Goal: Task Accomplishment & Management: Complete application form

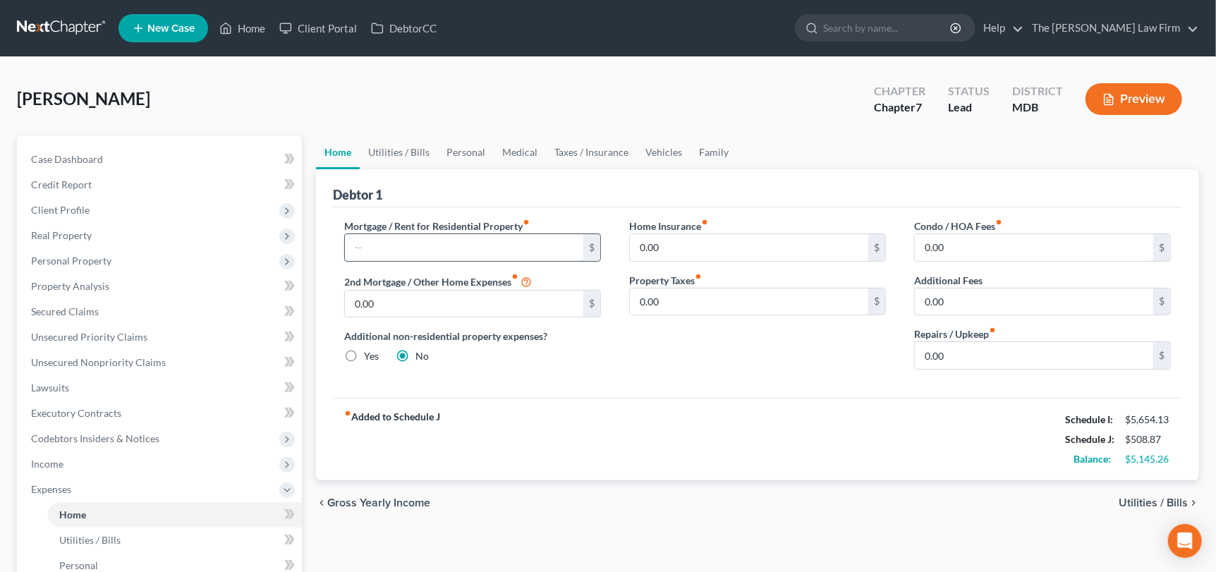
click at [382, 241] on input "text" at bounding box center [464, 247] width 238 height 27
type input "3,597.27"
click at [406, 152] on link "Utilities / Bills" at bounding box center [399, 152] width 78 height 34
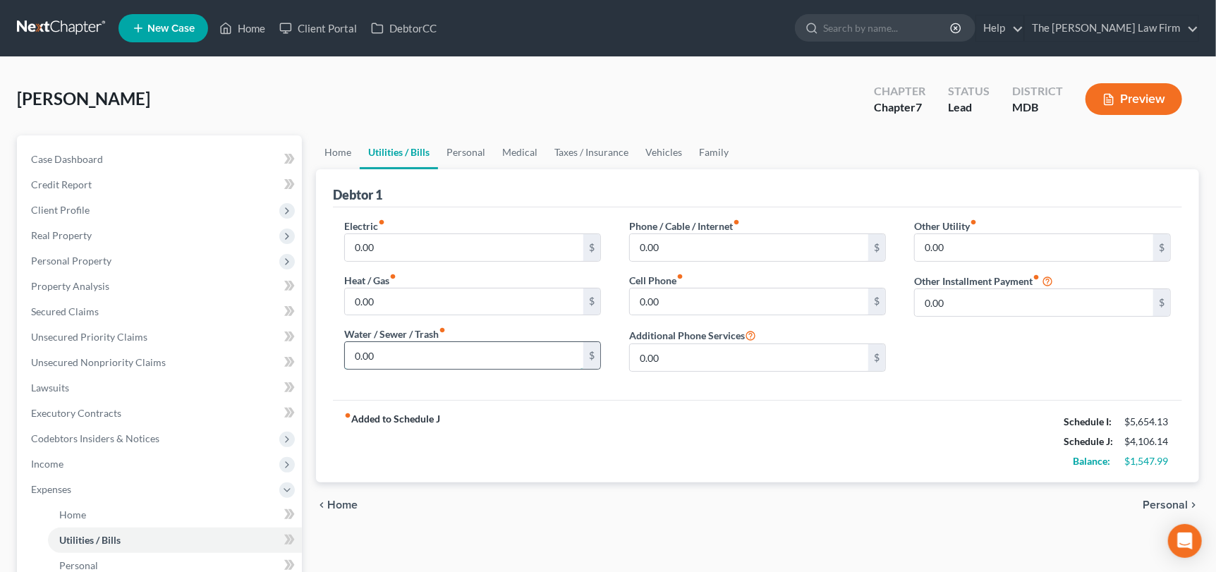
click at [390, 345] on input "0.00" at bounding box center [464, 355] width 238 height 27
type input "331"
click at [363, 246] on input "0.00" at bounding box center [464, 247] width 238 height 27
type input "331"
click at [368, 353] on input "331" at bounding box center [464, 355] width 238 height 27
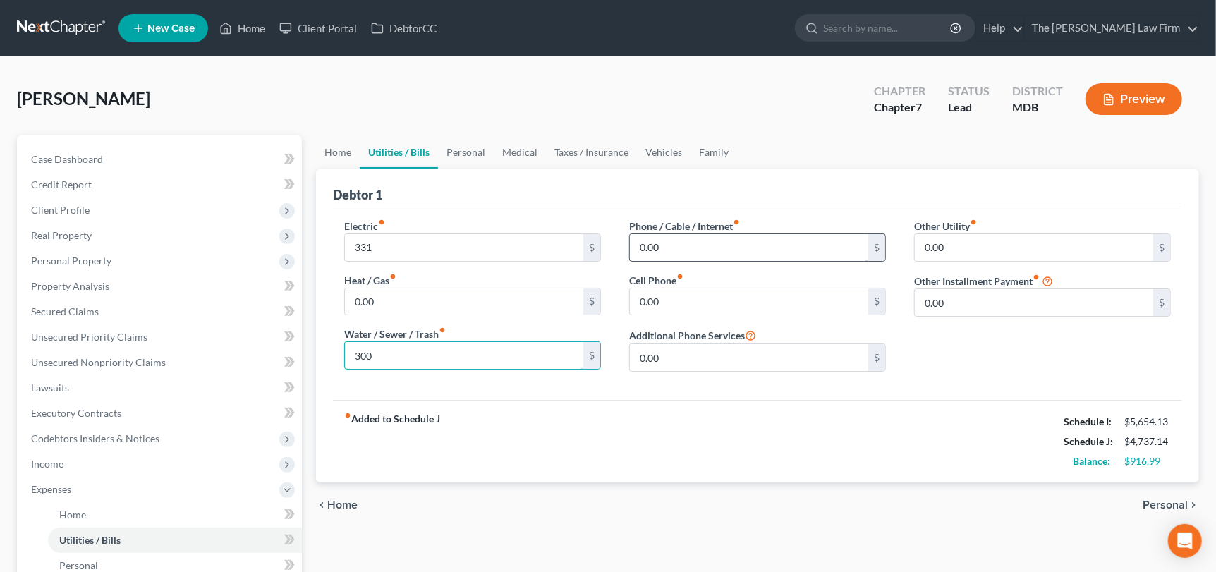
type input "300"
click at [677, 238] on input "0.00" at bounding box center [749, 247] width 238 height 27
type input "230"
click at [675, 309] on input "0.00" at bounding box center [749, 302] width 238 height 27
type input "100"
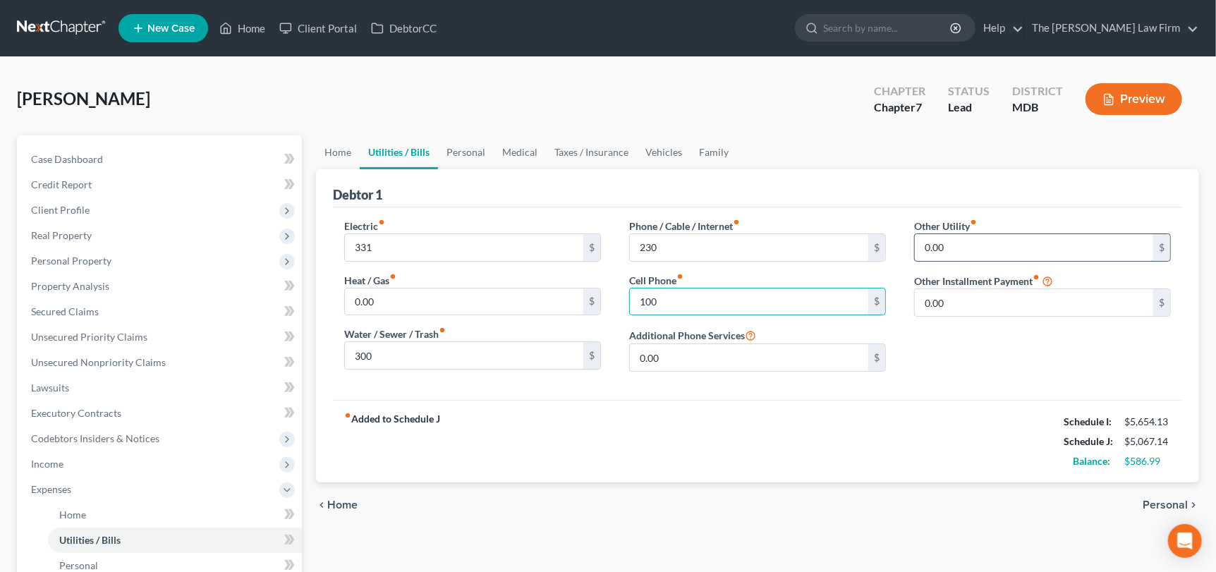
click at [990, 246] on input "0.00" at bounding box center [1034, 247] width 238 height 27
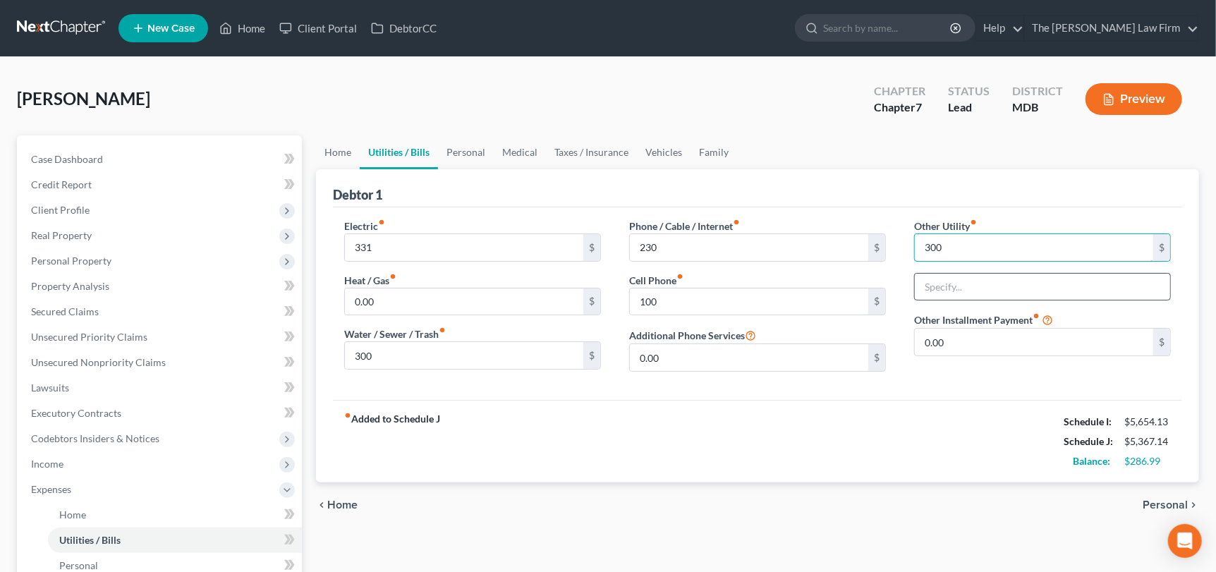
type input "300"
click at [1011, 284] on input "text" at bounding box center [1042, 287] width 255 height 27
type input "Home Maintenance"
click at [708, 152] on link "Family" at bounding box center [714, 152] width 47 height 34
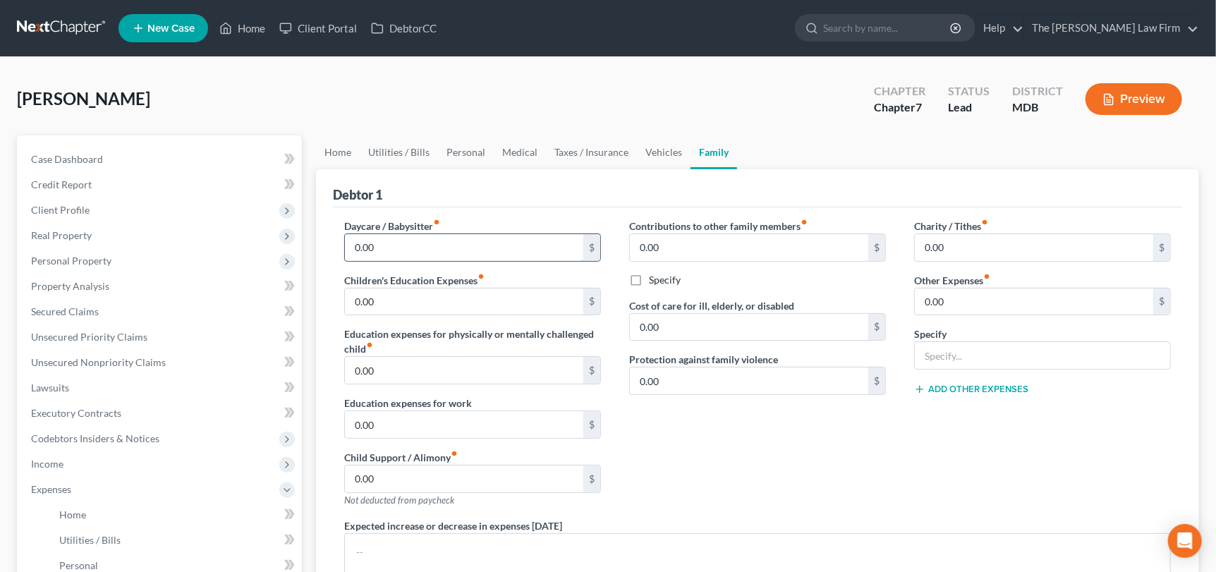
click at [425, 248] on input "0.00" at bounding box center [464, 247] width 238 height 27
click at [397, 150] on link "Utilities / Bills" at bounding box center [399, 152] width 78 height 34
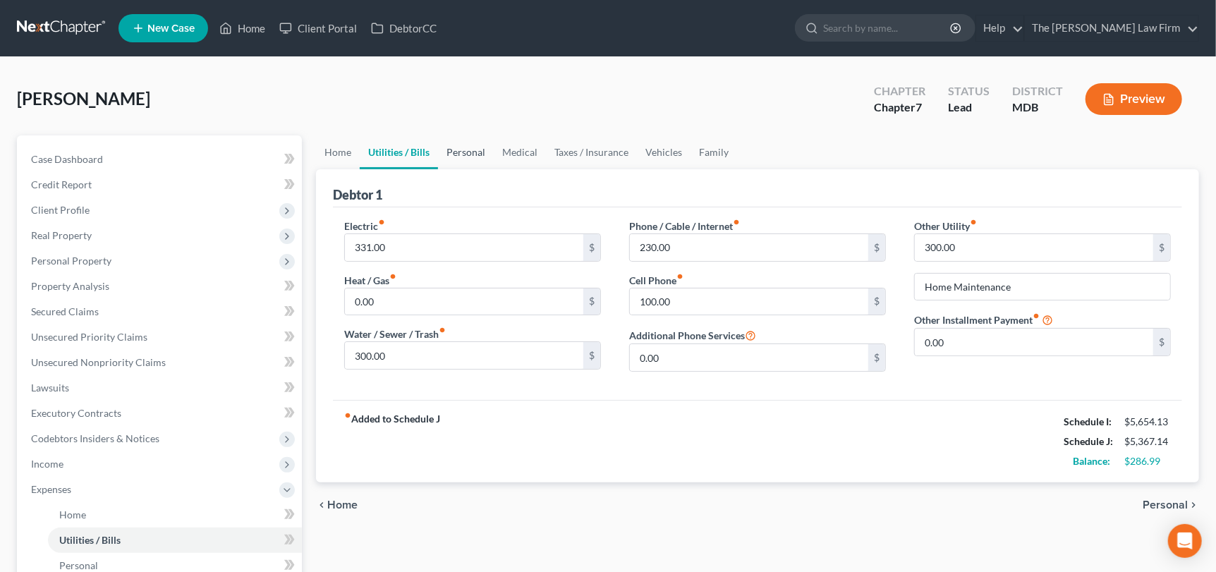
click at [440, 151] on link "Personal" at bounding box center [466, 152] width 56 height 34
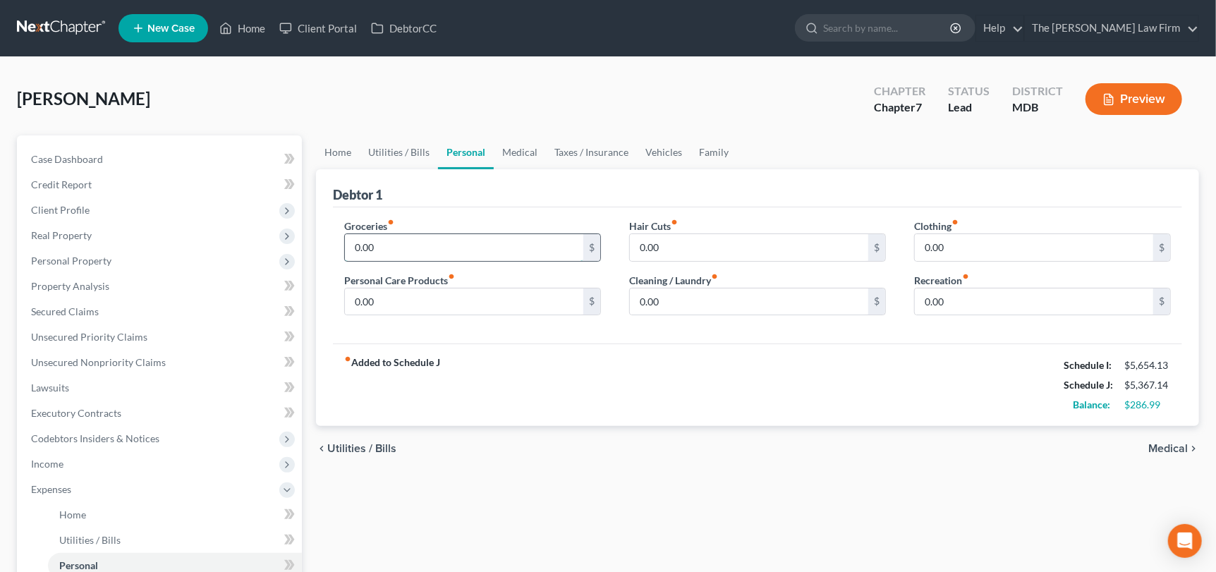
click at [425, 234] on input "0.00" at bounding box center [464, 247] width 238 height 27
type input "2,000"
click at [974, 239] on input "0.00" at bounding box center [1034, 247] width 238 height 27
type input "200"
click at [745, 301] on input "0.00" at bounding box center [749, 302] width 238 height 27
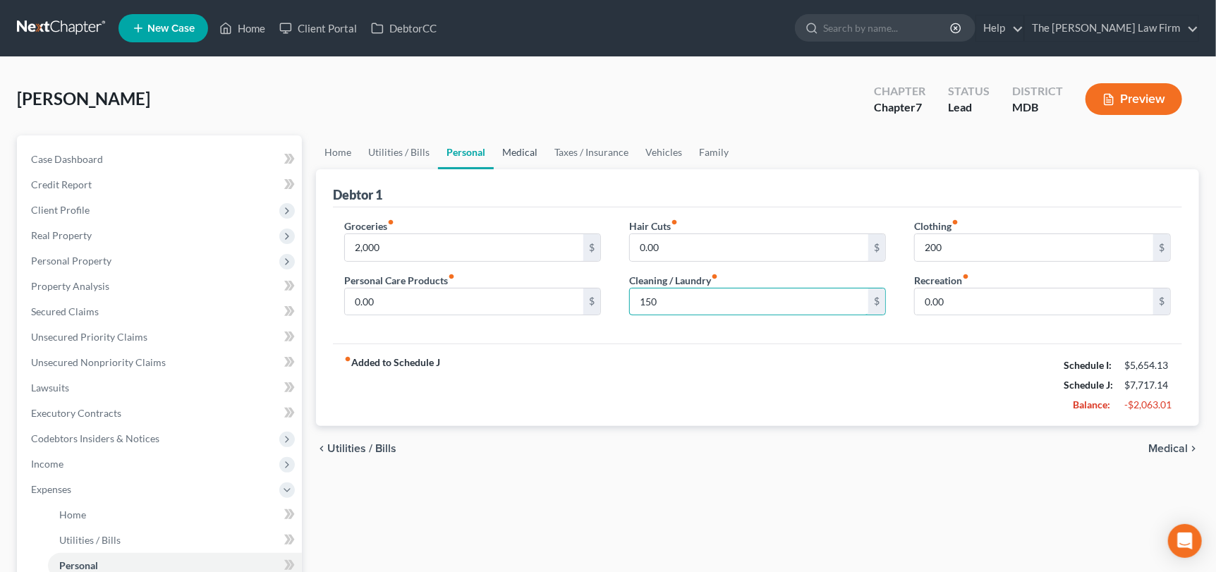
type input "150"
click at [538, 154] on link "Medical" at bounding box center [520, 152] width 52 height 34
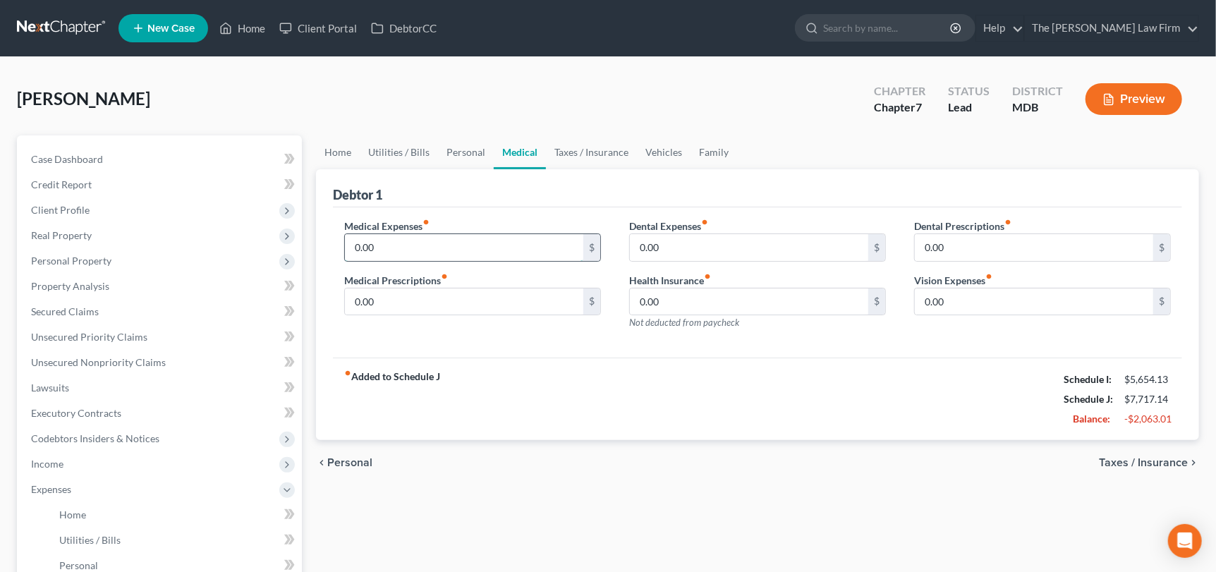
click at [442, 242] on input "0.00" at bounding box center [464, 247] width 238 height 27
type input "500"
click at [659, 152] on link "Vehicles" at bounding box center [664, 152] width 54 height 34
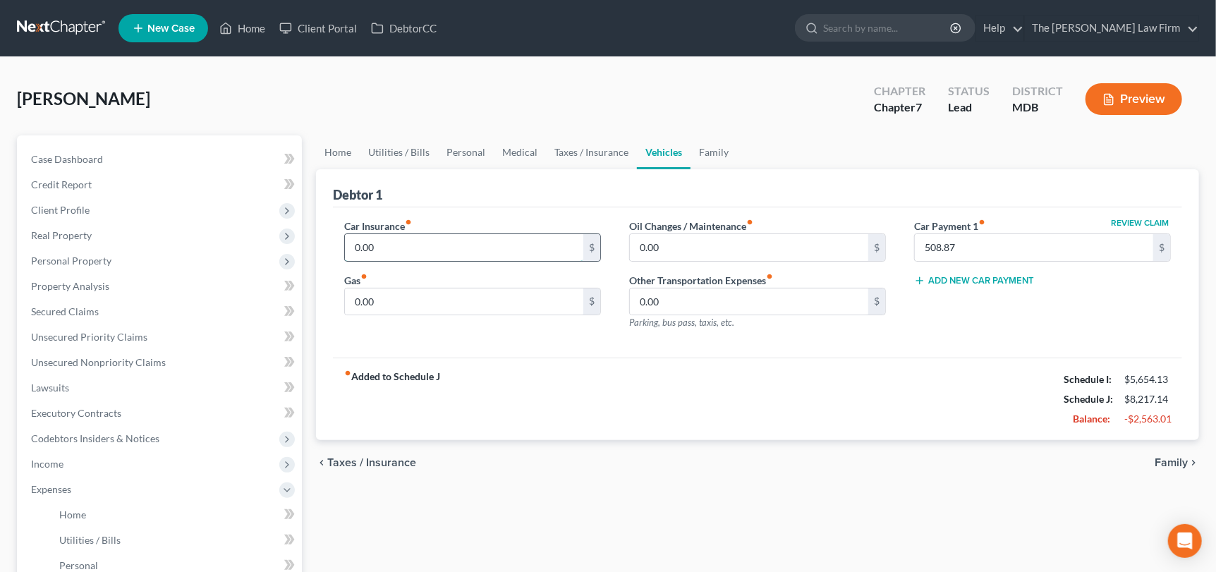
click at [453, 246] on input "0.00" at bounding box center [464, 247] width 238 height 27
click at [437, 291] on input "0.00" at bounding box center [464, 302] width 238 height 27
type input "1,300"
click at [444, 151] on link "Personal" at bounding box center [466, 152] width 56 height 34
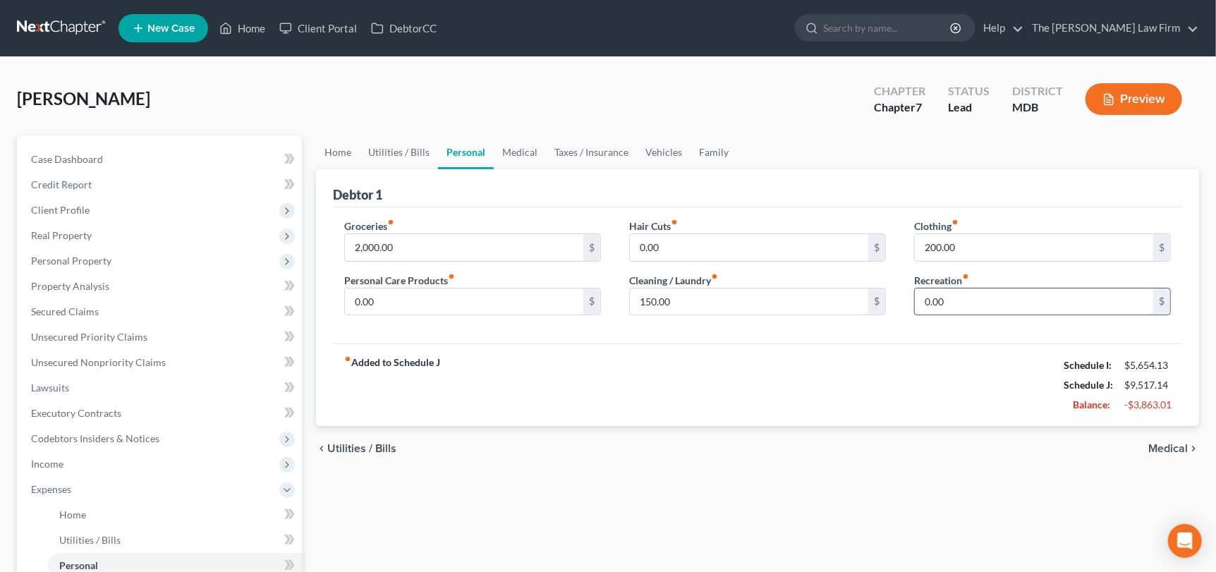
click at [991, 297] on input "0.00" at bounding box center [1034, 302] width 238 height 27
type input "250"
drag, startPoint x: 663, startPoint y: 146, endPoint x: 541, endPoint y: 156, distance: 122.5
click at [663, 147] on link "Vehicles" at bounding box center [664, 152] width 54 height 34
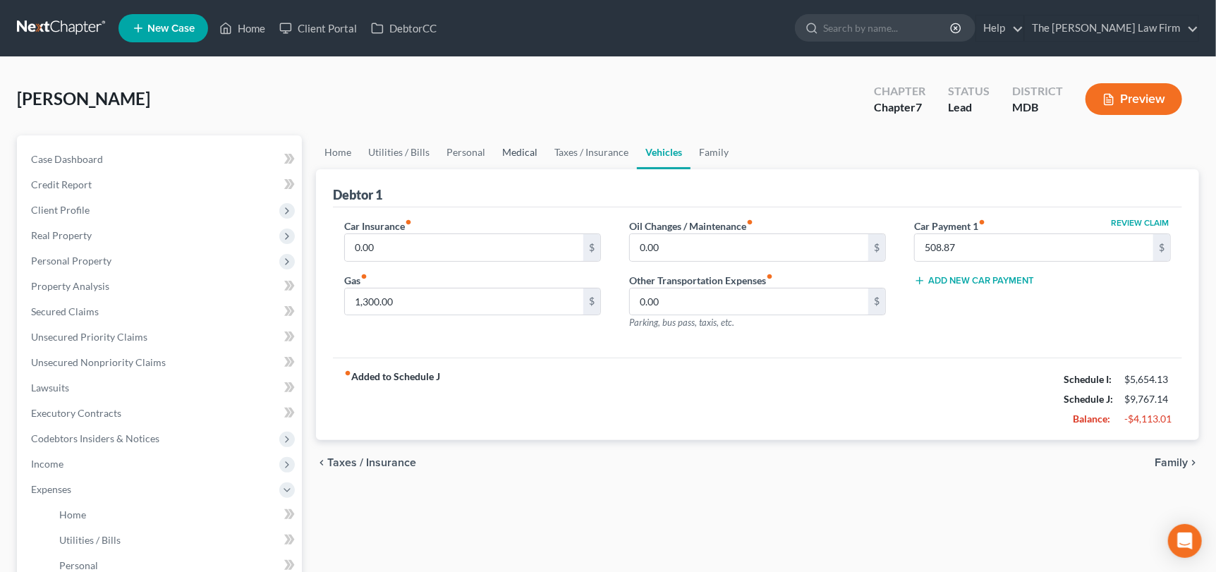
click at [521, 150] on link "Medical" at bounding box center [520, 152] width 52 height 34
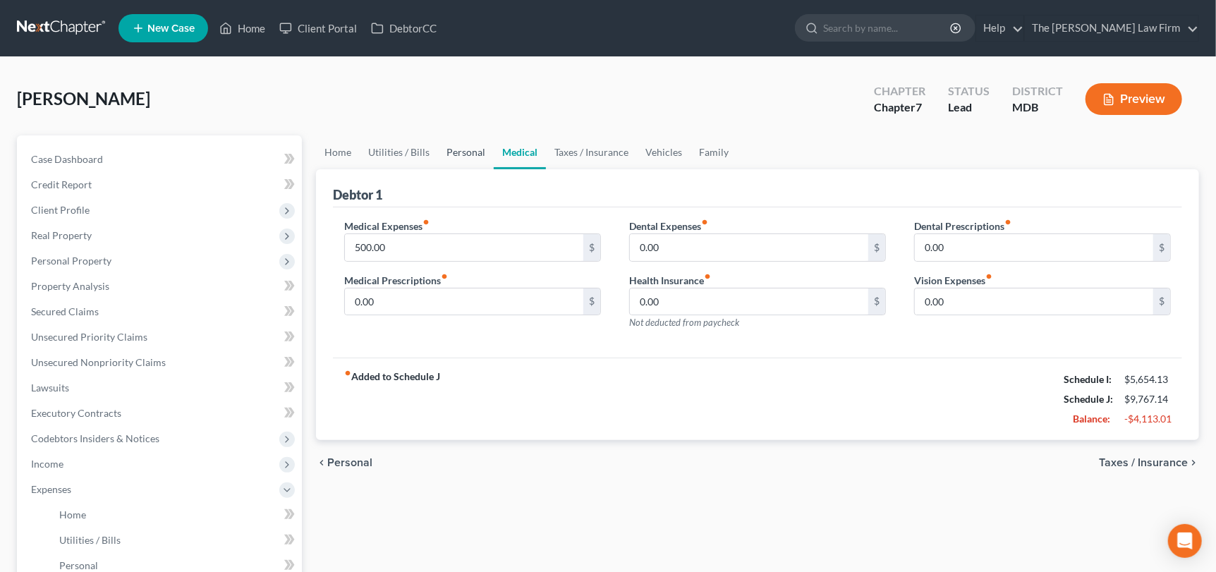
click at [474, 152] on link "Personal" at bounding box center [466, 152] width 56 height 34
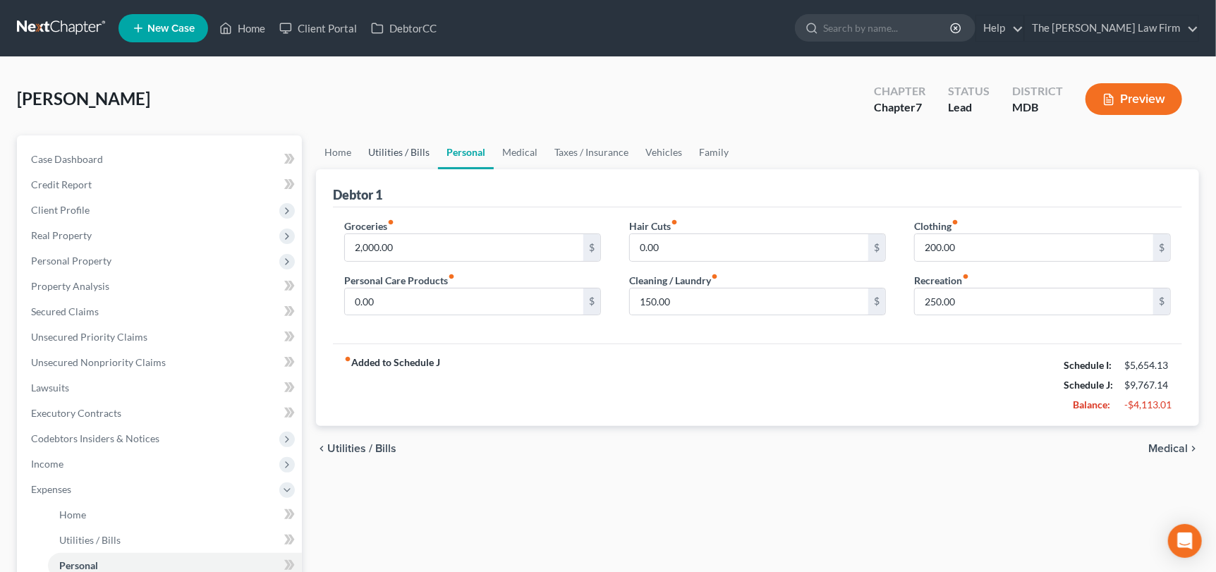
click at [410, 152] on link "Utilities / Bills" at bounding box center [399, 152] width 78 height 34
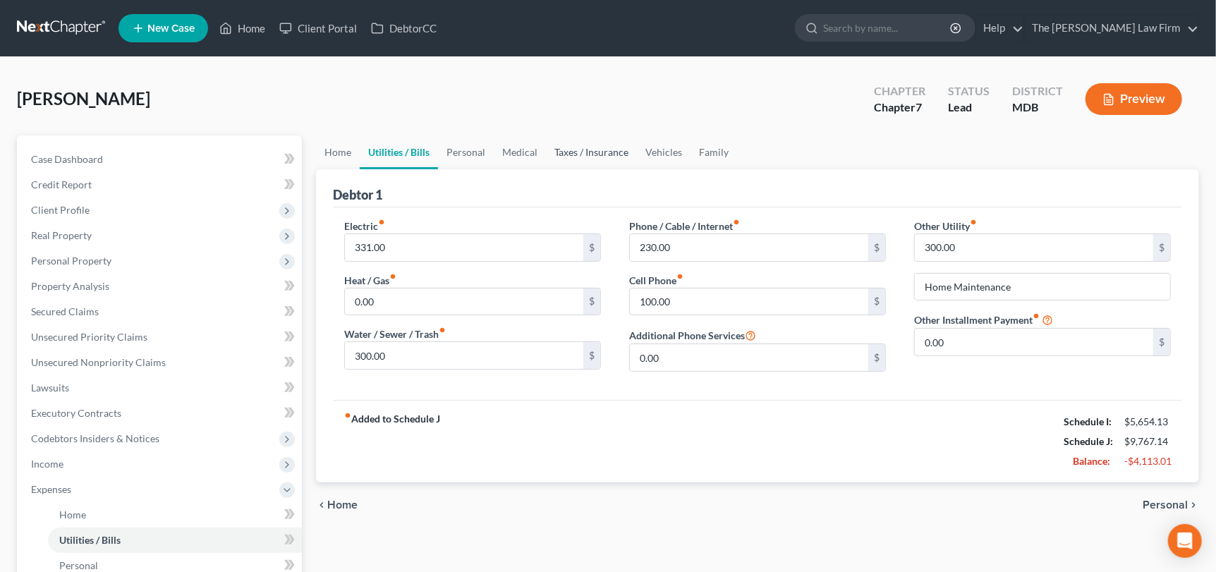
click at [555, 152] on link "Taxes / Insurance" at bounding box center [591, 152] width 91 height 34
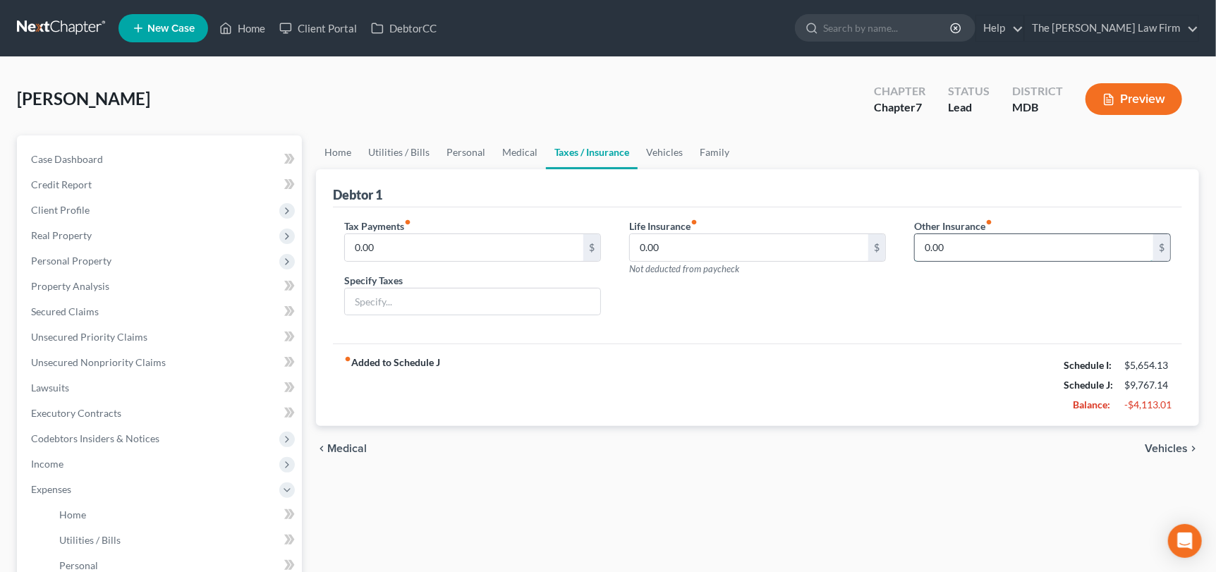
click at [974, 246] on input "0.00" at bounding box center [1034, 247] width 238 height 27
click at [459, 150] on link "Personal" at bounding box center [466, 152] width 56 height 34
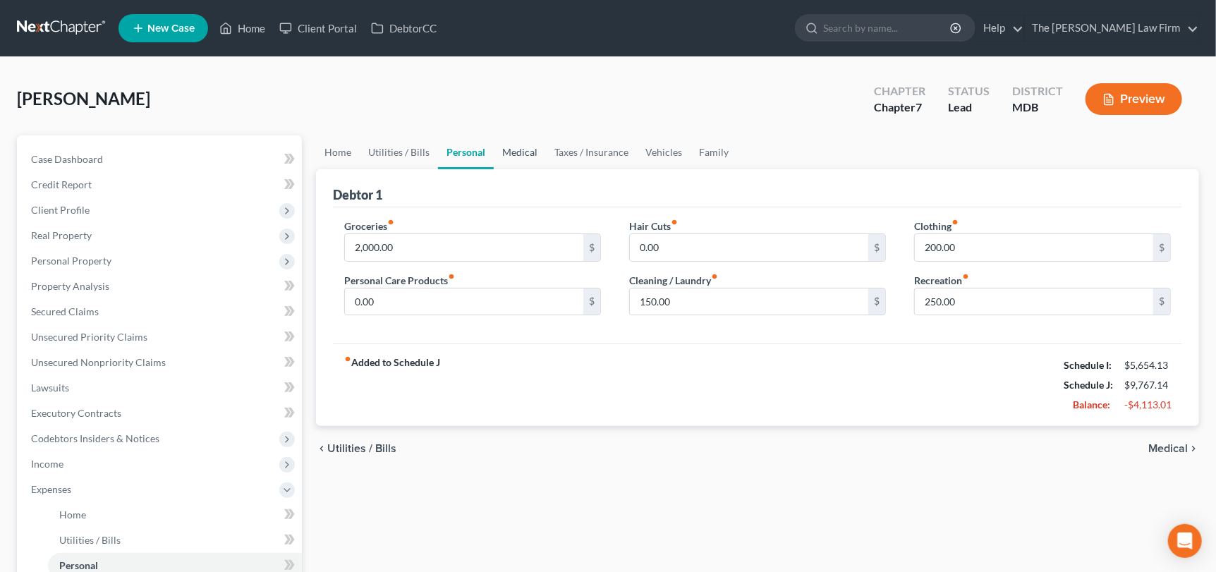
click at [516, 151] on link "Medical" at bounding box center [520, 152] width 52 height 34
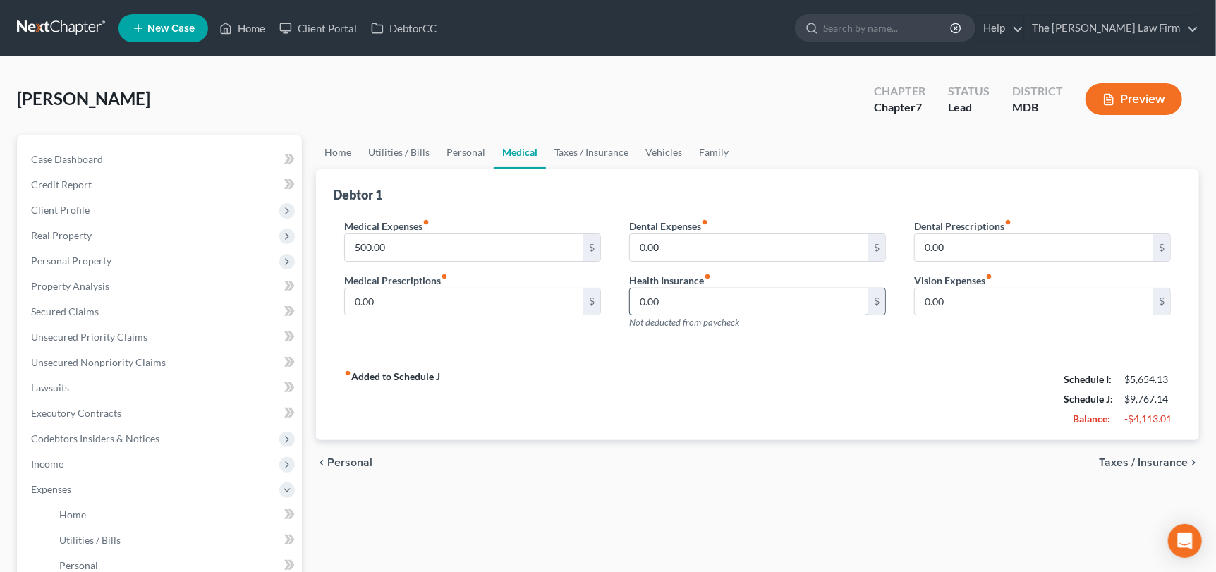
click at [706, 301] on input "0.00" at bounding box center [749, 302] width 238 height 27
type input "480"
click at [657, 152] on link "Vehicles" at bounding box center [664, 152] width 54 height 34
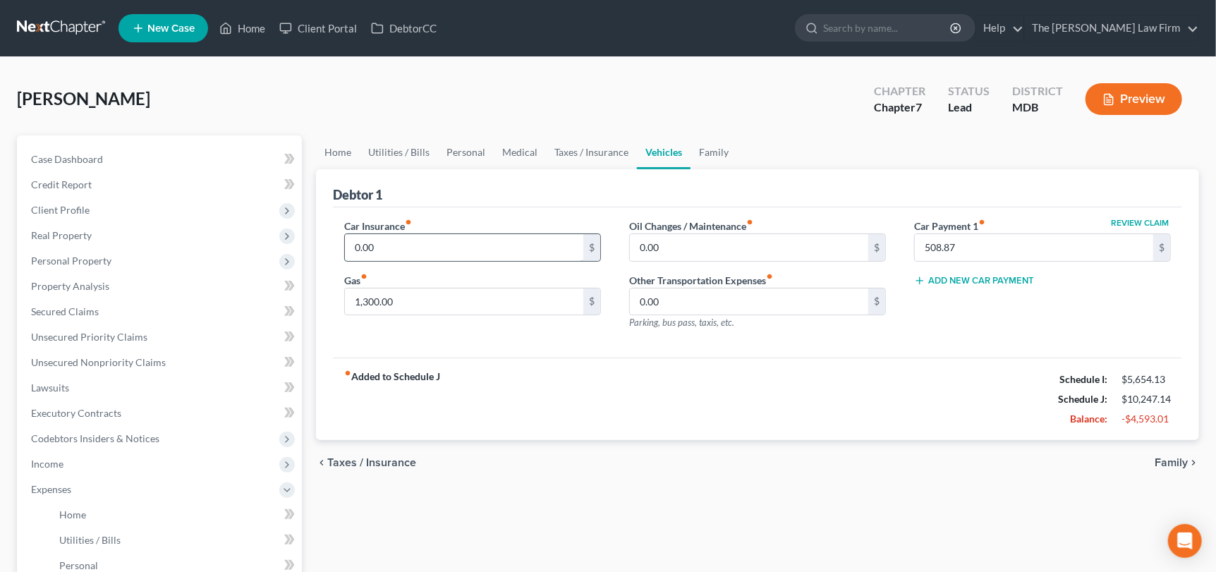
click at [420, 251] on input "0.00" at bounding box center [464, 247] width 238 height 27
type input "217.52"
click at [325, 158] on link "Home" at bounding box center [338, 152] width 44 height 34
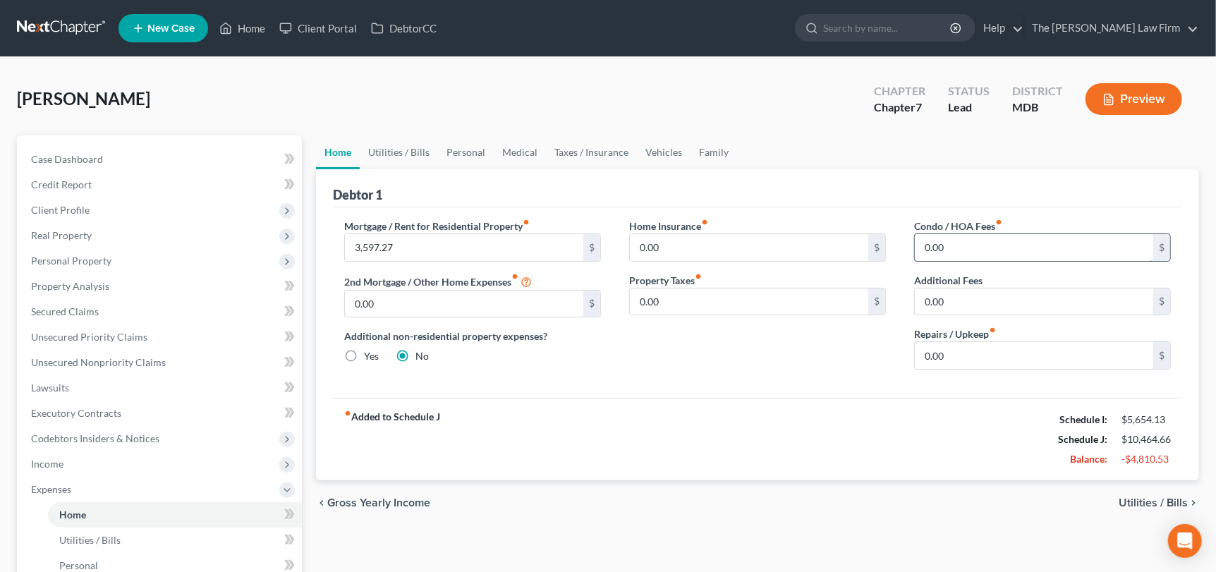
click at [962, 252] on input "0.00" at bounding box center [1034, 247] width 238 height 27
type input "62"
click at [706, 155] on link "Family" at bounding box center [714, 152] width 47 height 34
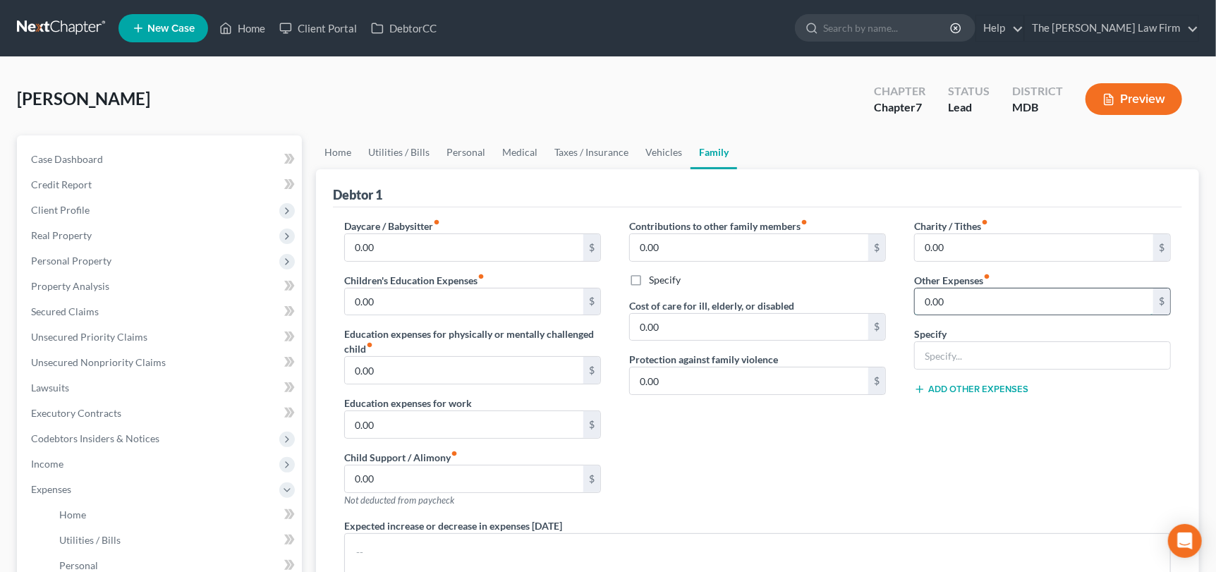
click at [968, 312] on input "0.00" at bounding box center [1034, 302] width 238 height 27
type input "600"
click at [968, 351] on input "text" at bounding box center [1042, 355] width 255 height 27
type input "Cigarettes"
click at [679, 334] on input "0.00" at bounding box center [749, 327] width 238 height 27
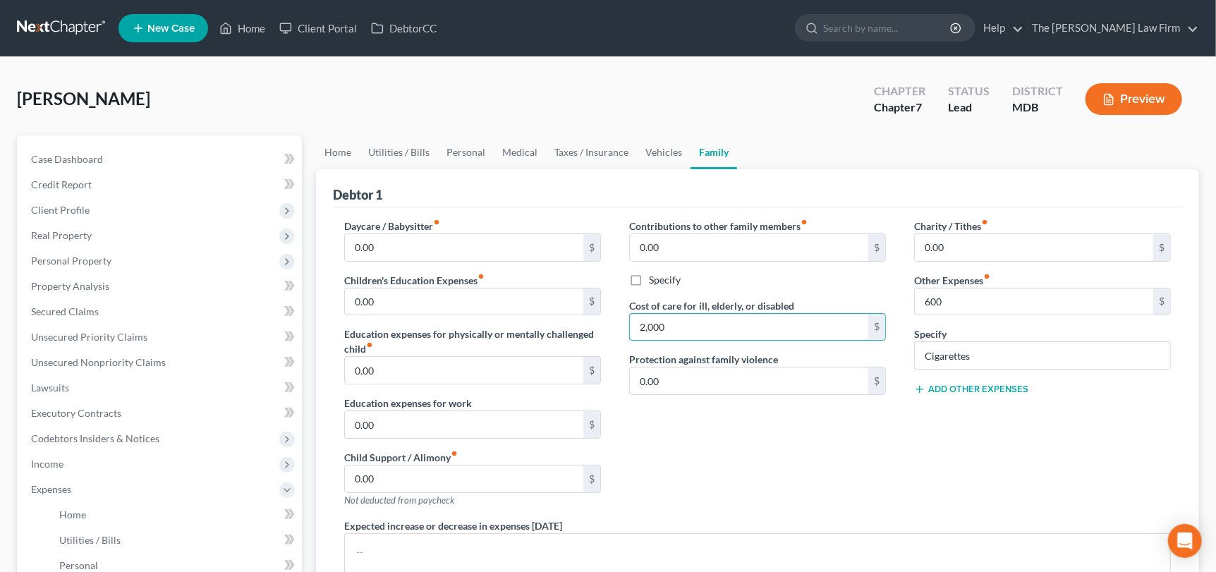
type input "2,000"
click at [714, 428] on div "Contributions to other family members fiber_manual_record 0.00 $ Specify Cost o…" at bounding box center [757, 369] width 285 height 300
click at [333, 152] on link "Home" at bounding box center [338, 152] width 44 height 34
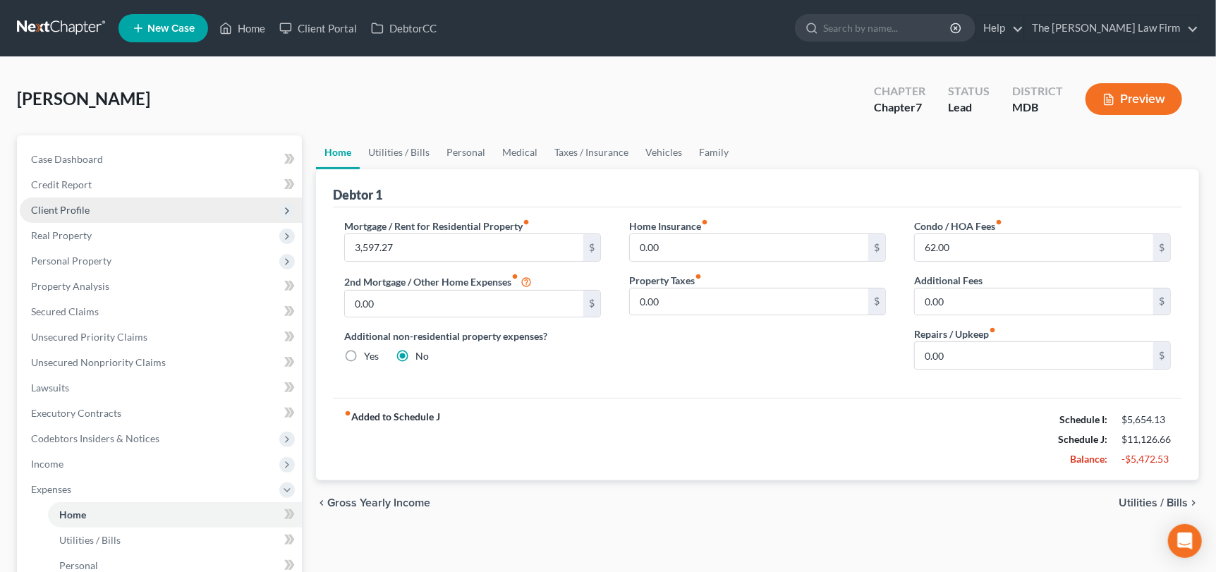
click at [51, 199] on span "Client Profile" at bounding box center [161, 210] width 282 height 25
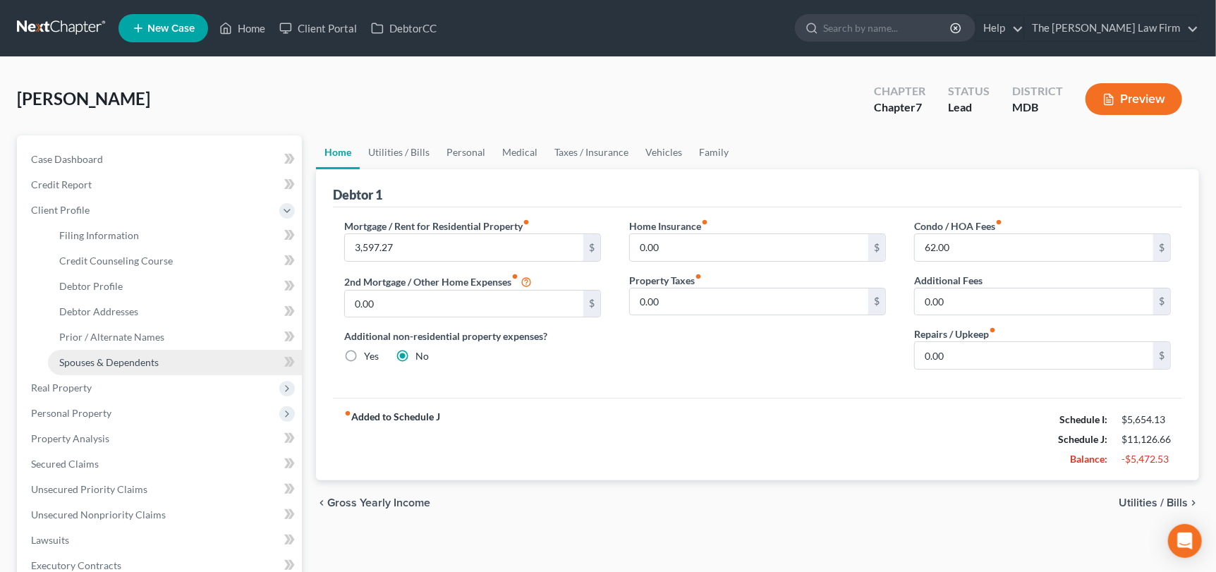
click at [119, 368] on link "Spouses & Dependents" at bounding box center [175, 362] width 254 height 25
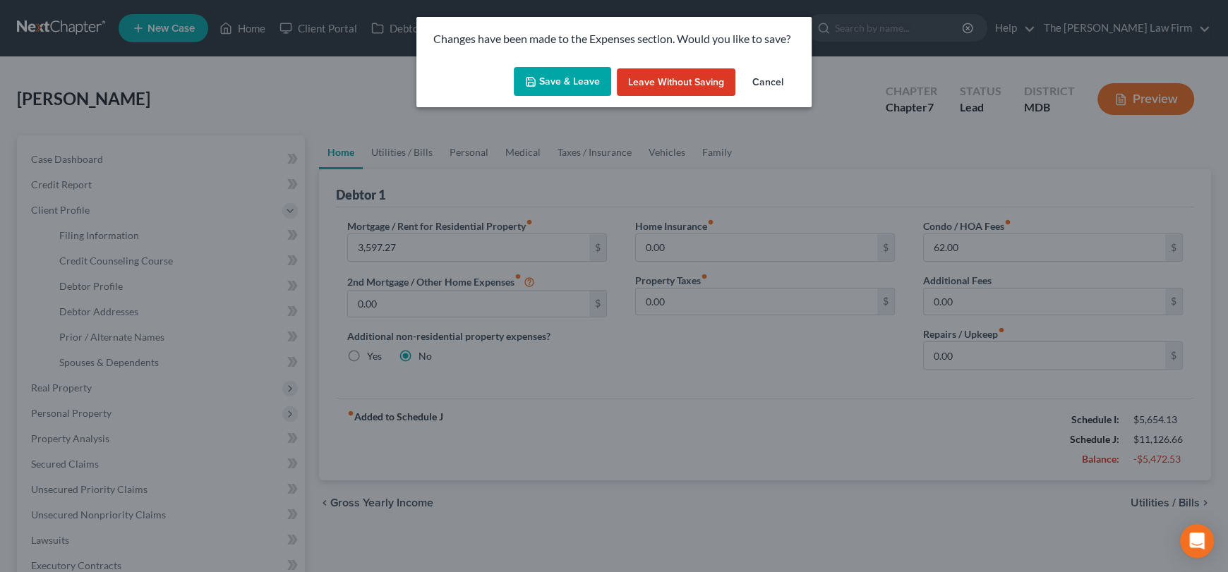
click at [547, 80] on button "Save & Leave" at bounding box center [562, 82] width 97 height 30
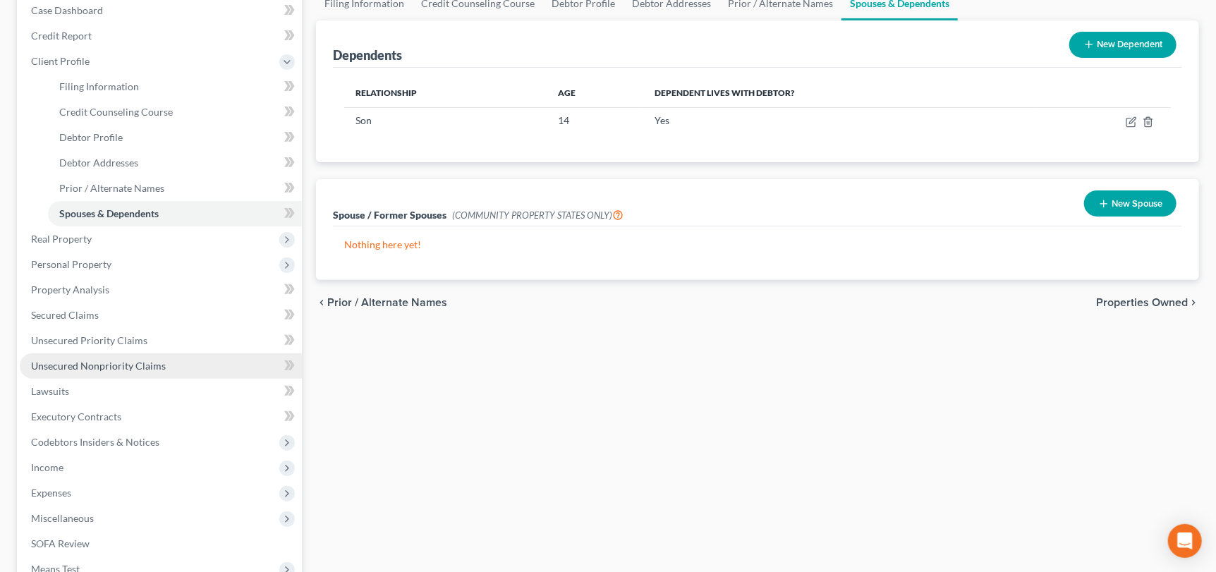
scroll to position [70, 0]
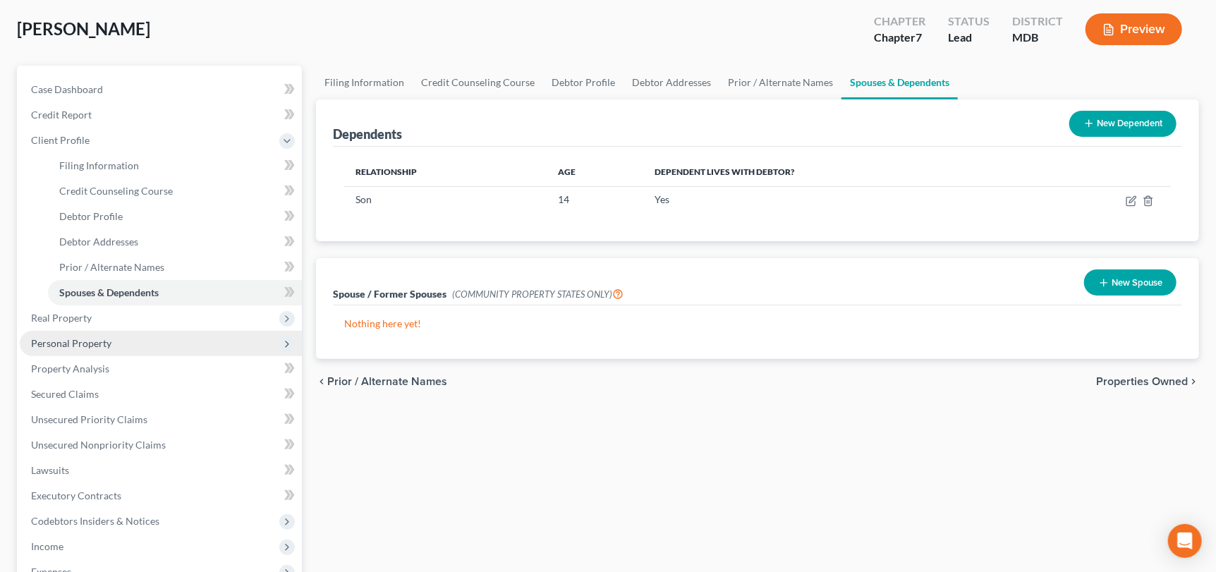
click at [62, 339] on span "Personal Property" at bounding box center [71, 343] width 80 height 12
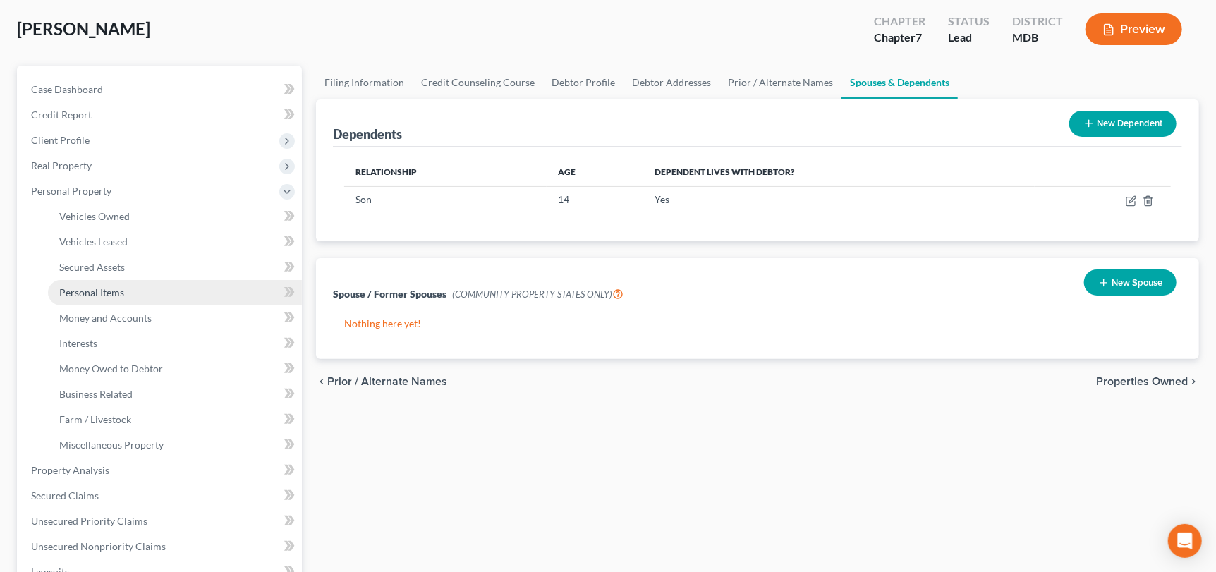
click at [87, 287] on span "Personal Items" at bounding box center [91, 292] width 65 height 12
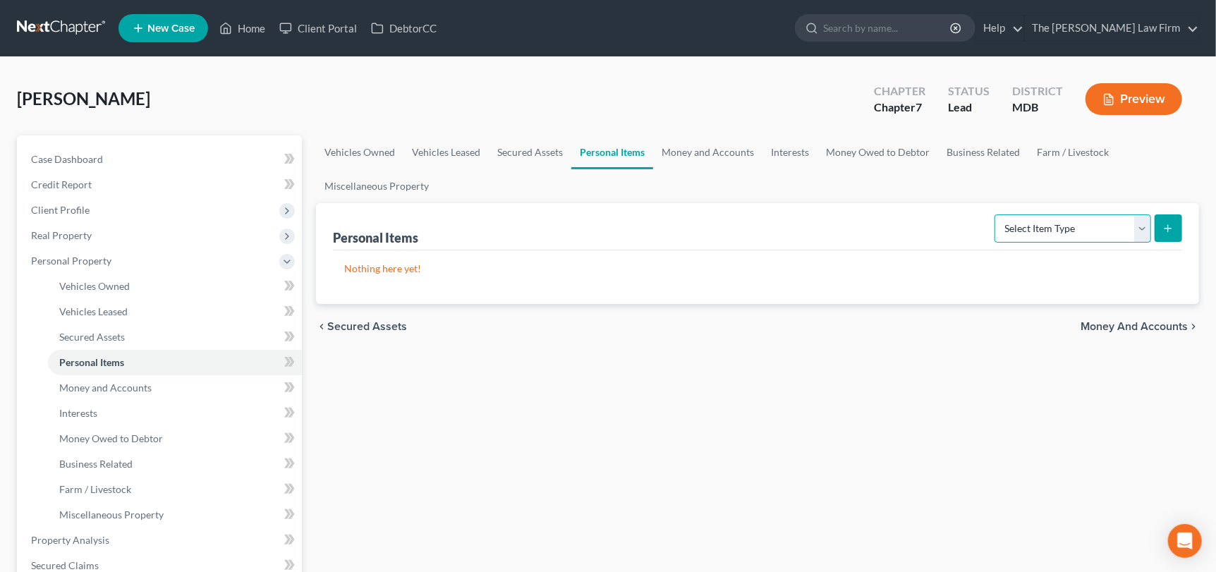
click at [1145, 225] on select "Select Item Type Clothing Collectibles Of Value Electronics Firearms Household …" at bounding box center [1073, 228] width 157 height 28
select select "electronics"
click at [997, 214] on select "Select Item Type Clothing Collectibles Of Value Electronics Firearms Household …" at bounding box center [1073, 228] width 157 height 28
click at [1166, 224] on icon "submit" at bounding box center [1168, 228] width 11 height 11
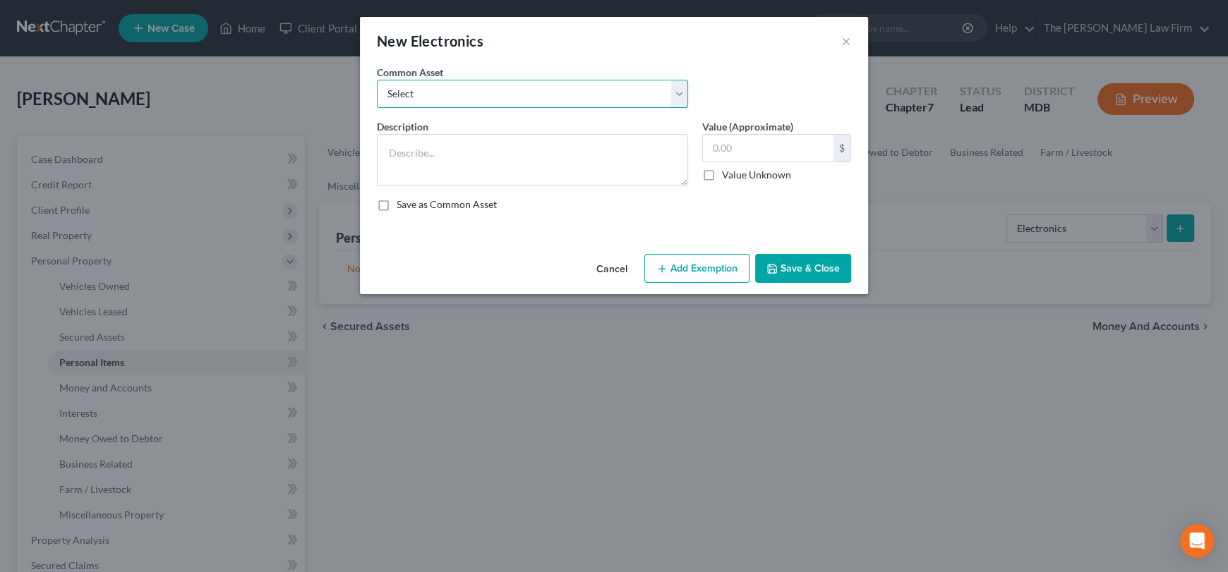
click at [519, 98] on select "Select TVs, DVR, DVDs, Computer, Tablets, Cell Phones TVs, DVR, DVDs, Computer,…" at bounding box center [532, 94] width 311 height 28
select select "10"
click at [377, 80] on select "Select TVs, DVR, DVDs, Computer, Tablets, Cell Phones TVs, DVR, DVDs, Computer,…" at bounding box center [532, 94] width 311 height 28
type textarea "Computers/Tablets/Cell Phones/TVs"
click at [785, 157] on input "750.00" at bounding box center [768, 148] width 131 height 27
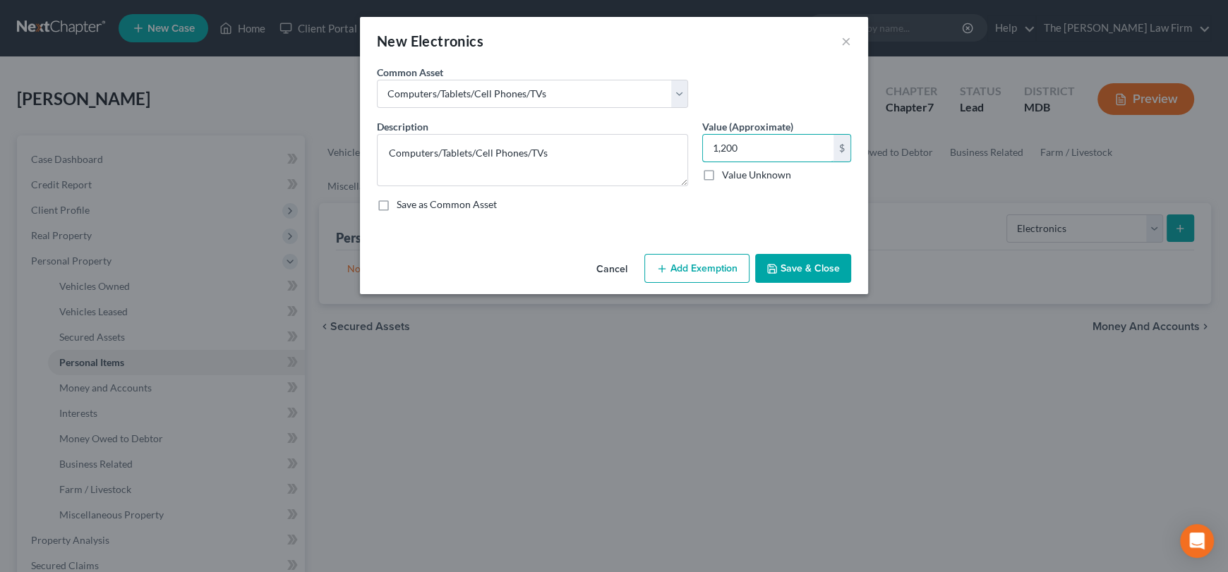
type input "1,200"
click at [692, 266] on button "Add Exemption" at bounding box center [696, 269] width 105 height 30
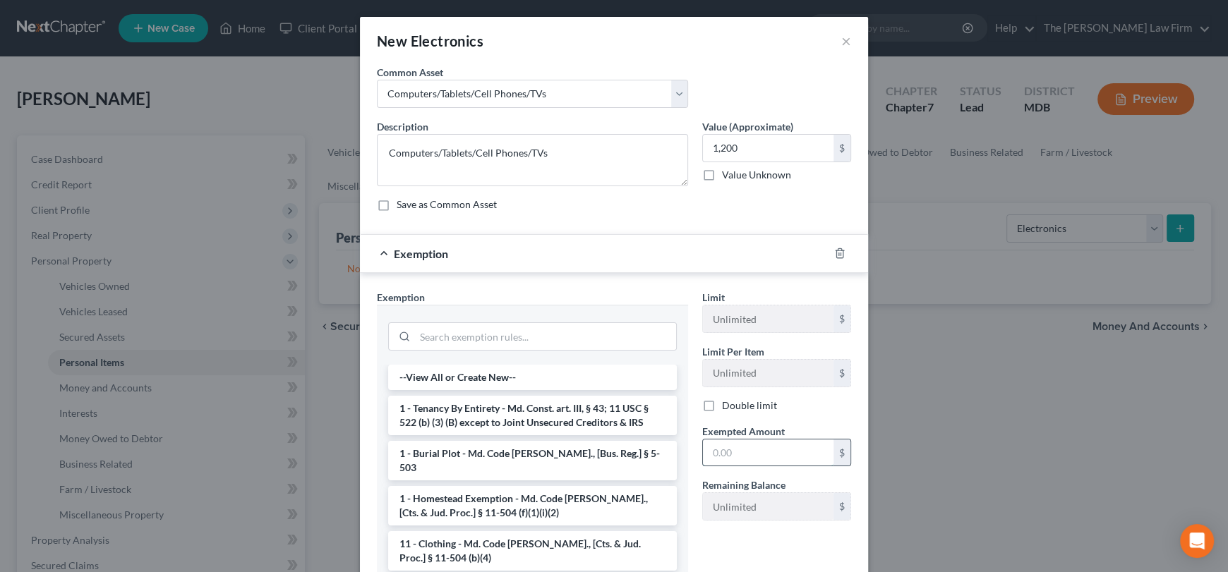
click at [744, 455] on input "text" at bounding box center [768, 453] width 131 height 27
type input "14"
click at [485, 337] on input "search" at bounding box center [545, 336] width 261 height 27
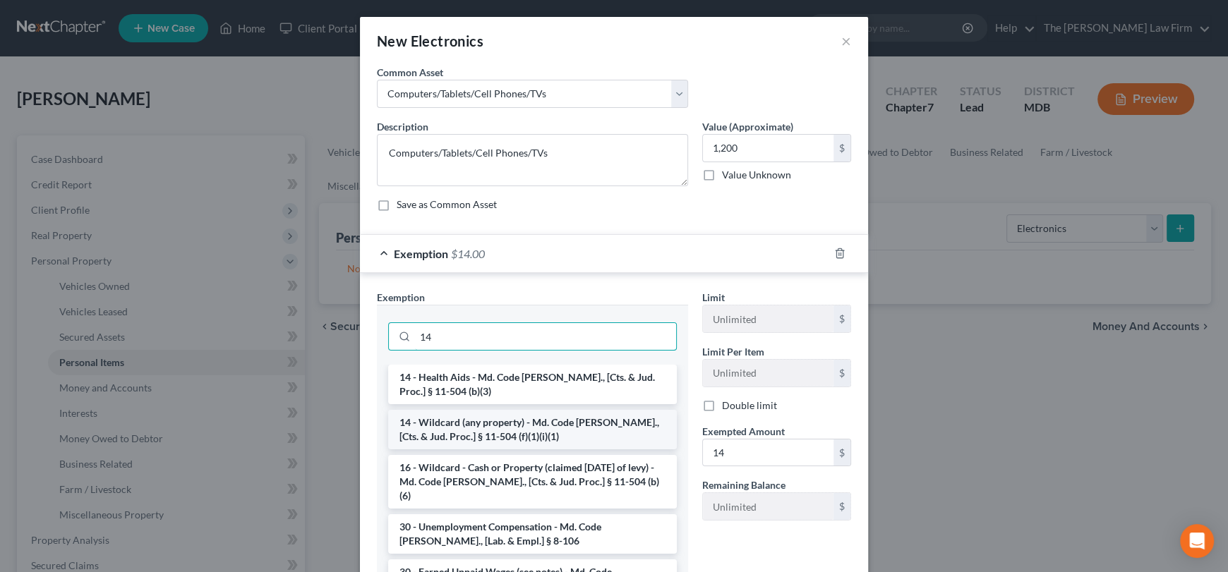
type input "14"
click at [481, 423] on li "14 - Wildcard (any property) - Md. Code [PERSON_NAME]., [Cts. & Jud. Proc.] § 1…" at bounding box center [532, 430] width 289 height 40
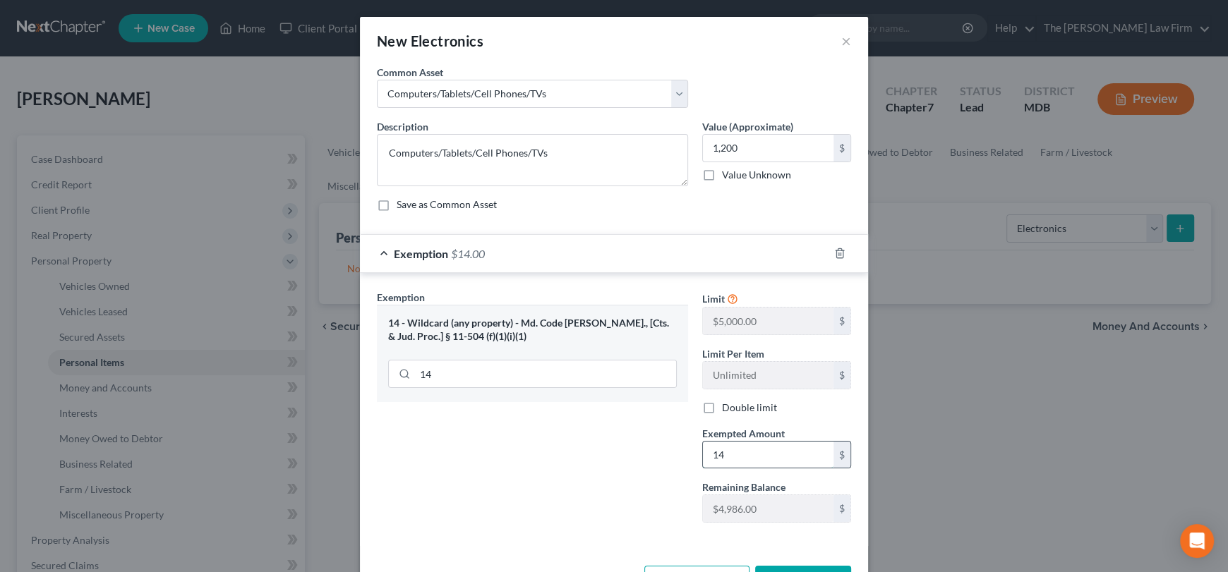
click at [751, 456] on input "14" at bounding box center [768, 455] width 131 height 27
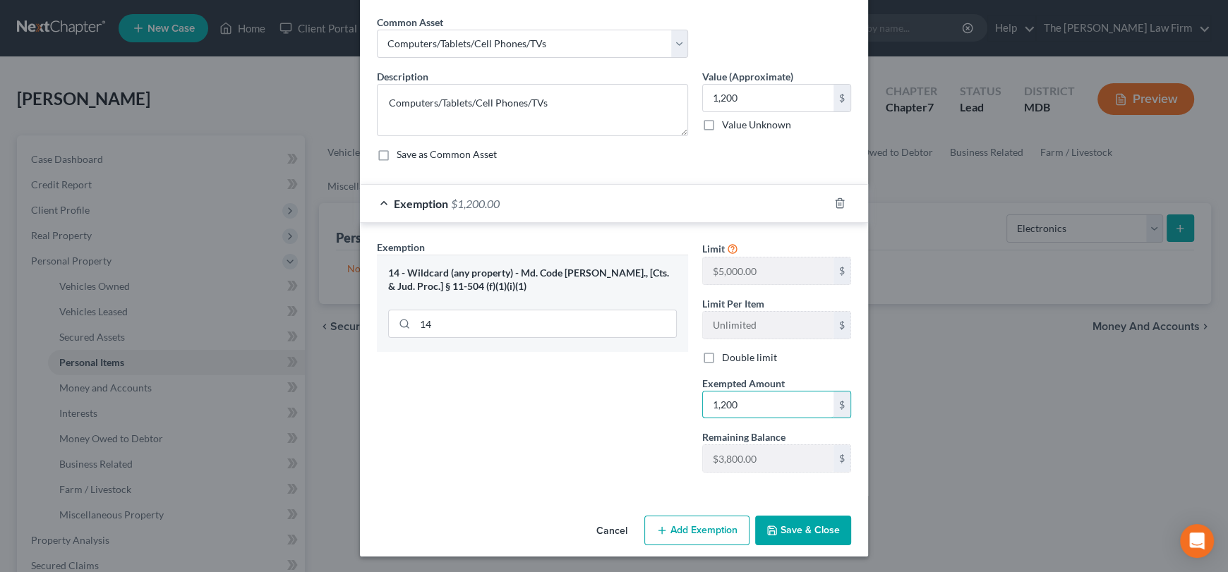
type input "1,200"
click at [790, 538] on button "Save & Close" at bounding box center [803, 531] width 96 height 30
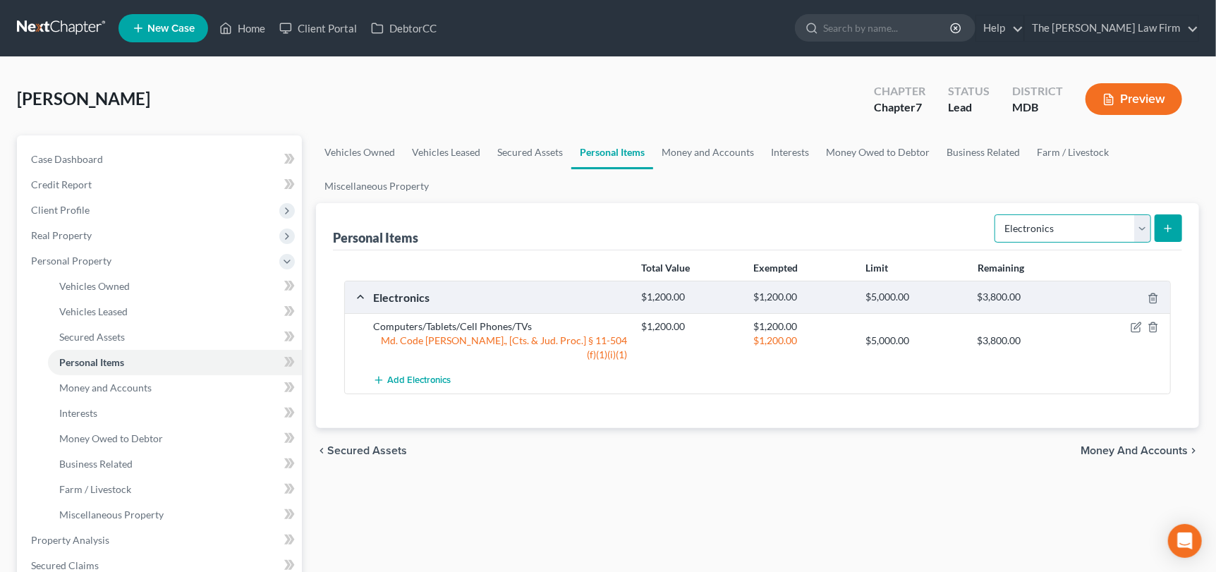
click at [1146, 228] on select "Select Item Type Clothing Collectibles Of Value Electronics Firearms Household …" at bounding box center [1073, 228] width 157 height 28
select select "clothing"
click at [997, 214] on select "Select Item Type Clothing Collectibles Of Value Electronics Firearms Household …" at bounding box center [1073, 228] width 157 height 28
click at [1154, 229] on form "Select Item Type Clothing Collectibles Of Value Electronics Firearms Household …" at bounding box center [1089, 228] width 188 height 29
click at [1170, 229] on line "submit" at bounding box center [1169, 229] width 6 height 0
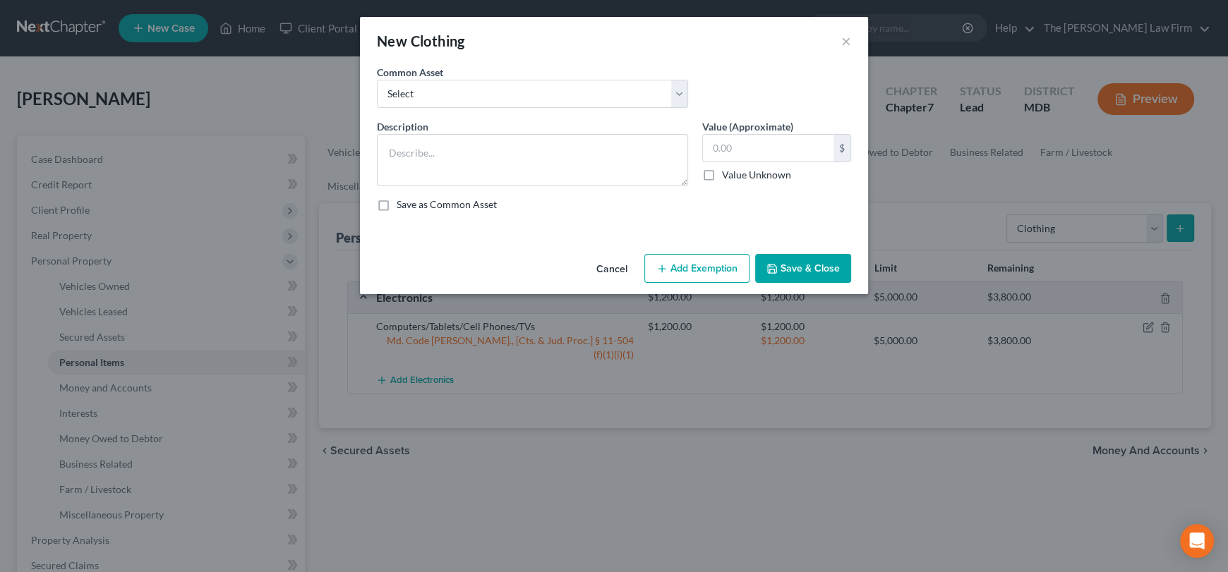
click at [465, 77] on div "Common Asset Select Pants/Shorts, Skirts/Dresses, Shirts/Blouses, Suits, Coats/…" at bounding box center [532, 86] width 325 height 43
drag, startPoint x: 463, startPoint y: 87, endPoint x: 492, endPoint y: 104, distance: 33.5
click at [463, 87] on select "Select Pants/Shorts, Skirts/Dresses, Shirts/Blouses, Suits, Coats/Jackets, Shoe…" at bounding box center [532, 94] width 311 height 28
select select "0"
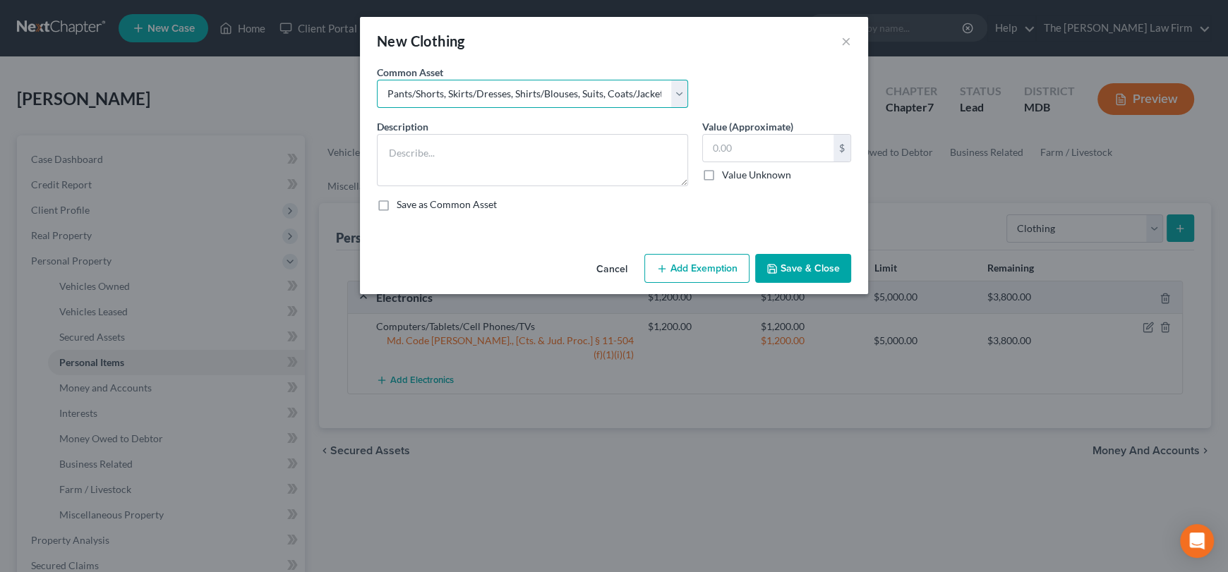
click at [377, 80] on select "Select Pants/Shorts, Skirts/Dresses, Shirts/Blouses, Suits, Coats/Jackets, Shoe…" at bounding box center [532, 94] width 311 height 28
type textarea "Pants/Shorts, Skirts/Dresses, Shirts/Blouses, Suits, Coats/Jackets, Shoes/Boots"
type input "295.00"
click at [581, 95] on select "Select Pants/Shorts, Skirts/Dresses, Shirts/Blouses, Suits, Coats/Jackets, Shoe…" at bounding box center [532, 94] width 311 height 28
select select "1"
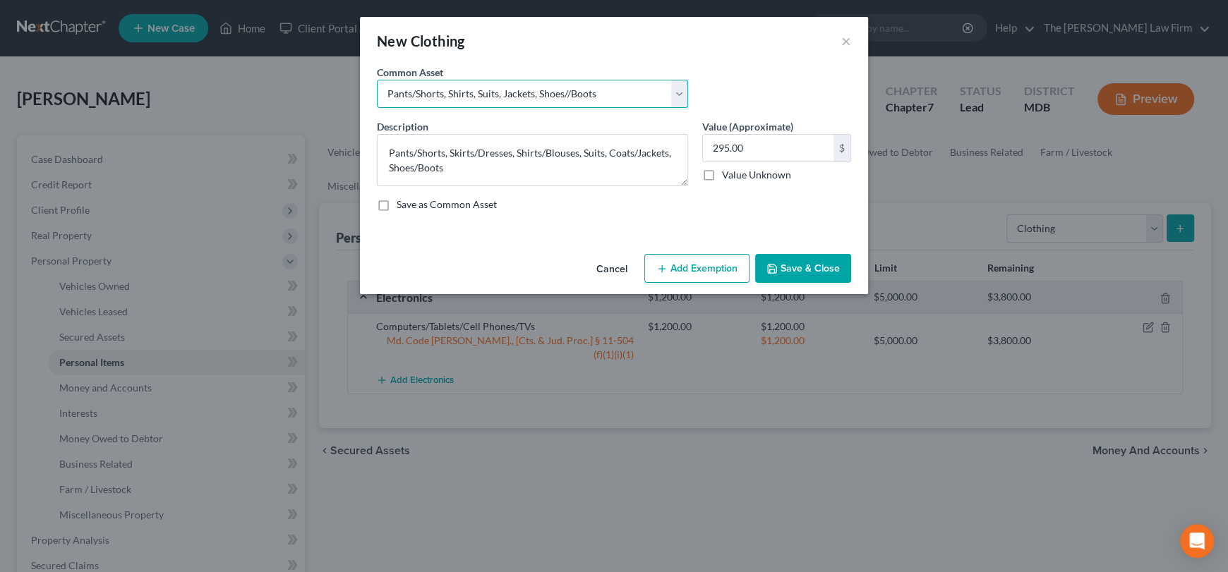
click at [377, 80] on select "Select Pants/Shorts, Skirts/Dresses, Shirts/Blouses, Suits, Coats/Jackets, Shoe…" at bounding box center [532, 94] width 311 height 28
type textarea "Pants/Shorts, Shirts, Suits, Jackets, Shoes//Boots"
click at [732, 149] on input "400.00" at bounding box center [768, 148] width 131 height 27
type input "1,000"
click at [705, 263] on button "Add Exemption" at bounding box center [696, 269] width 105 height 30
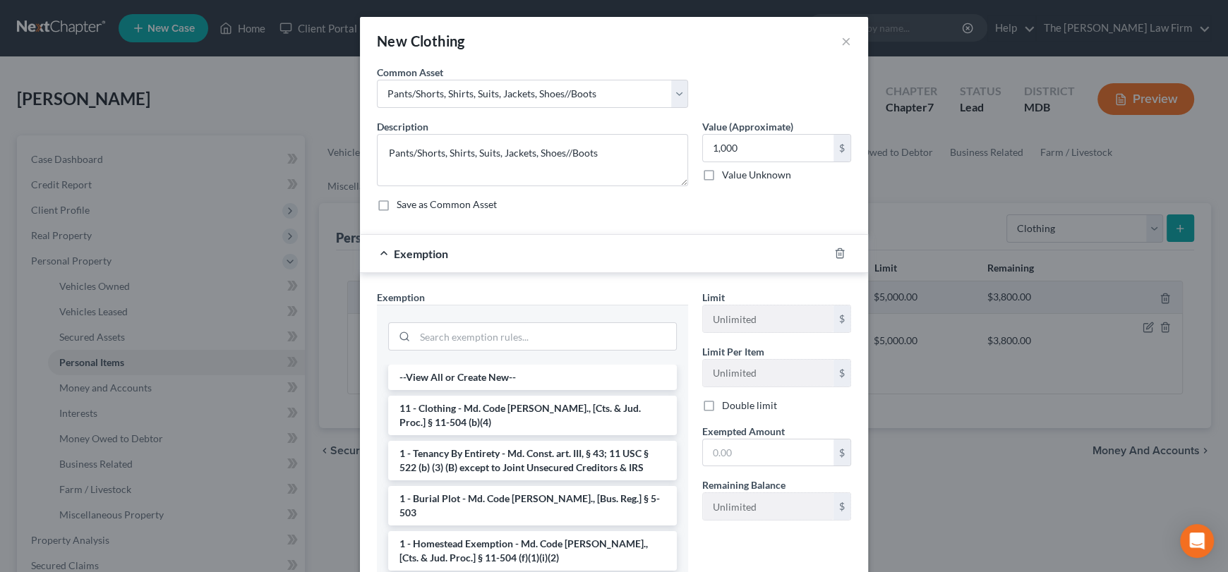
drag, startPoint x: 460, startPoint y: 409, endPoint x: 726, endPoint y: 425, distance: 266.5
click at [467, 409] on li "11 - Clothing - Md. Code [PERSON_NAME]., [Cts. & Jud. Proc.] § 11-504 (b)(4)" at bounding box center [532, 416] width 289 height 40
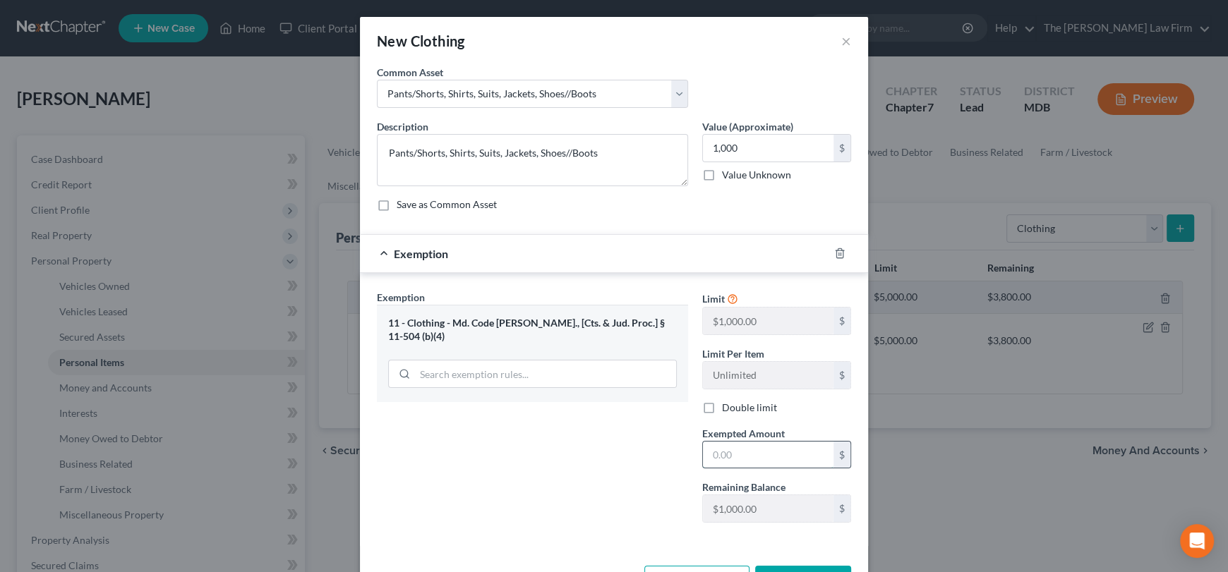
click at [749, 449] on input "text" at bounding box center [768, 455] width 131 height 27
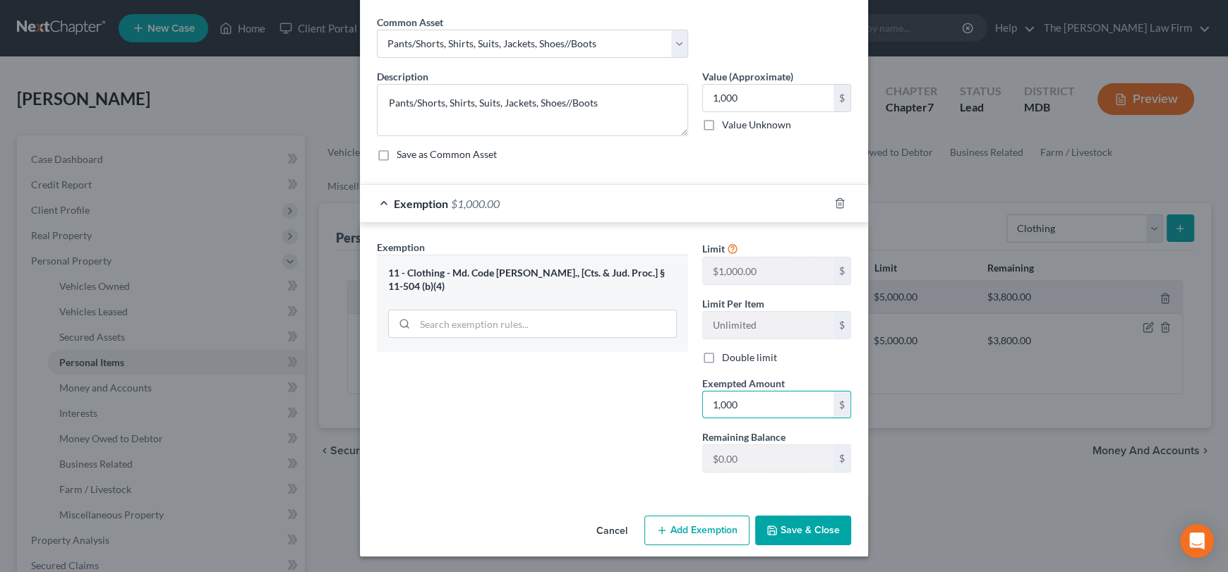
type input "1,000"
click at [797, 531] on button "Save & Close" at bounding box center [803, 531] width 96 height 30
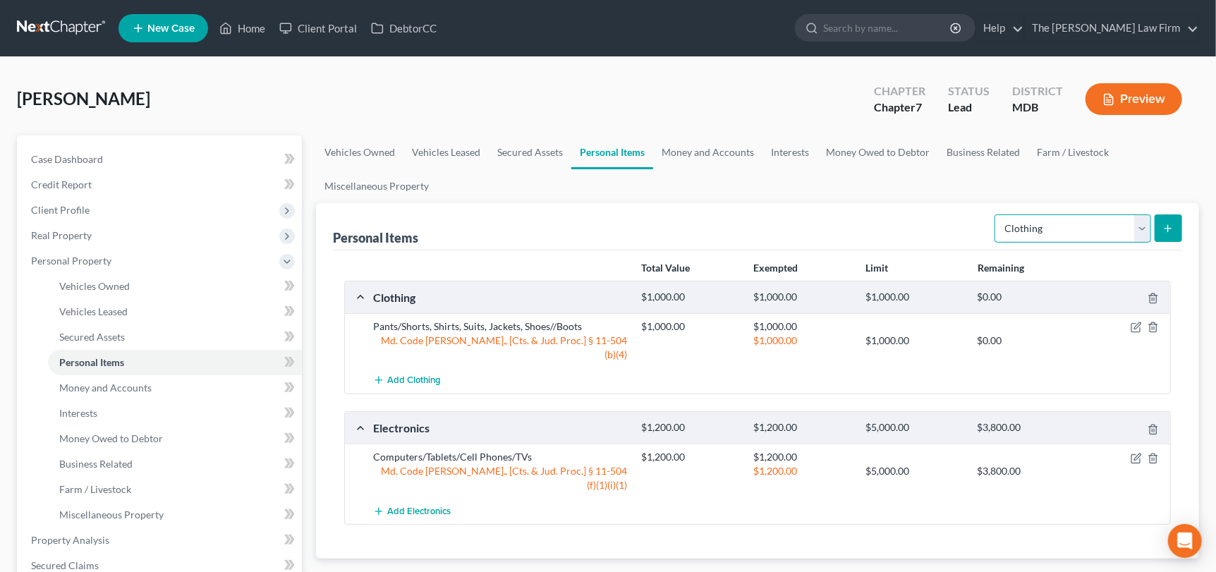
click at [1151, 222] on select "Select Item Type Clothing Collectibles Of Value Electronics Firearms Household …" at bounding box center [1073, 228] width 157 height 28
select select "household_goods"
click at [997, 214] on select "Select Item Type Clothing Collectibles Of Value Electronics Firearms Household …" at bounding box center [1073, 228] width 157 height 28
click at [1178, 226] on button "submit" at bounding box center [1169, 228] width 28 height 28
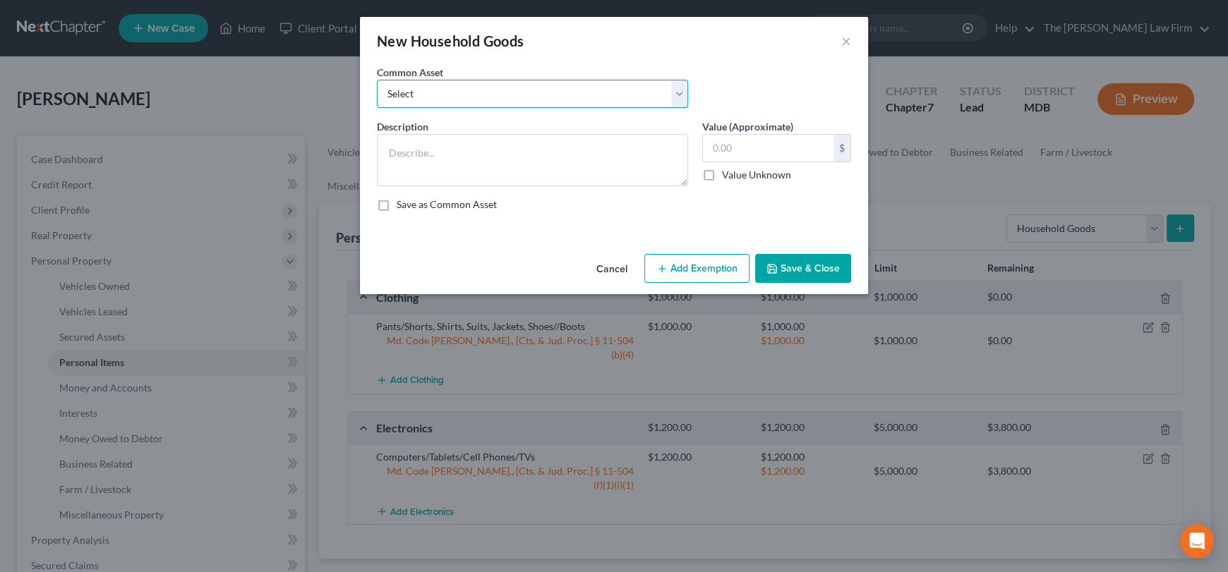
drag, startPoint x: 684, startPoint y: 90, endPoint x: 662, endPoint y: 106, distance: 26.8
click at [684, 90] on select "Select Beds, Sofas, Tables, Chairs, Desk Pots, Pans, Dishes, Flatware, Glasswar…" at bounding box center [532, 94] width 311 height 28
select select "14"
click at [377, 80] on select "Select Beds, Sofas, Tables, Chairs, Desk Pots, Pans, Dishes, Flatware, Glasswar…" at bounding box center [532, 94] width 311 height 28
type textarea "Beds, Dressers, Sofas, Tables, Chairs, Desk, Rugs, Curtains, Lamps"
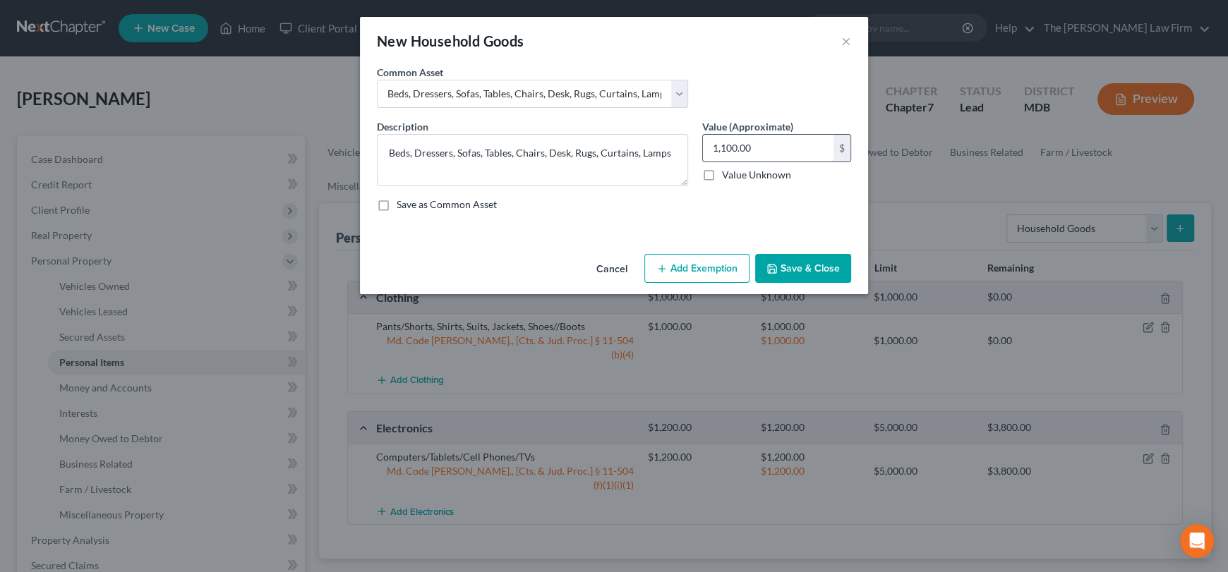
click at [744, 150] on input "1,100.00" at bounding box center [768, 148] width 131 height 27
type input "1,800"
click at [691, 260] on button "Add Exemption" at bounding box center [696, 269] width 105 height 30
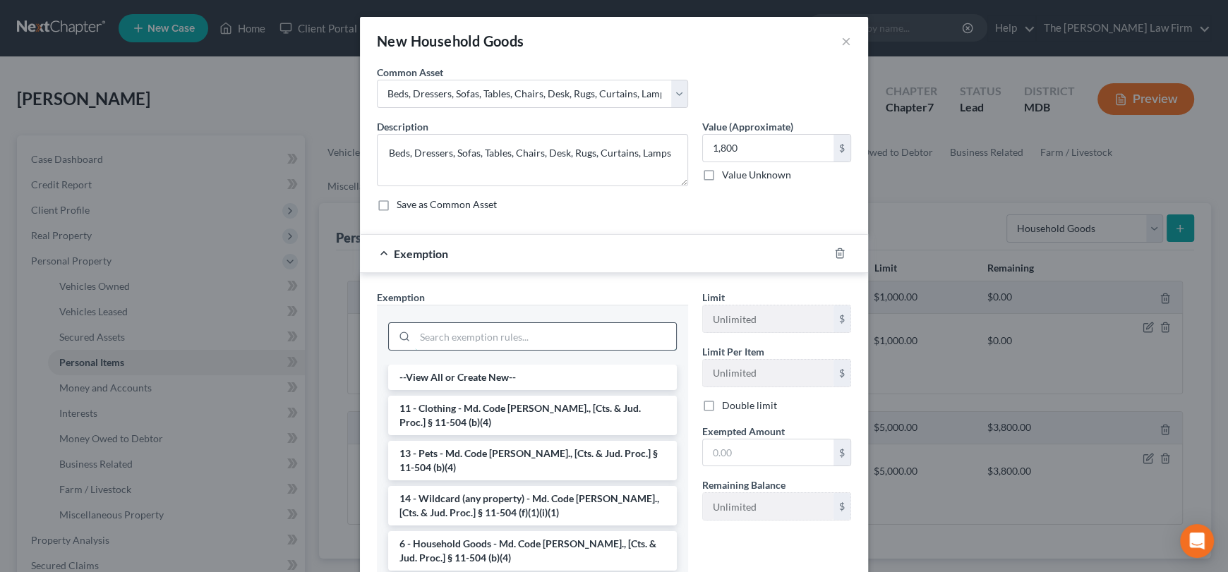
click at [479, 334] on input "search" at bounding box center [545, 336] width 261 height 27
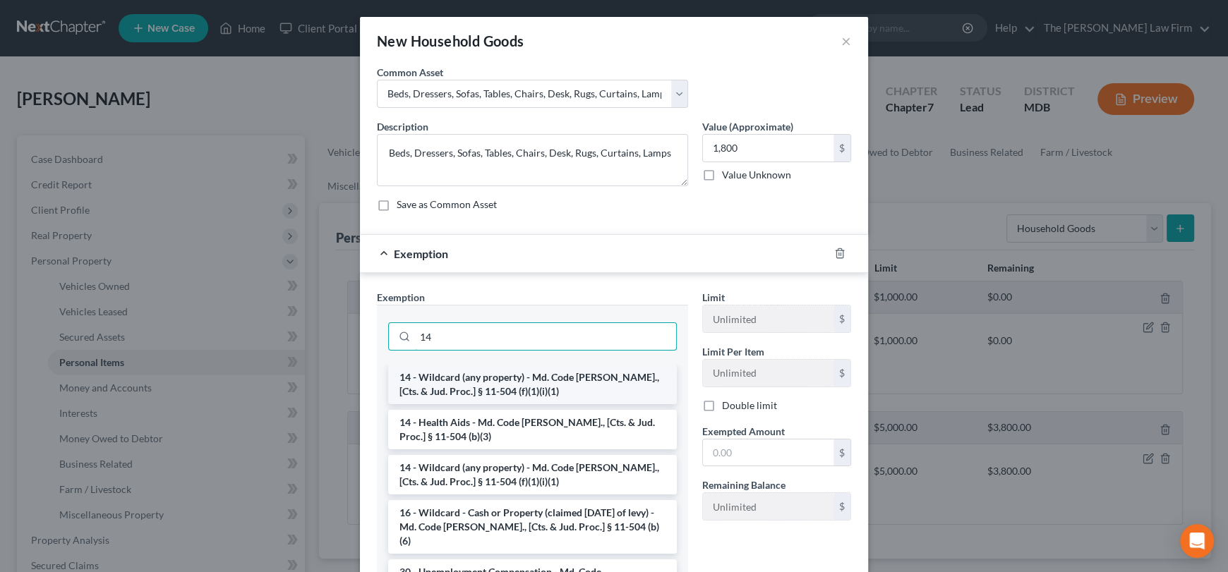
type input "14"
click at [474, 389] on li "14 - Wildcard (any property) - Md. Code [PERSON_NAME]., [Cts. & Jud. Proc.] § 1…" at bounding box center [532, 385] width 289 height 40
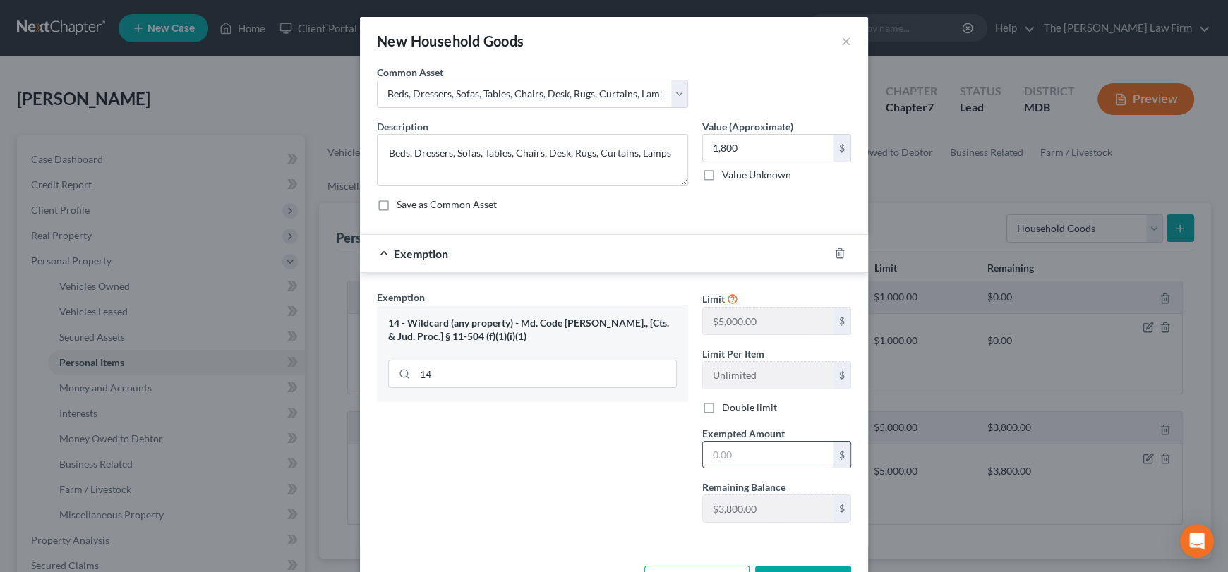
click at [732, 455] on input "text" at bounding box center [768, 455] width 131 height 27
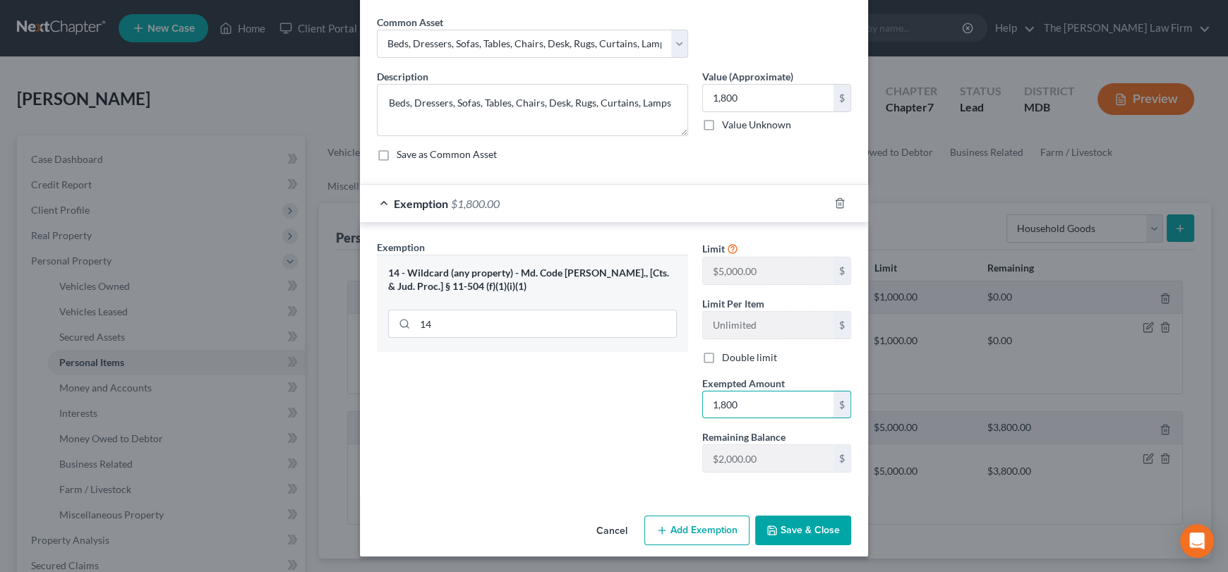
type input "1,800"
click at [816, 526] on button "Save & Close" at bounding box center [803, 531] width 96 height 30
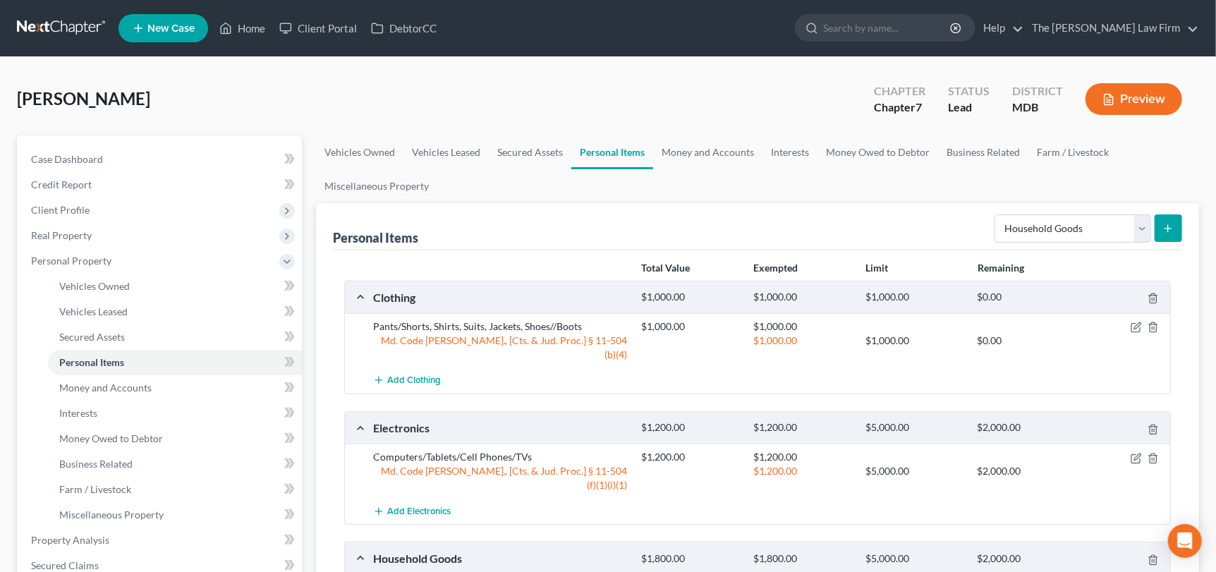
click at [1171, 226] on icon "submit" at bounding box center [1168, 228] width 11 height 11
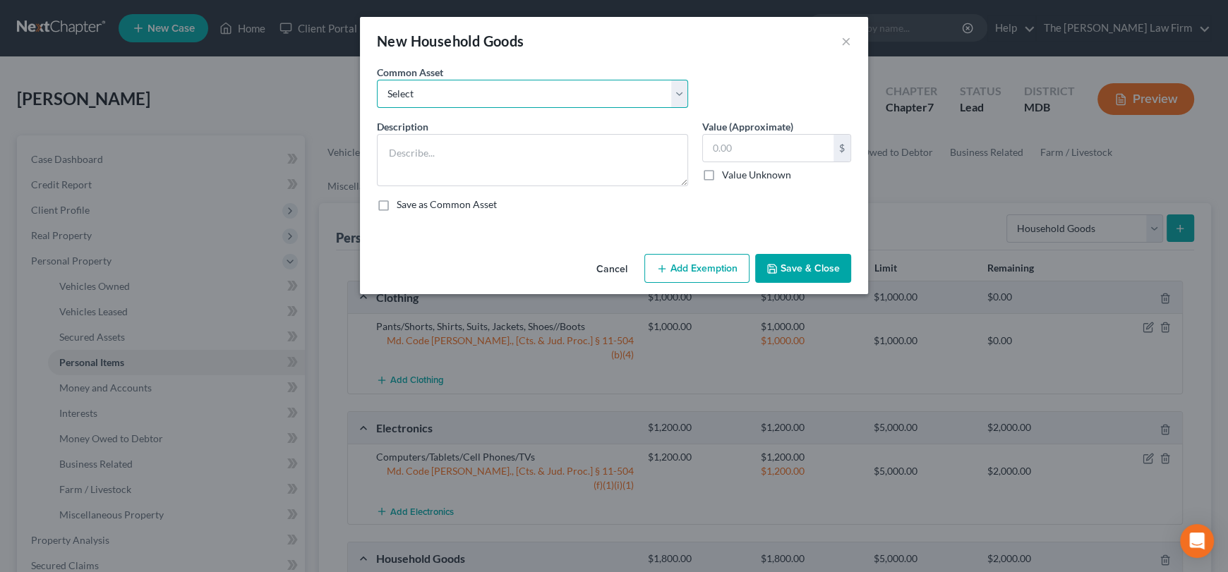
click at [652, 97] on select "Select Beds, Sofas, Tables, Chairs, Desk Pots, Pans, Dishes, Flatware, Glasswar…" at bounding box center [532, 94] width 311 height 28
select select "1"
click at [377, 80] on select "Select Beds, Sofas, Tables, Chairs, Desk Pots, Pans, Dishes, Flatware, Glasswar…" at bounding box center [532, 94] width 311 height 28
type textarea "Pots, Pans, Dishes, Flatware, Glassware"
click at [756, 145] on input "100.00" at bounding box center [768, 148] width 131 height 27
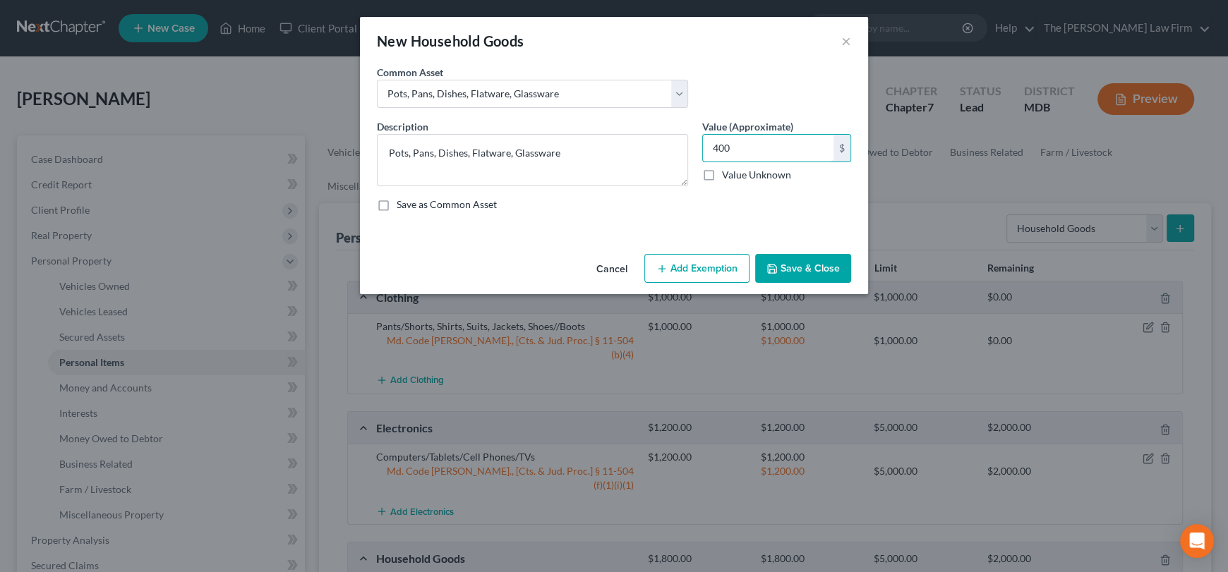
type input "400"
click at [695, 262] on button "Add Exemption" at bounding box center [696, 269] width 105 height 30
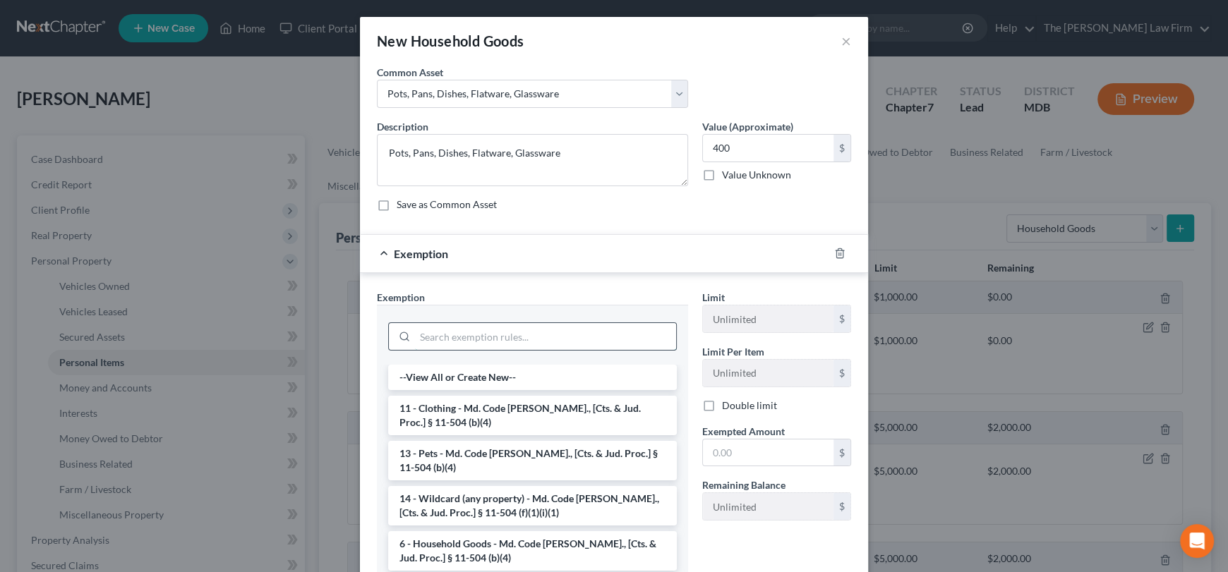
click at [449, 334] on input "search" at bounding box center [545, 336] width 261 height 27
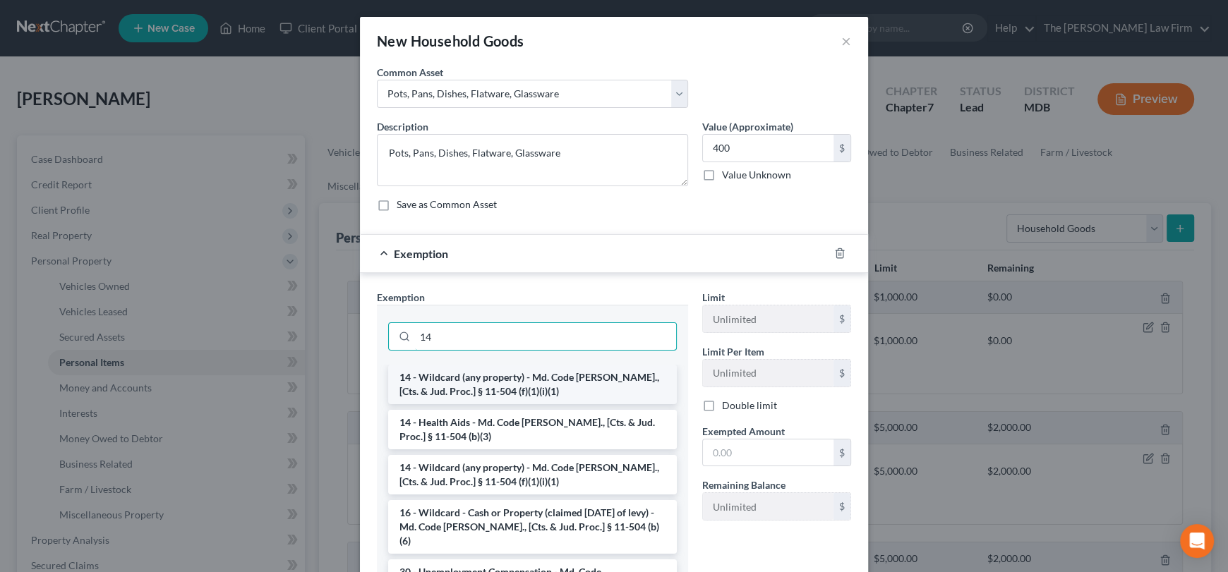
type input "14"
drag, startPoint x: 458, startPoint y: 375, endPoint x: 751, endPoint y: 447, distance: 301.5
click at [463, 376] on li "14 - Wildcard (any property) - Md. Code [PERSON_NAME]., [Cts. & Jud. Proc.] § 1…" at bounding box center [532, 385] width 289 height 40
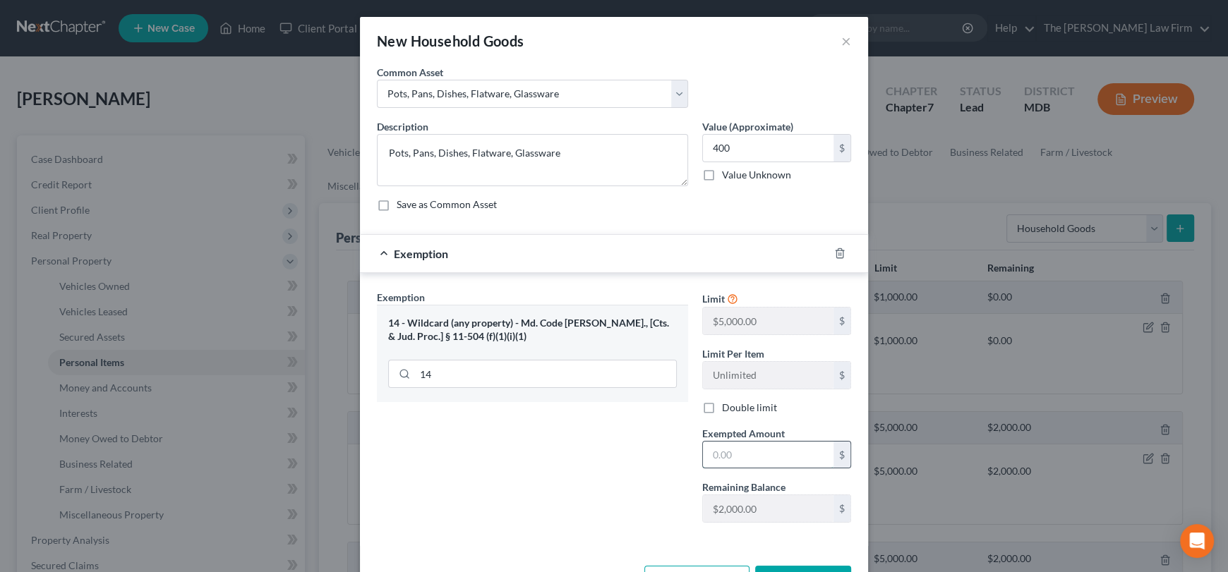
click at [751, 454] on input "text" at bounding box center [768, 455] width 131 height 27
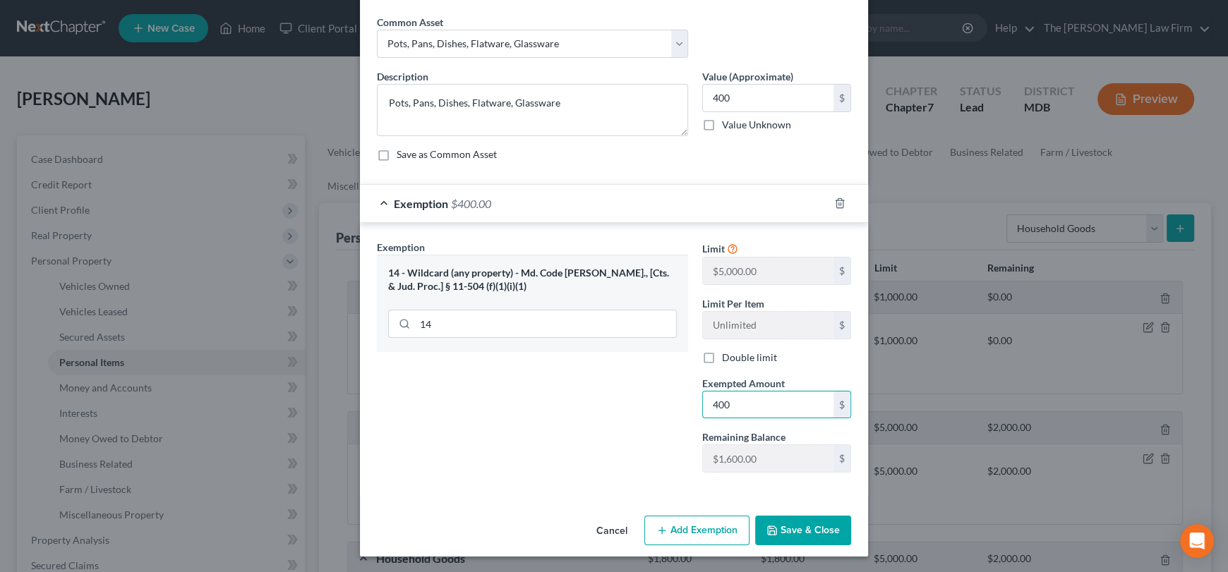
type input "400"
click at [789, 549] on div "Cancel Add Exemption Save & Close" at bounding box center [614, 533] width 508 height 47
click at [790, 521] on button "Save & Close" at bounding box center [803, 531] width 96 height 30
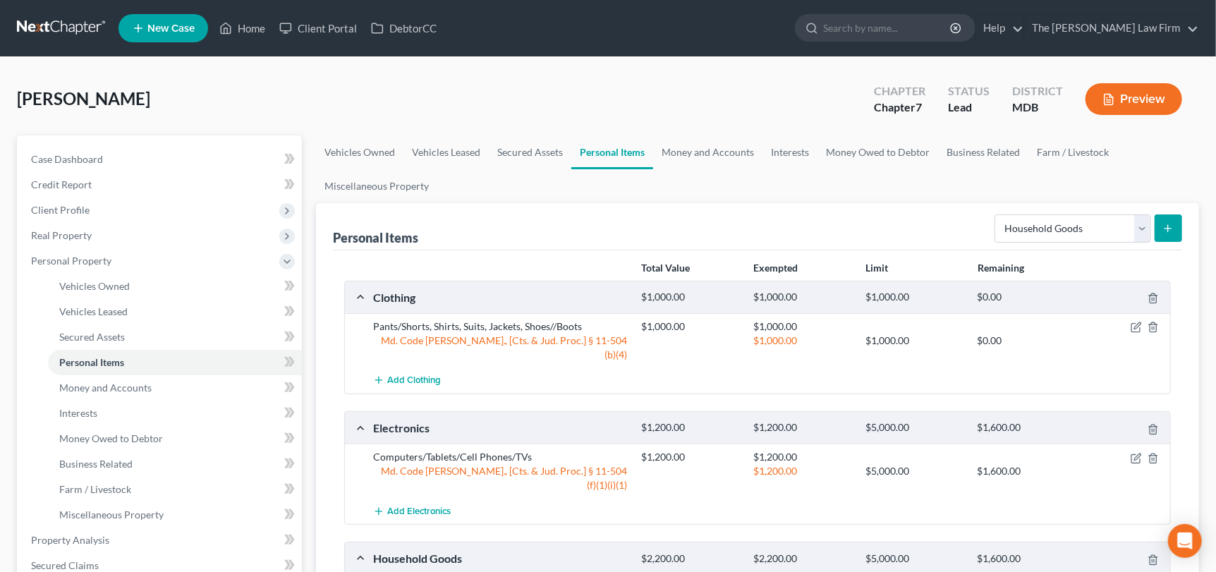
click at [1171, 223] on icon "submit" at bounding box center [1168, 228] width 11 height 11
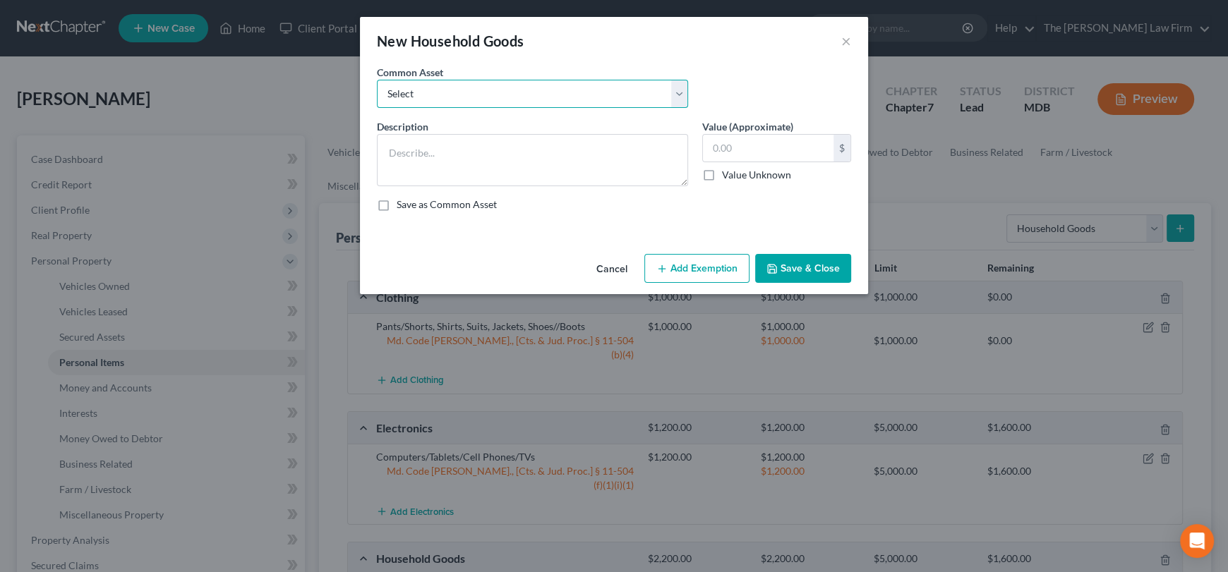
drag, startPoint x: 464, startPoint y: 98, endPoint x: 464, endPoint y: 106, distance: 7.8
click at [464, 98] on select "Select Beds, Sofas, Tables, Chairs, Desk Pots, Pans, Dishes, Flatware, Glasswar…" at bounding box center [532, 94] width 311 height 28
select select "2"
click at [377, 80] on select "Select Beds, Sofas, Tables, Chairs, Desk Pots, Pans, Dishes, Flatware, Glasswar…" at bounding box center [532, 94] width 311 height 28
type textarea "Washer, Dryer, Stove, Microwave, Fridge"
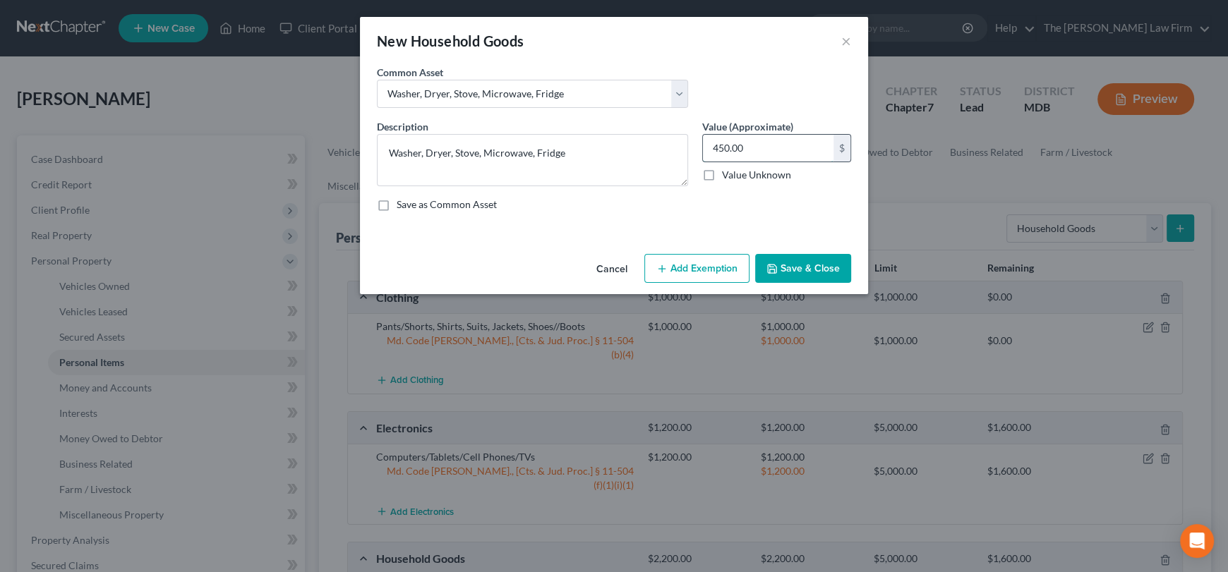
click at [792, 152] on input "450.00" at bounding box center [768, 148] width 131 height 27
click at [691, 265] on button "Add Exemption" at bounding box center [696, 269] width 105 height 30
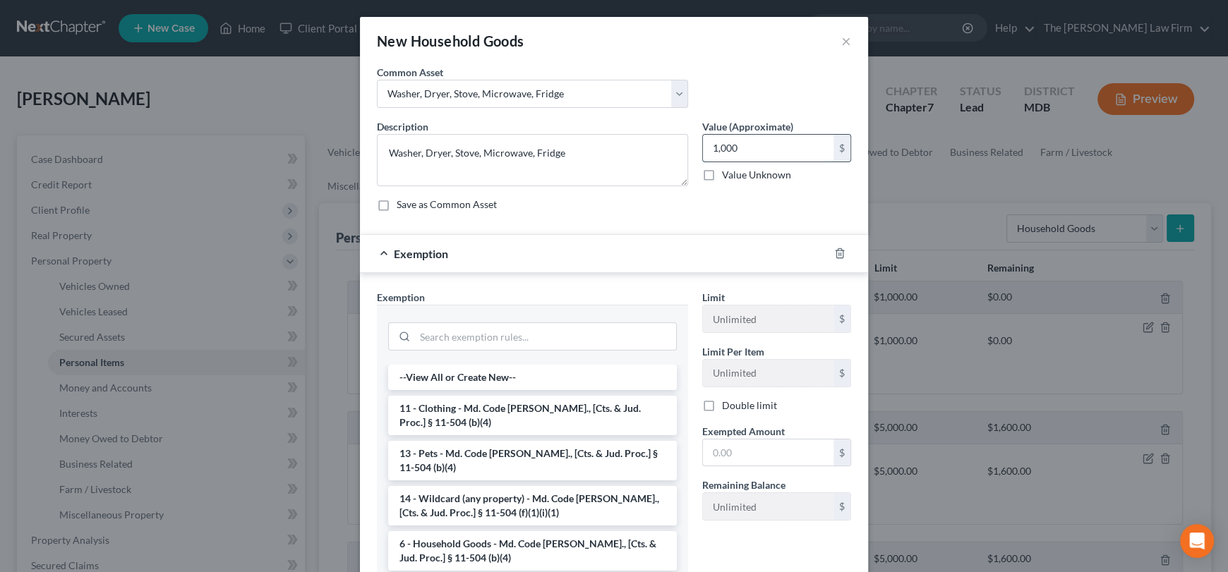
click at [732, 143] on input "1,000" at bounding box center [768, 148] width 131 height 27
type input "1,100"
click at [517, 333] on input "search" at bounding box center [545, 336] width 261 height 27
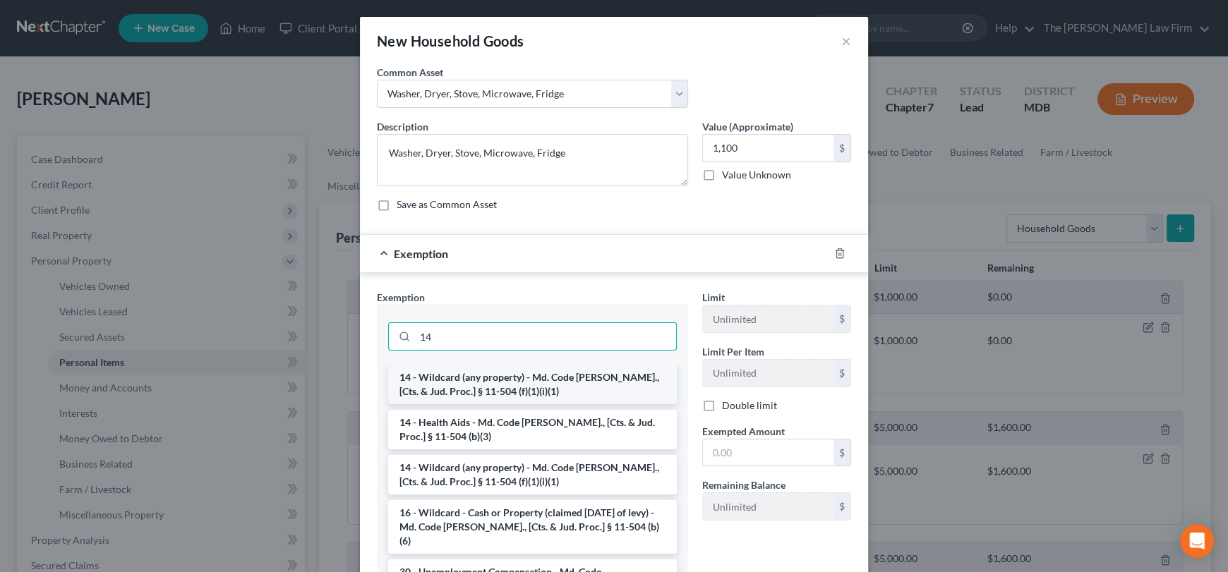
type input "14"
click at [481, 382] on li "14 - Wildcard (any property) - Md. Code [PERSON_NAME]., [Cts. & Jud. Proc.] § 1…" at bounding box center [532, 385] width 289 height 40
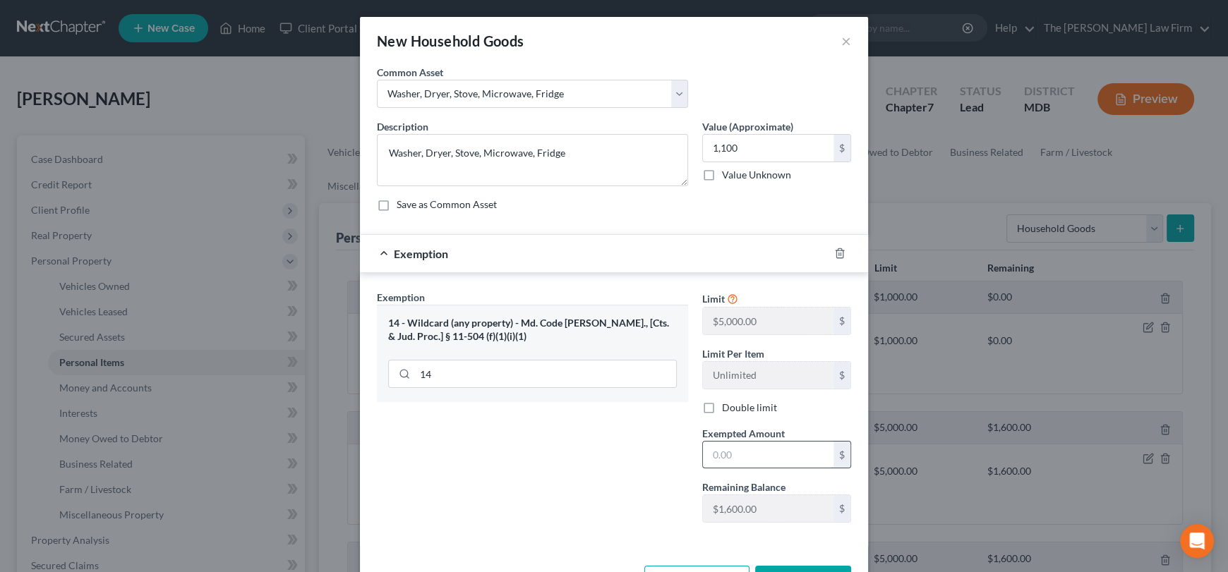
click at [732, 459] on input "text" at bounding box center [768, 455] width 131 height 27
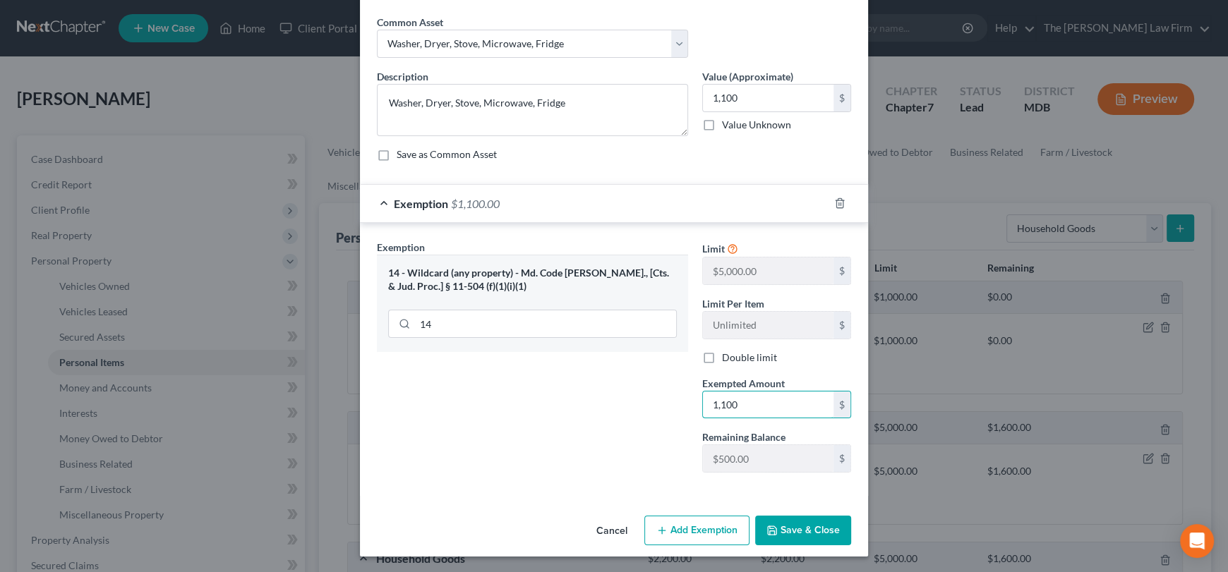
type input "1,100"
click at [805, 522] on button "Save & Close" at bounding box center [803, 531] width 96 height 30
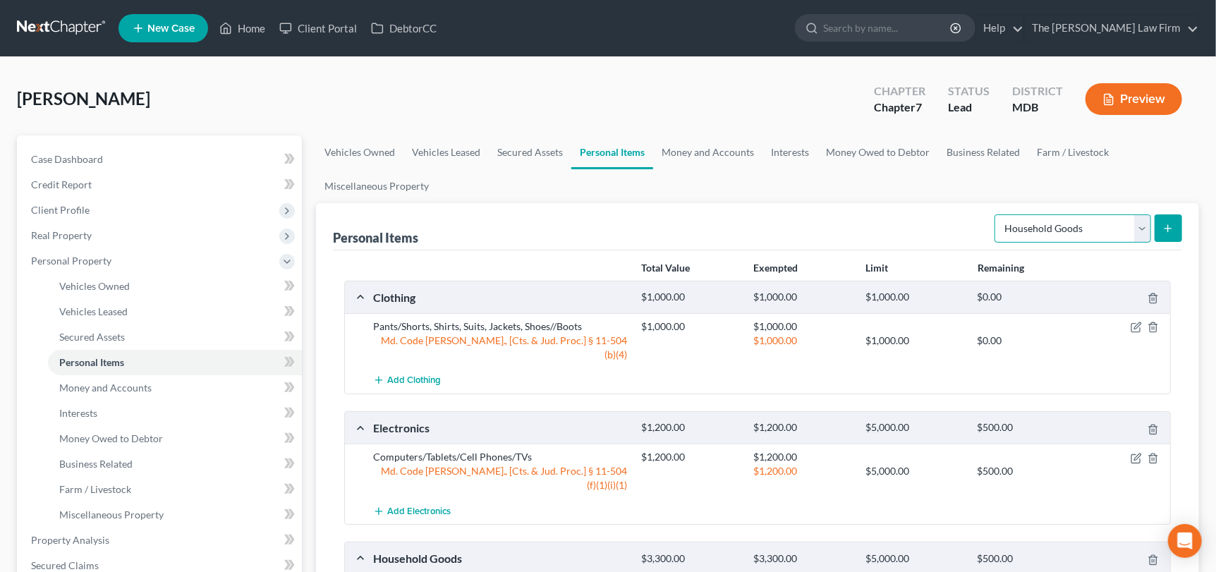
click at [1139, 233] on select "Select Item Type Clothing Collectibles Of Value Electronics Firearms Household …" at bounding box center [1073, 228] width 157 height 28
select select "jewelry"
click at [997, 214] on select "Select Item Type Clothing Collectibles Of Value Electronics Firearms Household …" at bounding box center [1073, 228] width 157 height 28
click at [1177, 228] on button "submit" at bounding box center [1169, 228] width 28 height 28
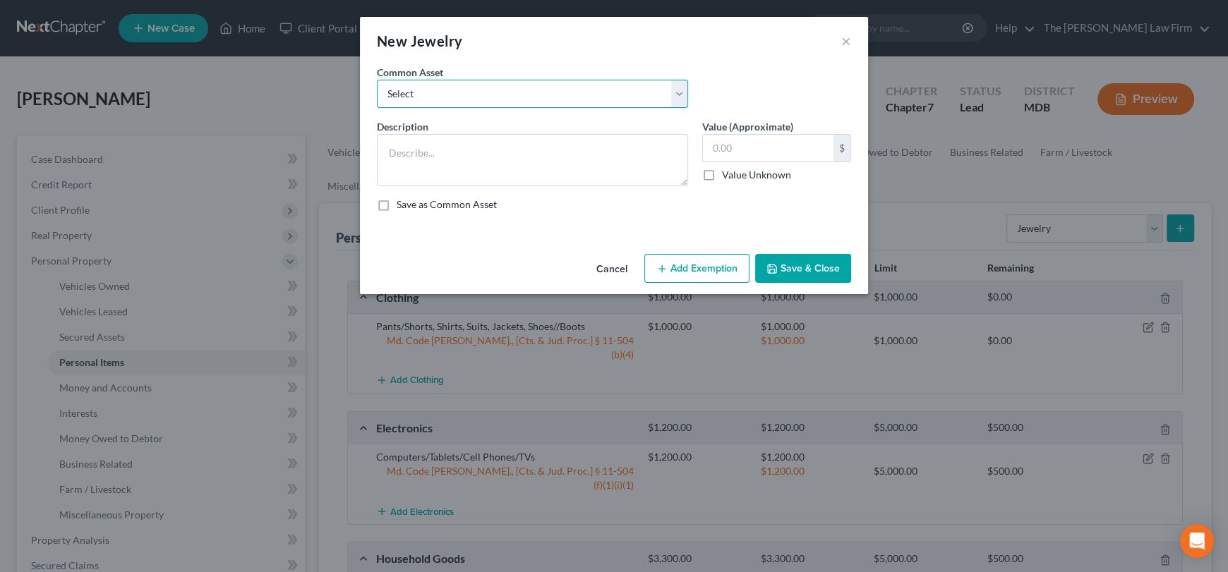
click at [588, 84] on select "Select Watches, Jewelry, Necklaces, Earrings, Bracelets, Rings Watches/Necklaces" at bounding box center [532, 94] width 311 height 28
select select "1"
click at [377, 80] on select "Select Watches, Jewelry, Necklaces, Earrings, Bracelets, Rings Watches/Necklaces" at bounding box center [532, 94] width 311 height 28
type textarea "Watches/Necklaces"
click at [760, 155] on input "125.00" at bounding box center [768, 148] width 131 height 27
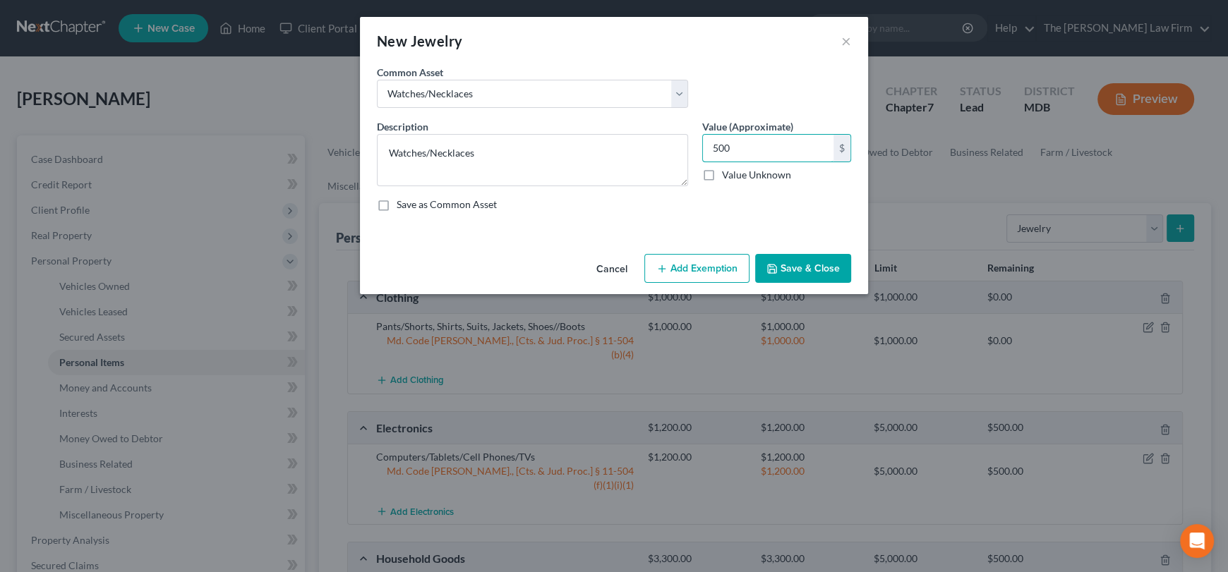
type input "500"
click at [709, 262] on button "Add Exemption" at bounding box center [696, 269] width 105 height 30
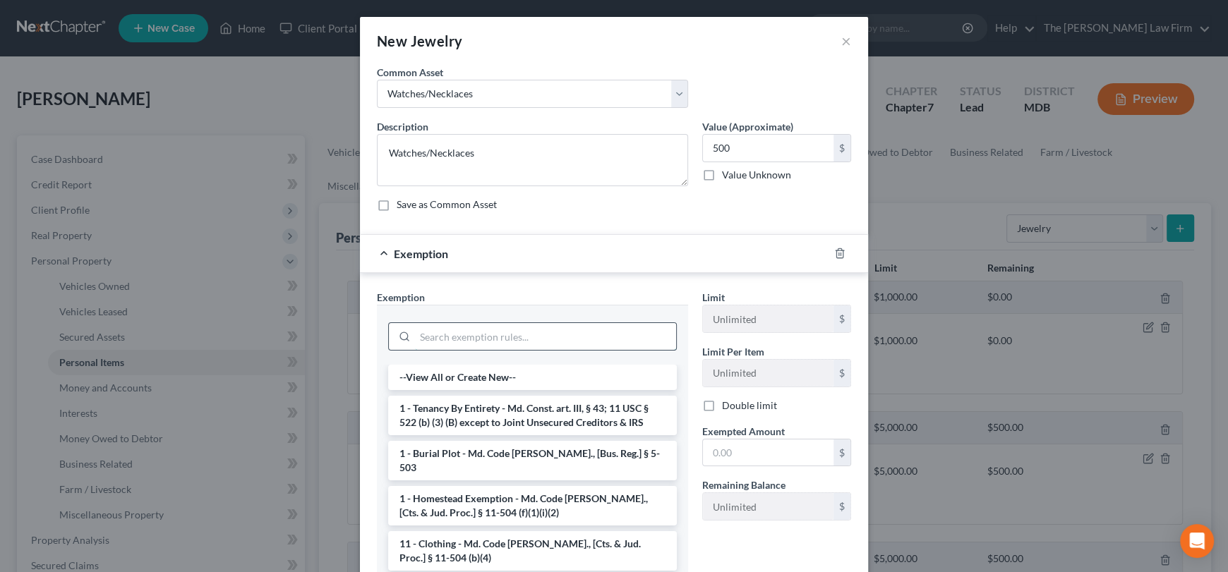
click at [499, 332] on input "search" at bounding box center [545, 336] width 261 height 27
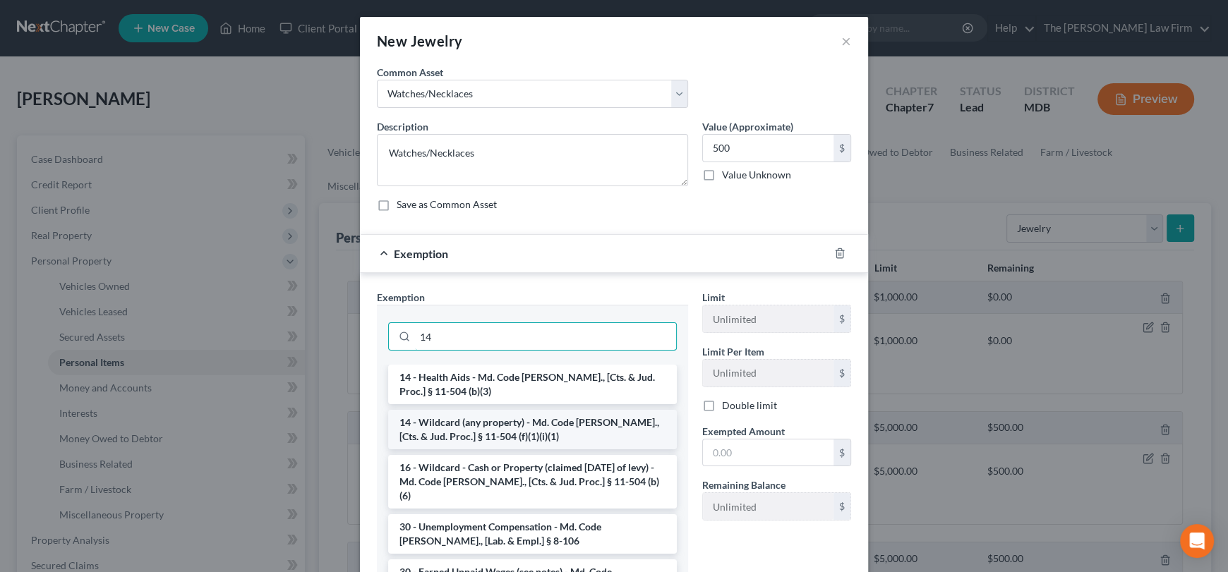
type input "14"
click at [511, 428] on li "14 - Wildcard (any property) - Md. Code [PERSON_NAME]., [Cts. & Jud. Proc.] § 1…" at bounding box center [532, 430] width 289 height 40
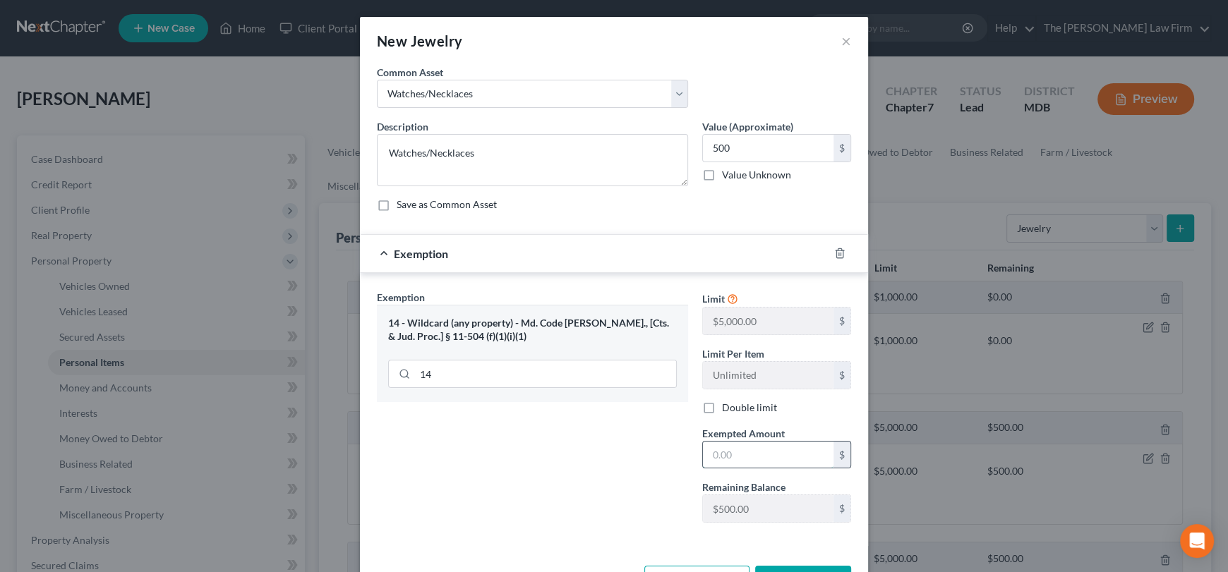
click at [735, 451] on input "text" at bounding box center [768, 455] width 131 height 27
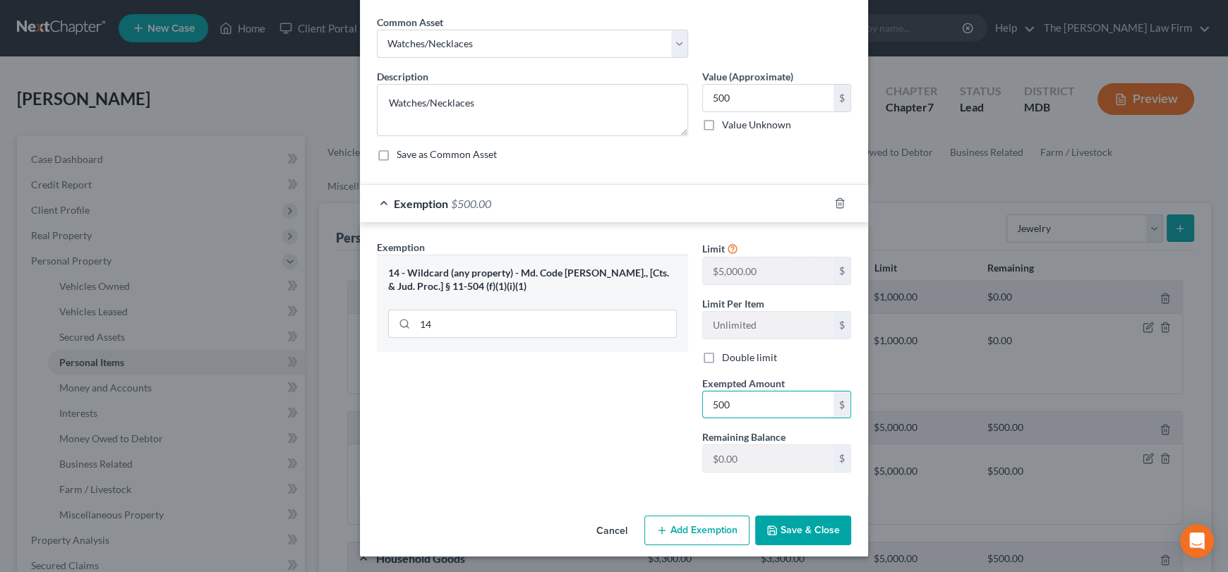
type input "500"
click at [785, 524] on button "Save & Close" at bounding box center [803, 531] width 96 height 30
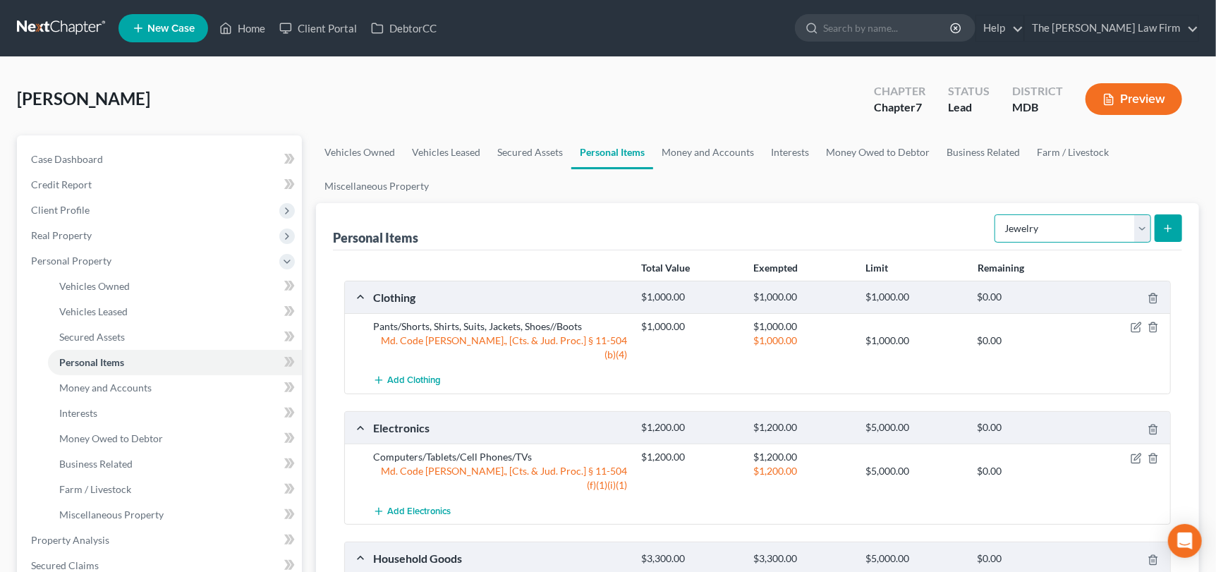
click at [1135, 219] on select "Select Item Type Clothing Collectibles Of Value Electronics Firearms Household …" at bounding box center [1073, 228] width 157 height 28
select select "sports_and_hobby_equipment"
click at [997, 214] on select "Select Item Type Clothing Collectibles Of Value Electronics Firearms Household …" at bounding box center [1073, 228] width 157 height 28
click at [1173, 231] on icon "submit" at bounding box center [1168, 228] width 11 height 11
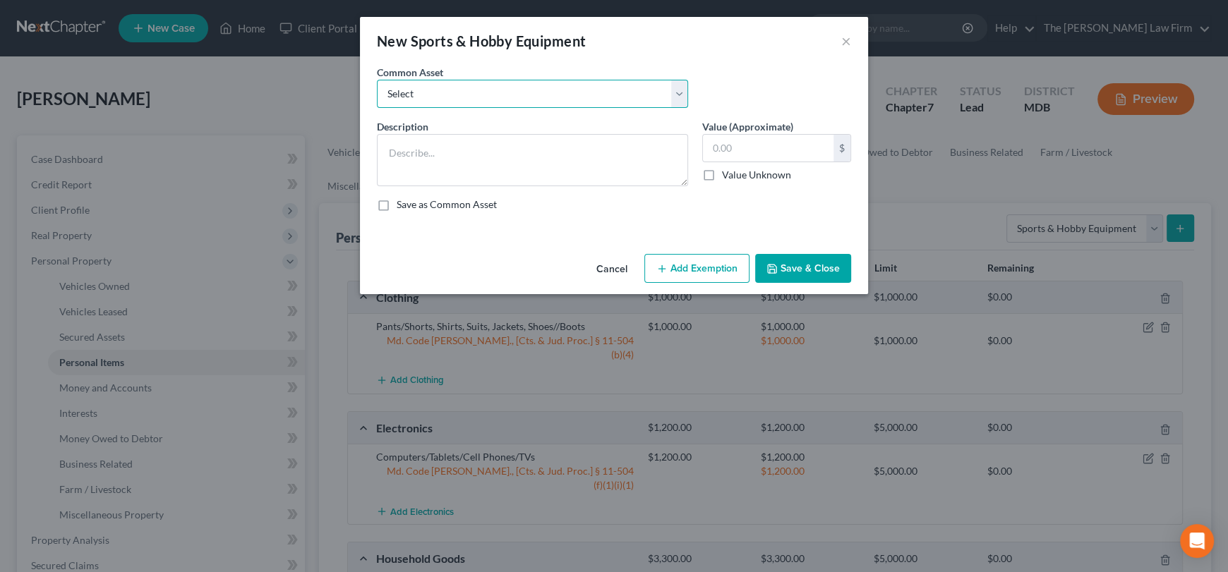
drag, startPoint x: 454, startPoint y: 93, endPoint x: 442, endPoint y: 106, distance: 17.5
click at [454, 93] on select "Select Lawnmower, Grill Work Tools Art brushes, paint, canvas" at bounding box center [532, 94] width 311 height 28
select select "0"
click at [377, 80] on select "Select Lawnmower, Grill Work Tools Art brushes, paint, canvas" at bounding box center [532, 94] width 311 height 28
type textarea "Lawnmower, Grill"
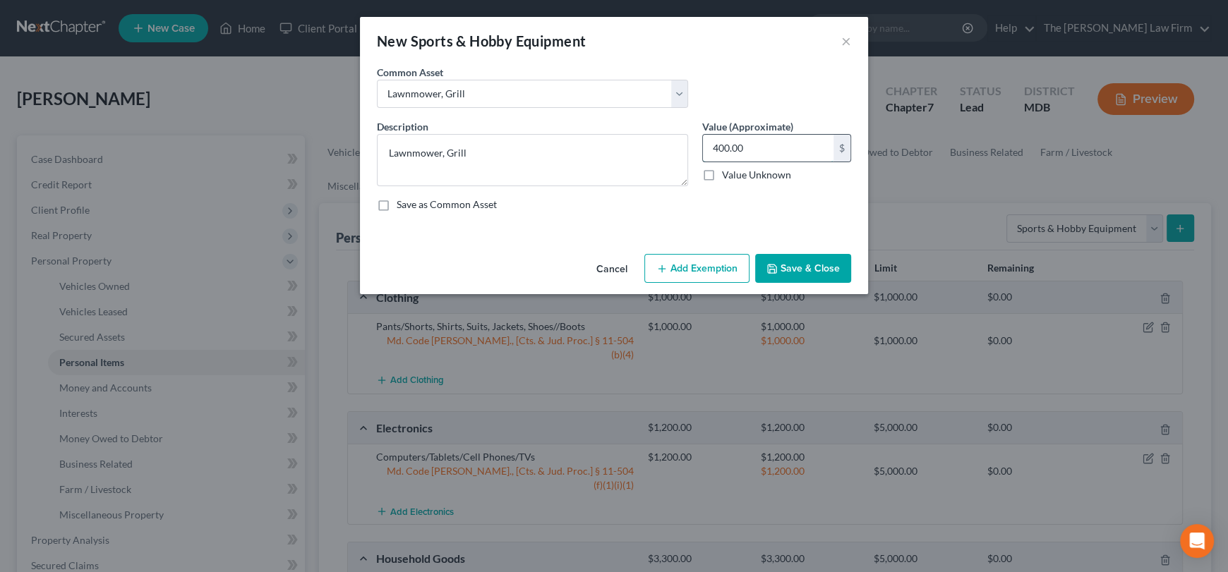
click at [818, 144] on input "400.00" at bounding box center [768, 148] width 131 height 27
type input "500"
click at [679, 265] on button "Add Exemption" at bounding box center [696, 269] width 105 height 30
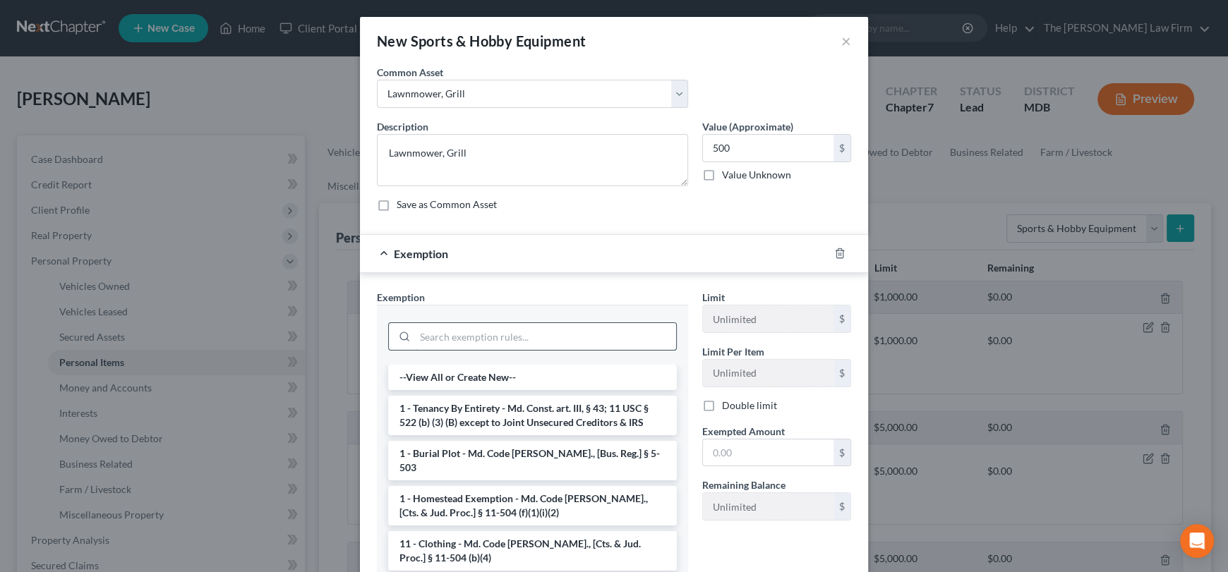
click at [449, 337] on input "search" at bounding box center [545, 336] width 261 height 27
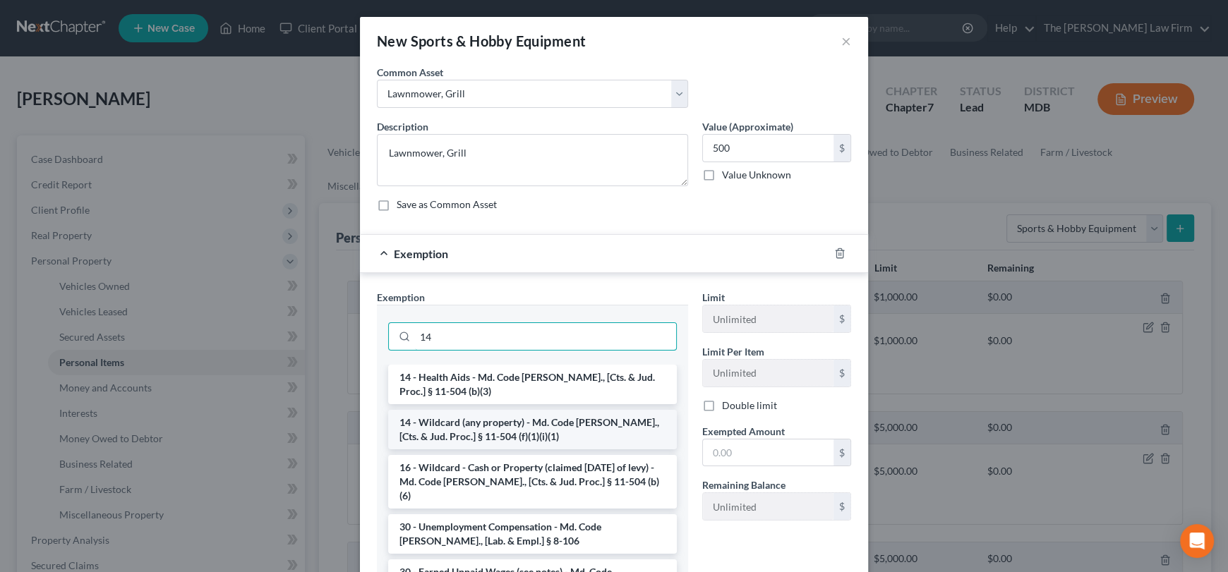
type input "14"
click at [469, 423] on li "14 - Wildcard (any property) - Md. Code [PERSON_NAME]., [Cts. & Jud. Proc.] § 1…" at bounding box center [532, 430] width 289 height 40
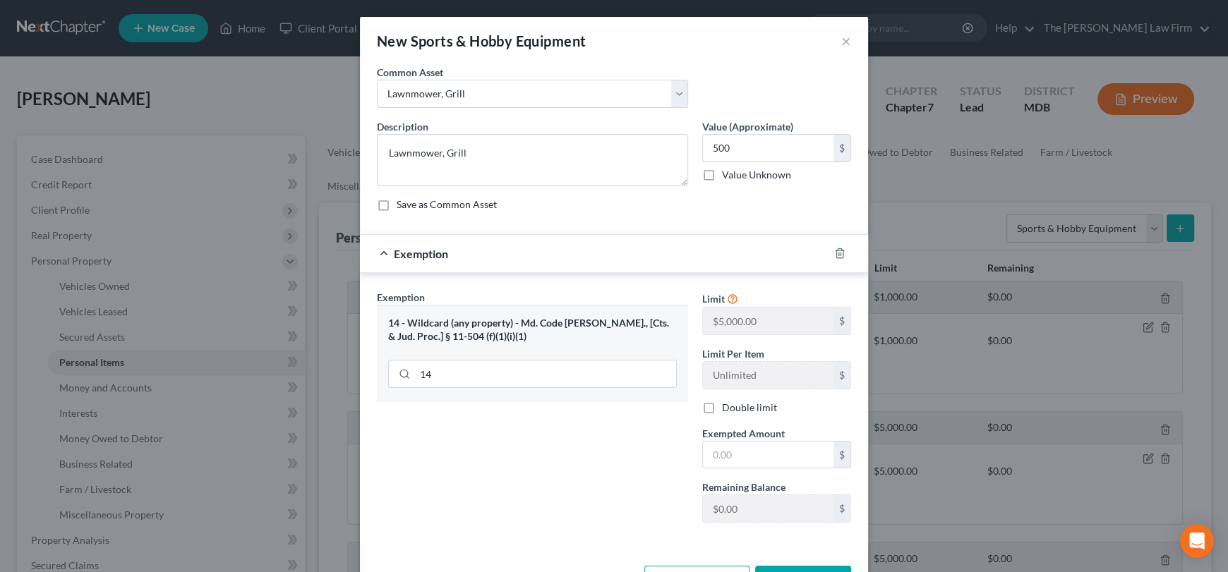
click at [762, 438] on label "Exempted Amount *" at bounding box center [743, 433] width 83 height 15
click at [758, 453] on input "text" at bounding box center [768, 455] width 131 height 27
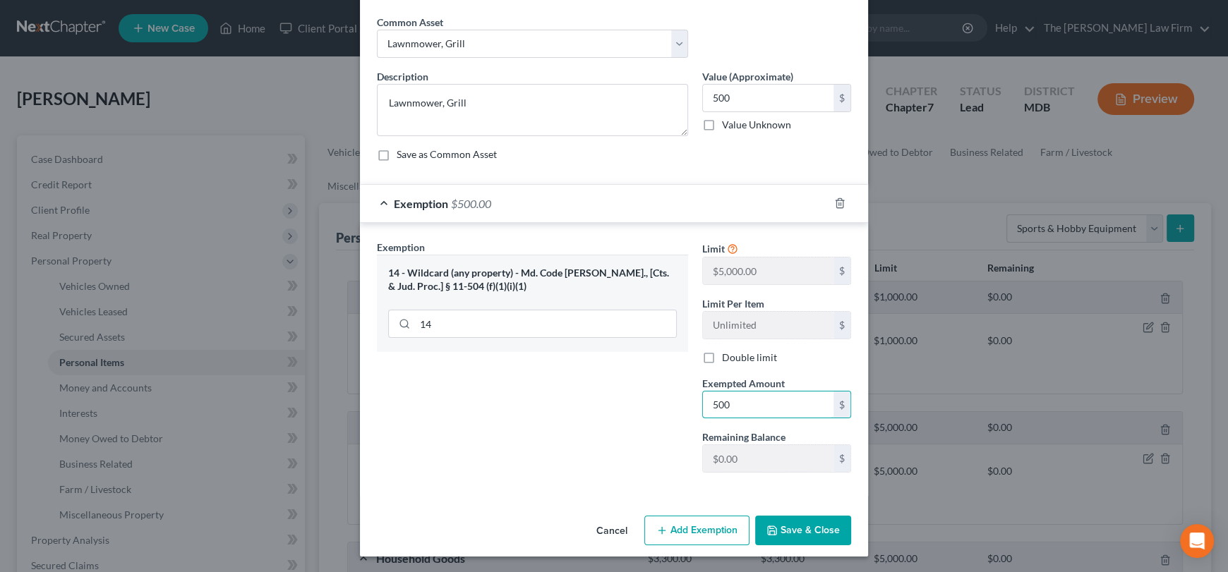
type input "500"
click at [792, 512] on div "Cancel Add Exemption Save & Close" at bounding box center [614, 533] width 508 height 47
click at [790, 531] on button "Save & Close" at bounding box center [803, 531] width 96 height 30
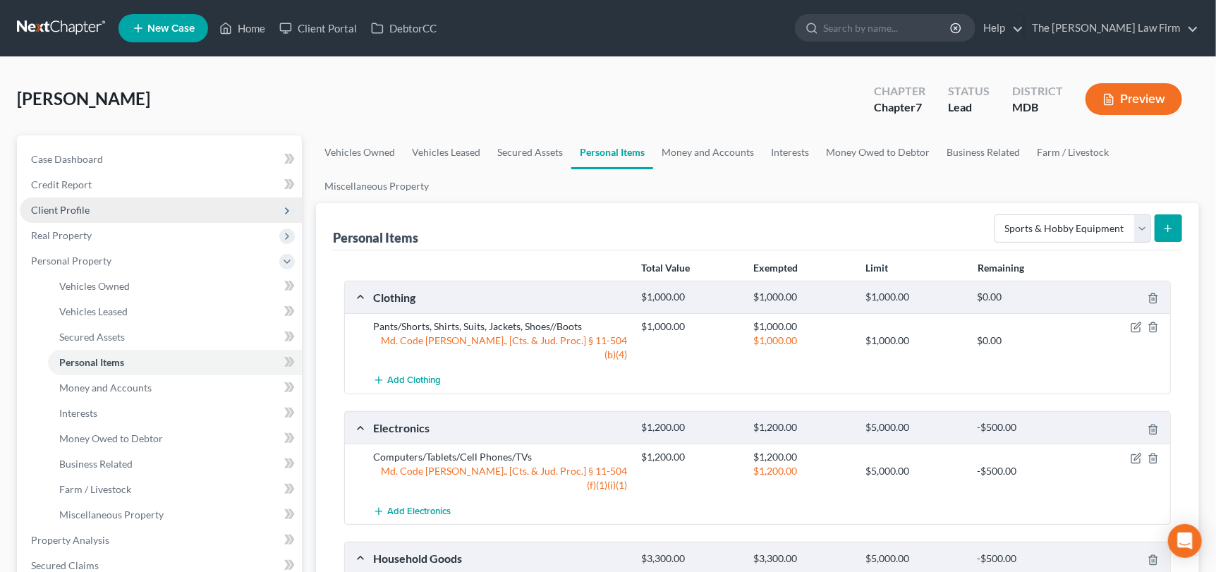
click at [44, 210] on span "Client Profile" at bounding box center [60, 210] width 59 height 12
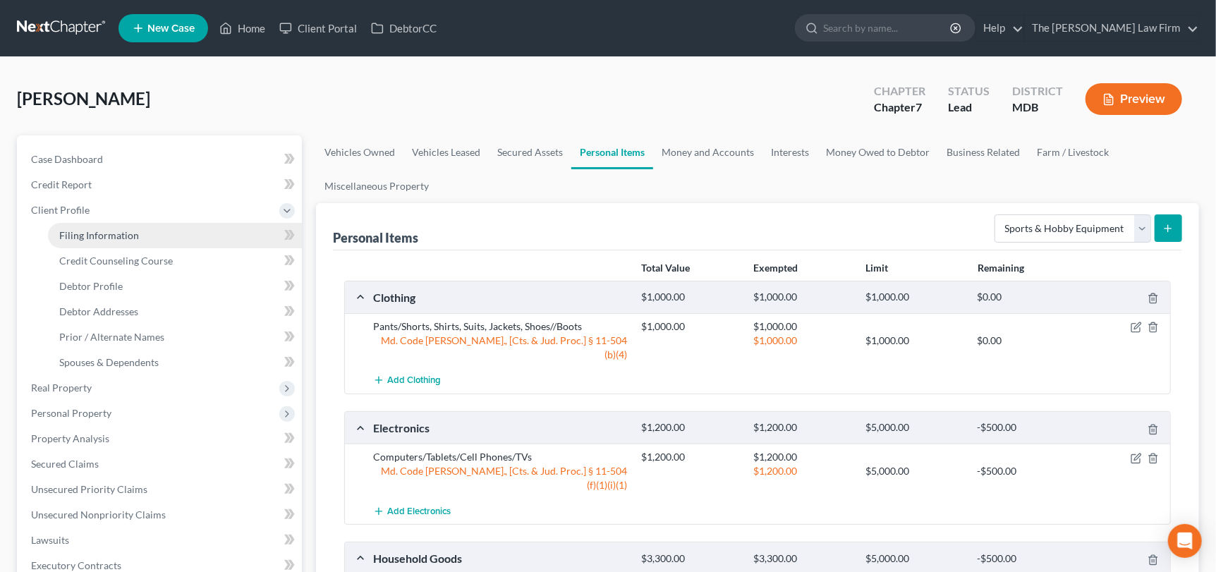
click at [84, 235] on span "Filing Information" at bounding box center [99, 235] width 80 height 12
select select "1"
select select "0"
select select "38"
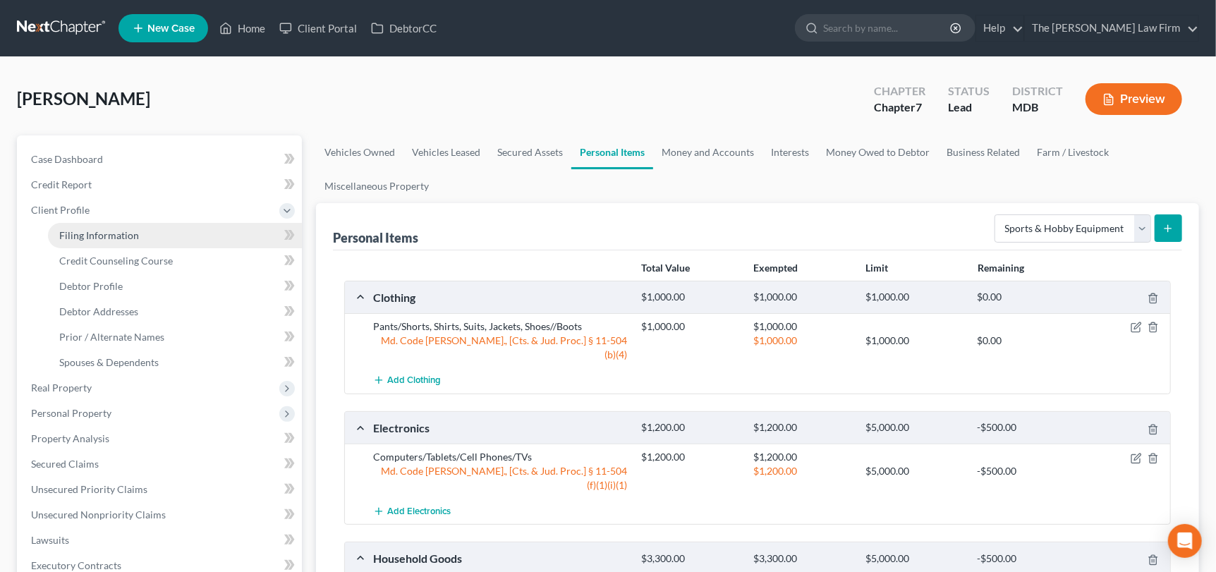
select select "0"
select select "21"
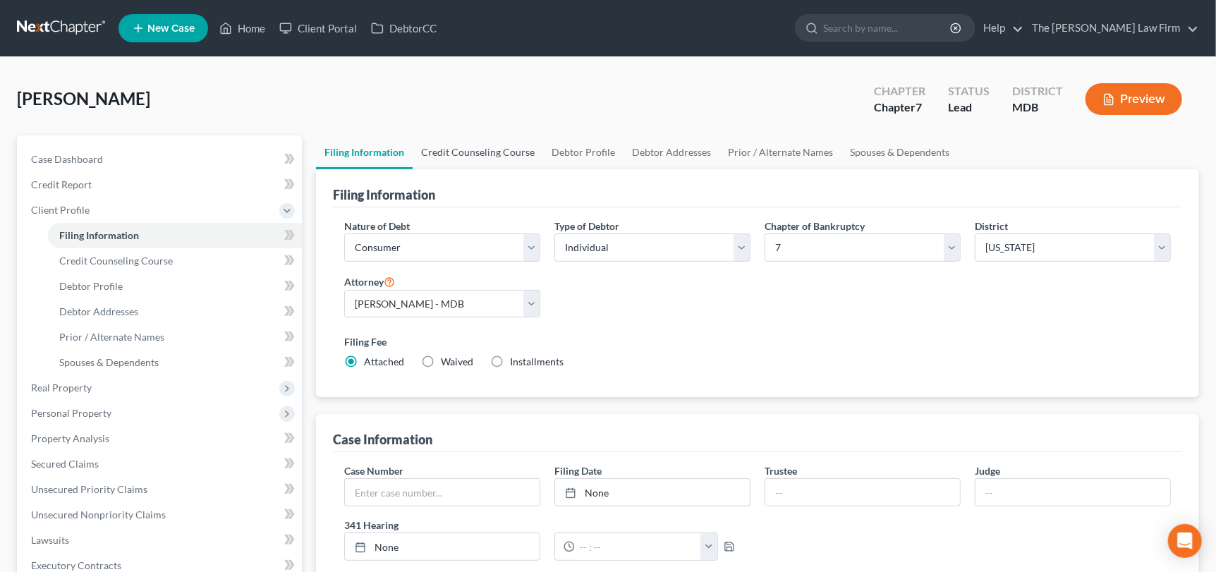
click at [487, 148] on link "Credit Counseling Course" at bounding box center [478, 152] width 131 height 34
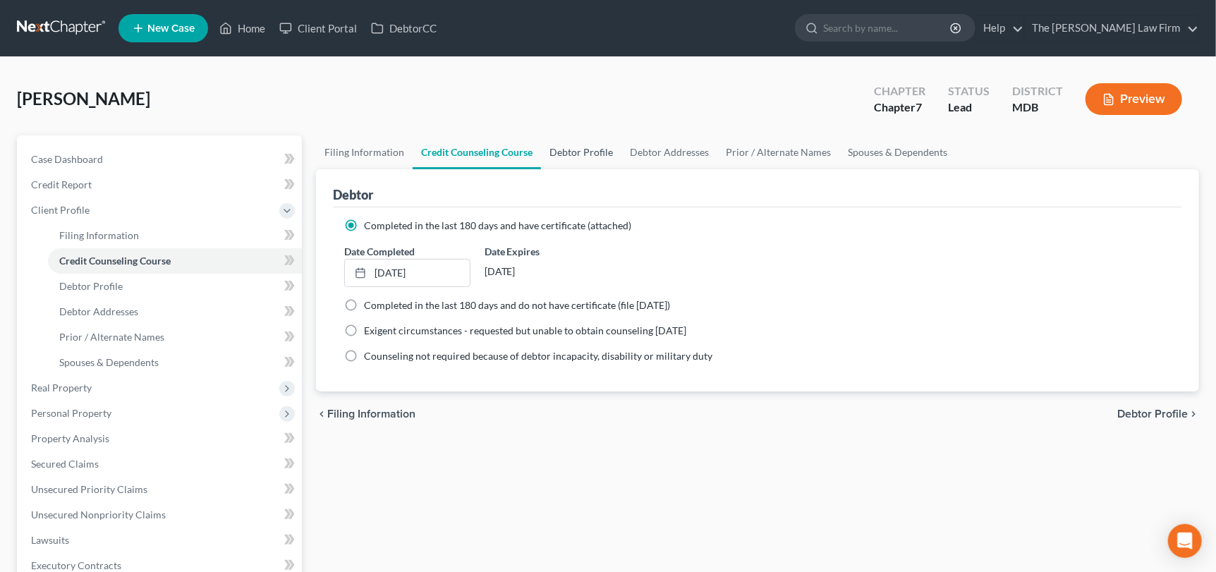
click at [585, 152] on link "Debtor Profile" at bounding box center [581, 152] width 80 height 34
select select "1"
select select "2"
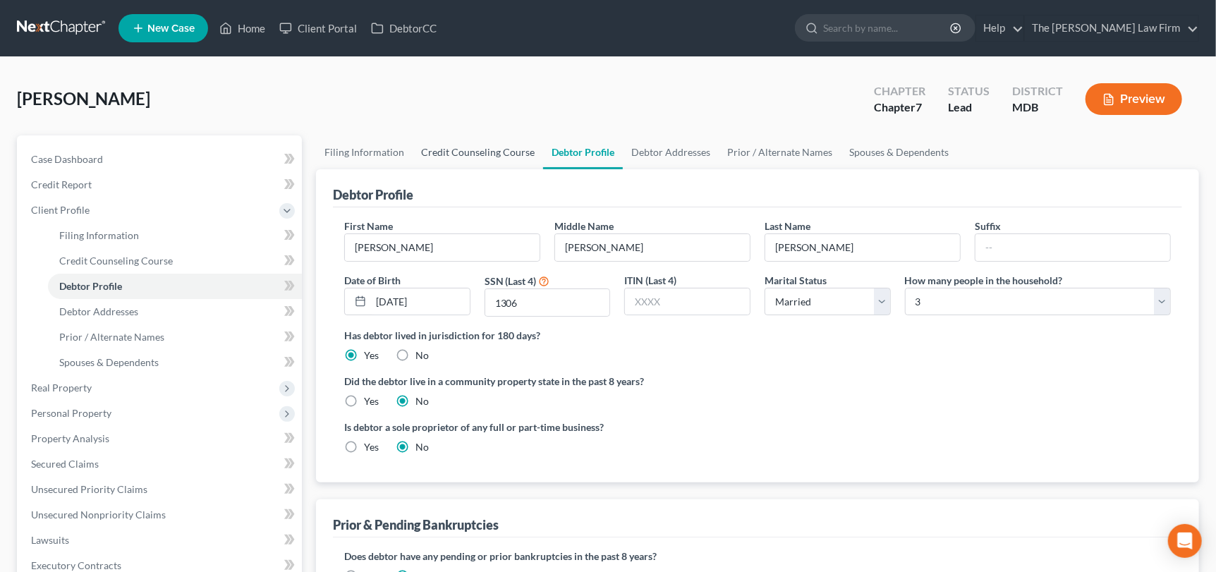
click at [502, 151] on link "Credit Counseling Course" at bounding box center [478, 152] width 131 height 34
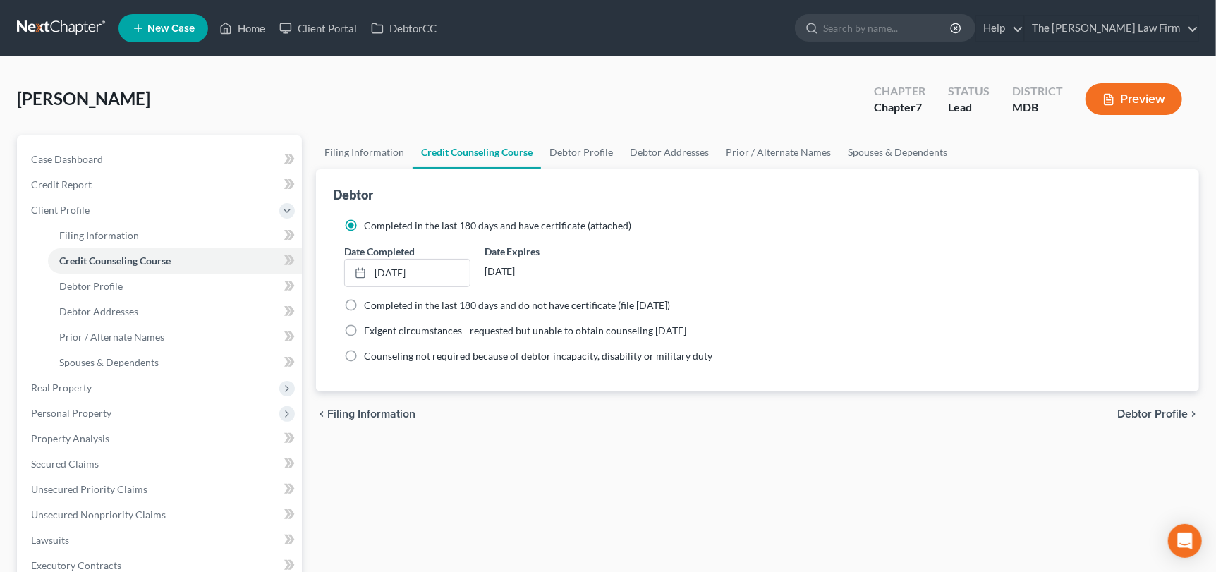
click at [364, 304] on label "Completed in the last 180 days and do not have certificate (file [DATE])" at bounding box center [517, 305] width 306 height 14
click at [370, 304] on input "Completed in the last 180 days and do not have certificate (file [DATE])" at bounding box center [374, 302] width 9 height 9
radio input "true"
radio input "false"
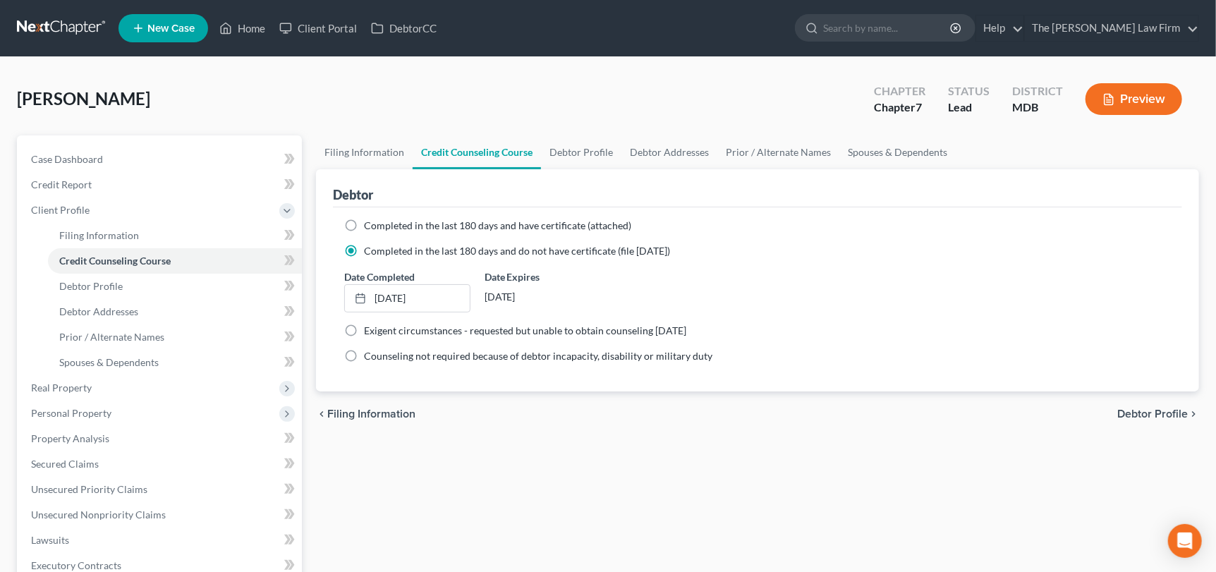
click at [814, 294] on div "Date Completed [DATE] close Date [DATE] Time 12:00 AM chevron_left [DATE] chevr…" at bounding box center [757, 291] width 841 height 43
click at [588, 140] on link "Debtor Profile" at bounding box center [581, 152] width 80 height 34
select select "1"
select select "2"
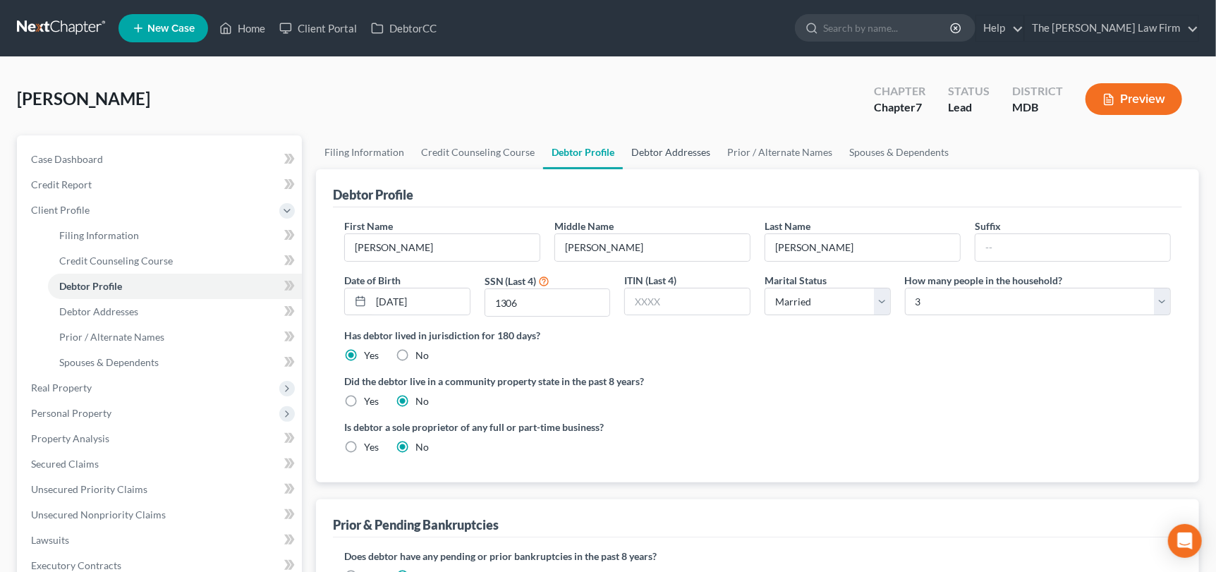
click at [665, 166] on link "Debtor Addresses" at bounding box center [671, 152] width 96 height 34
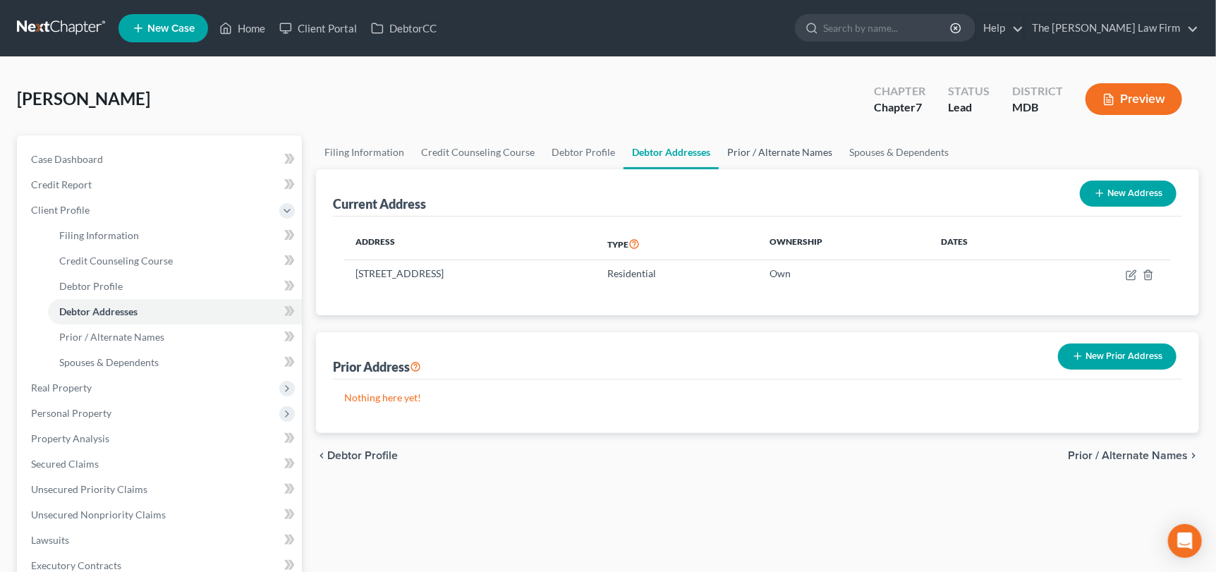
click at [781, 152] on link "Prior / Alternate Names" at bounding box center [780, 152] width 122 height 34
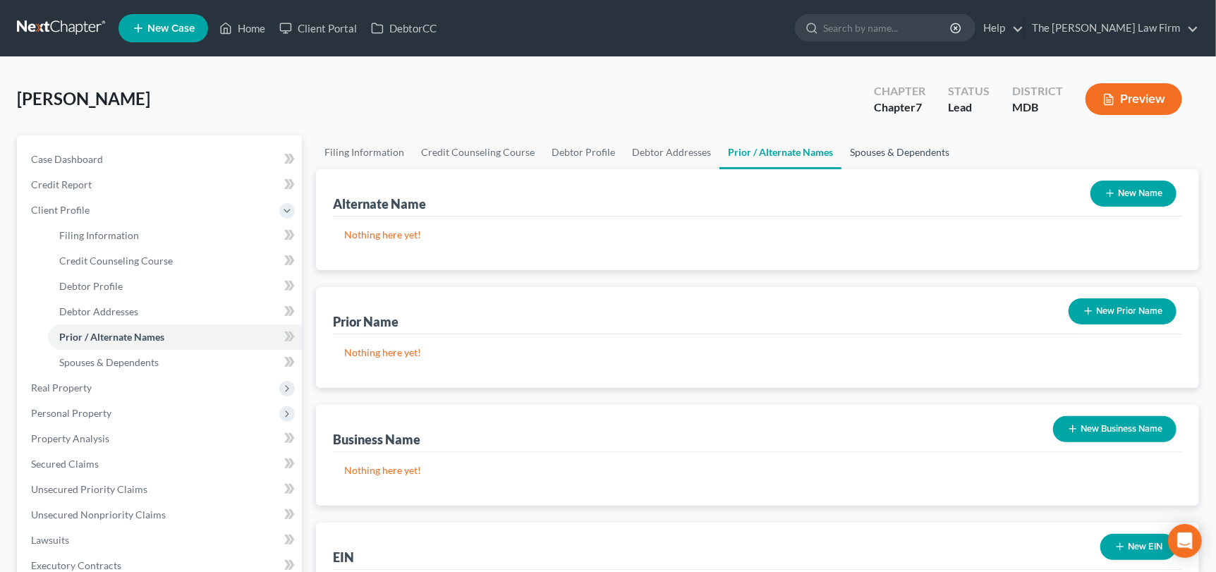
click at [874, 151] on link "Spouses & Dependents" at bounding box center [900, 152] width 116 height 34
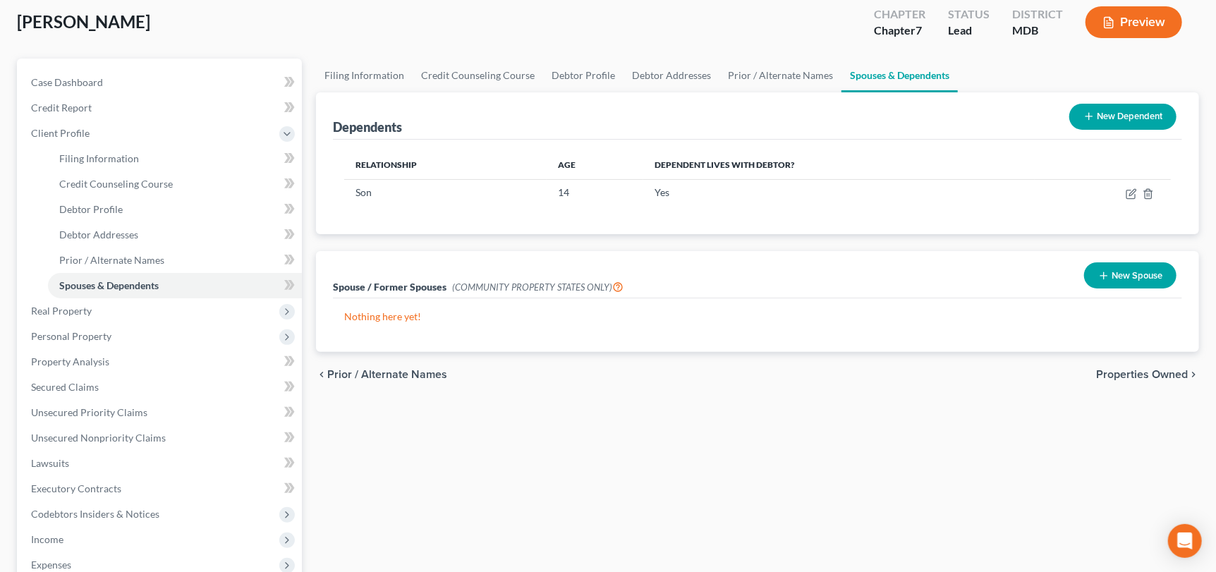
scroll to position [211, 0]
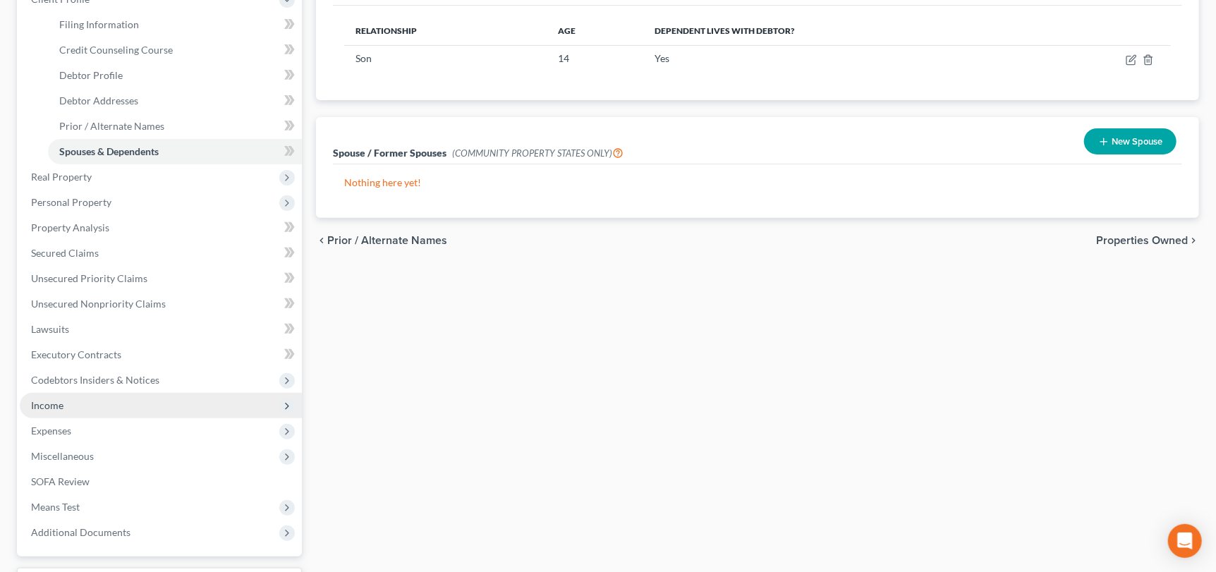
click at [101, 405] on span "Income" at bounding box center [161, 405] width 282 height 25
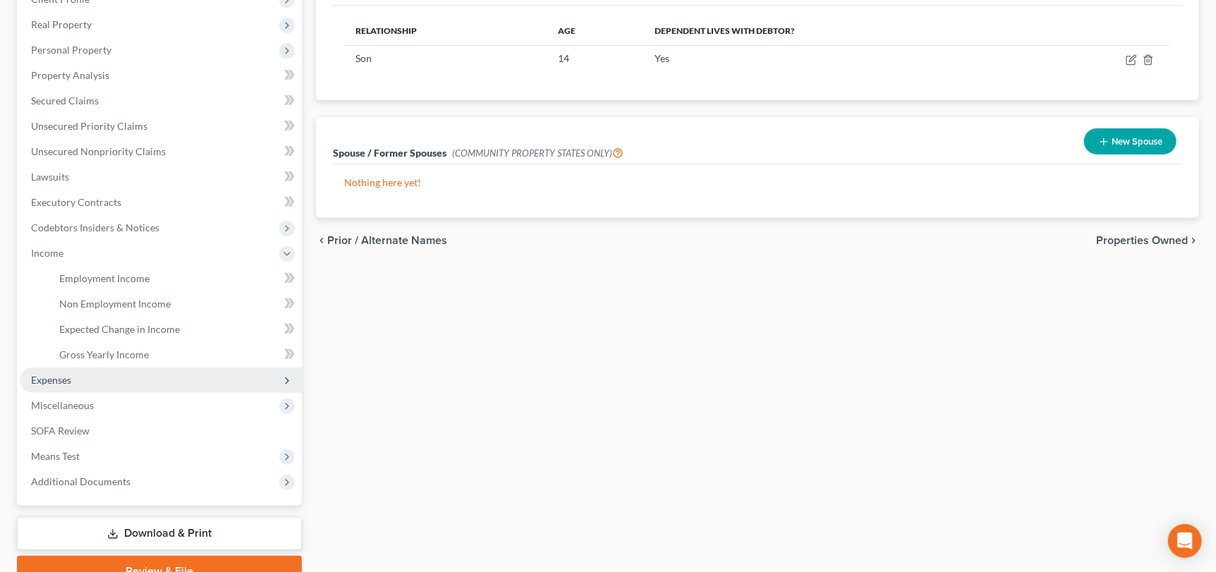
click at [102, 376] on span "Expenses" at bounding box center [161, 380] width 282 height 25
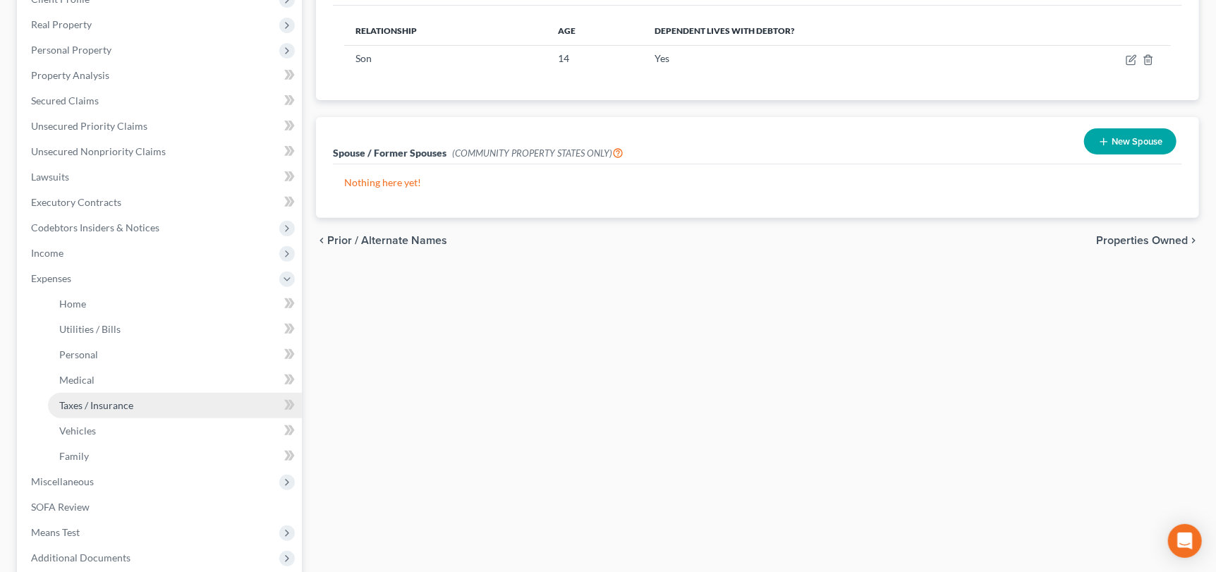
click at [137, 409] on link "Taxes / Insurance" at bounding box center [175, 405] width 254 height 25
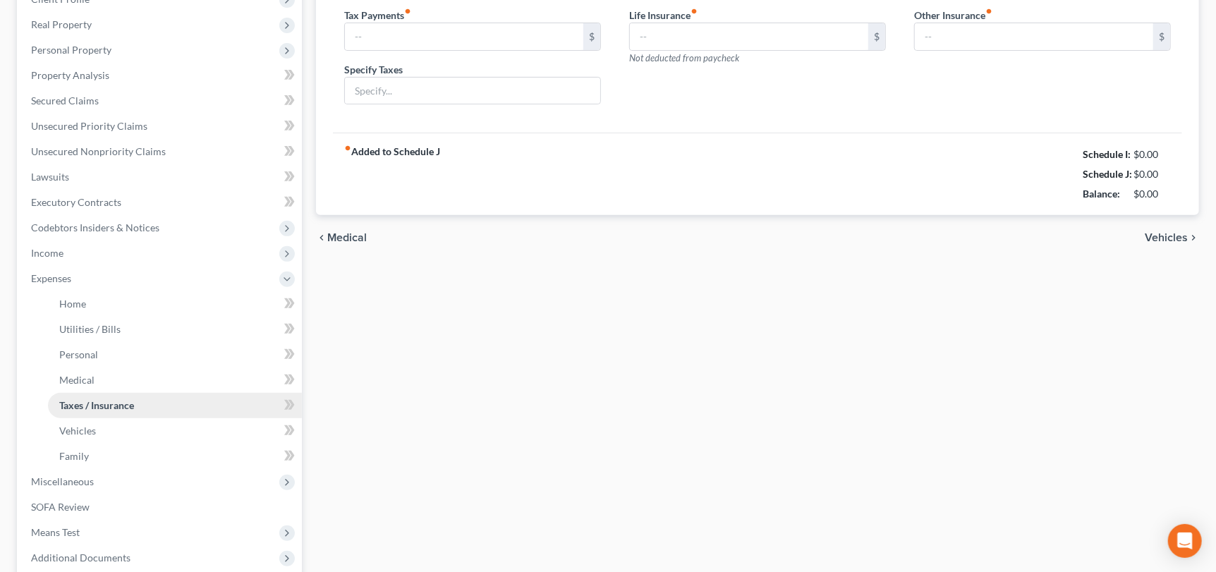
type input "0.00"
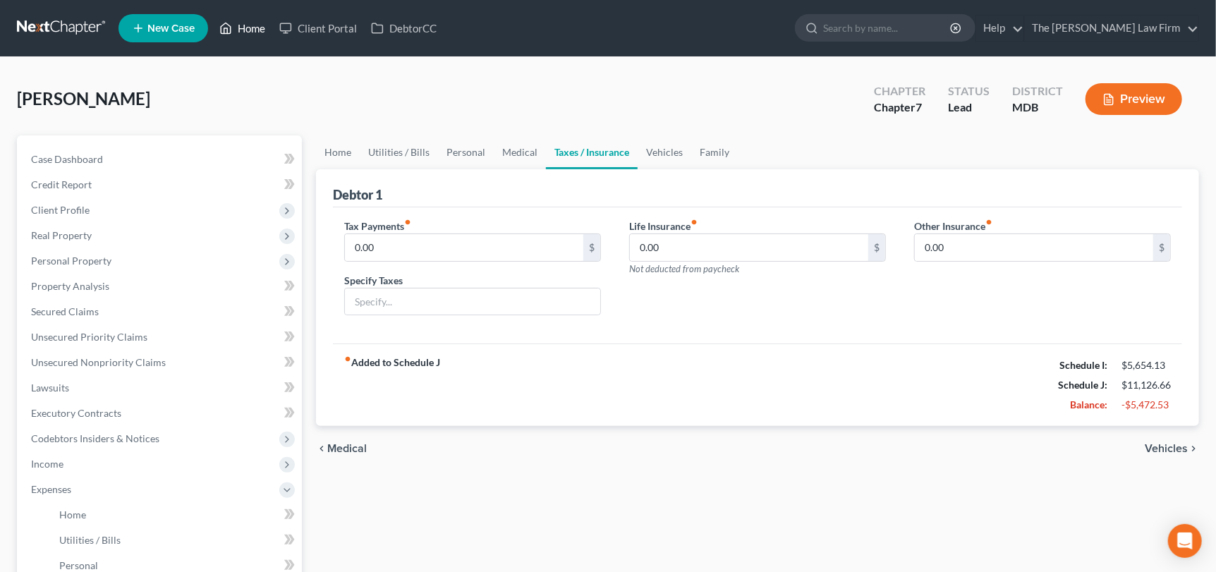
click at [241, 27] on link "Home" at bounding box center [242, 28] width 60 height 25
